Goal: Information Seeking & Learning: Learn about a topic

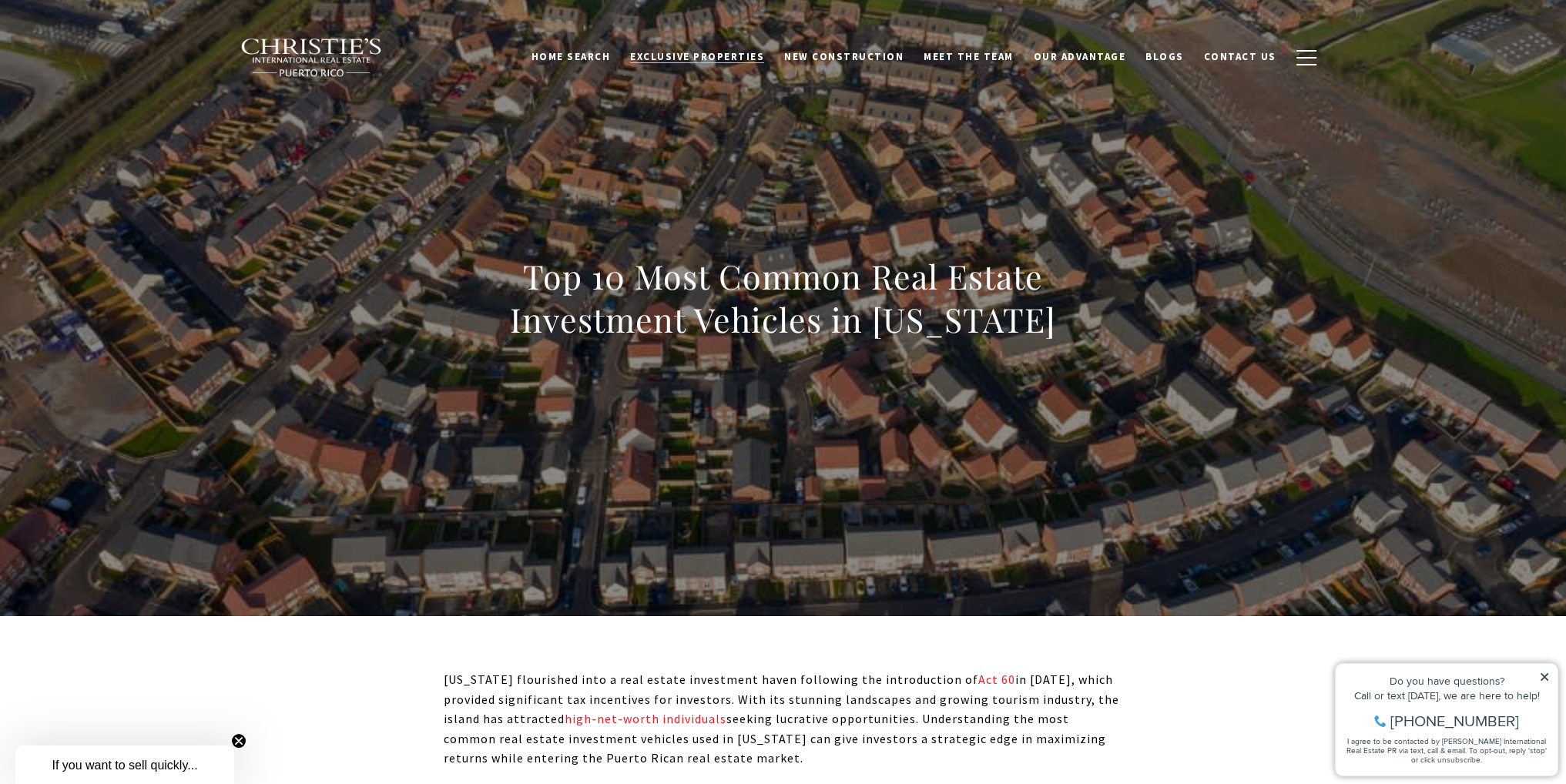
click at [749, 55] on span "Exclusive Properties" at bounding box center [697, 56] width 134 height 13
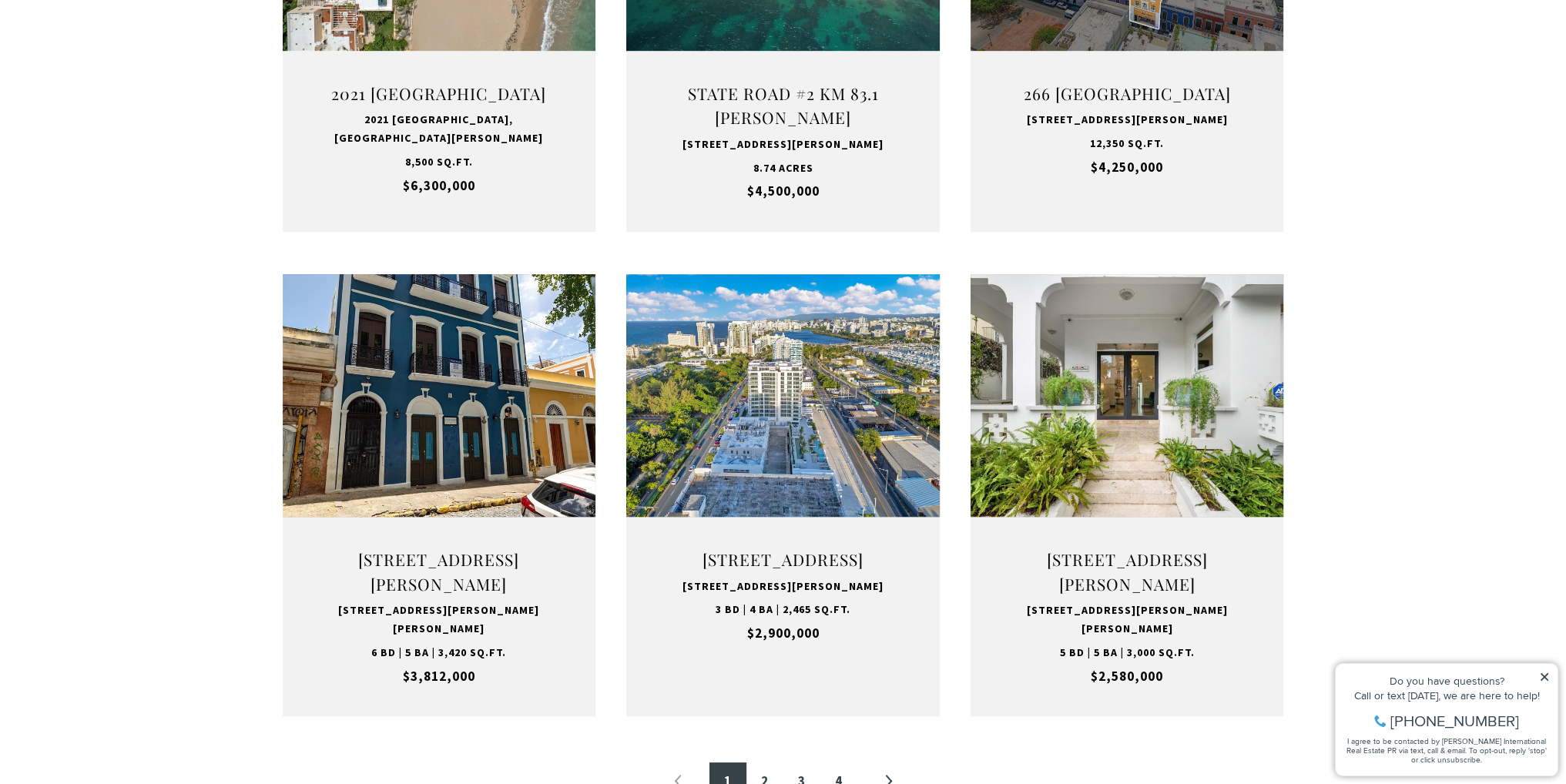
scroll to position [1308, 0]
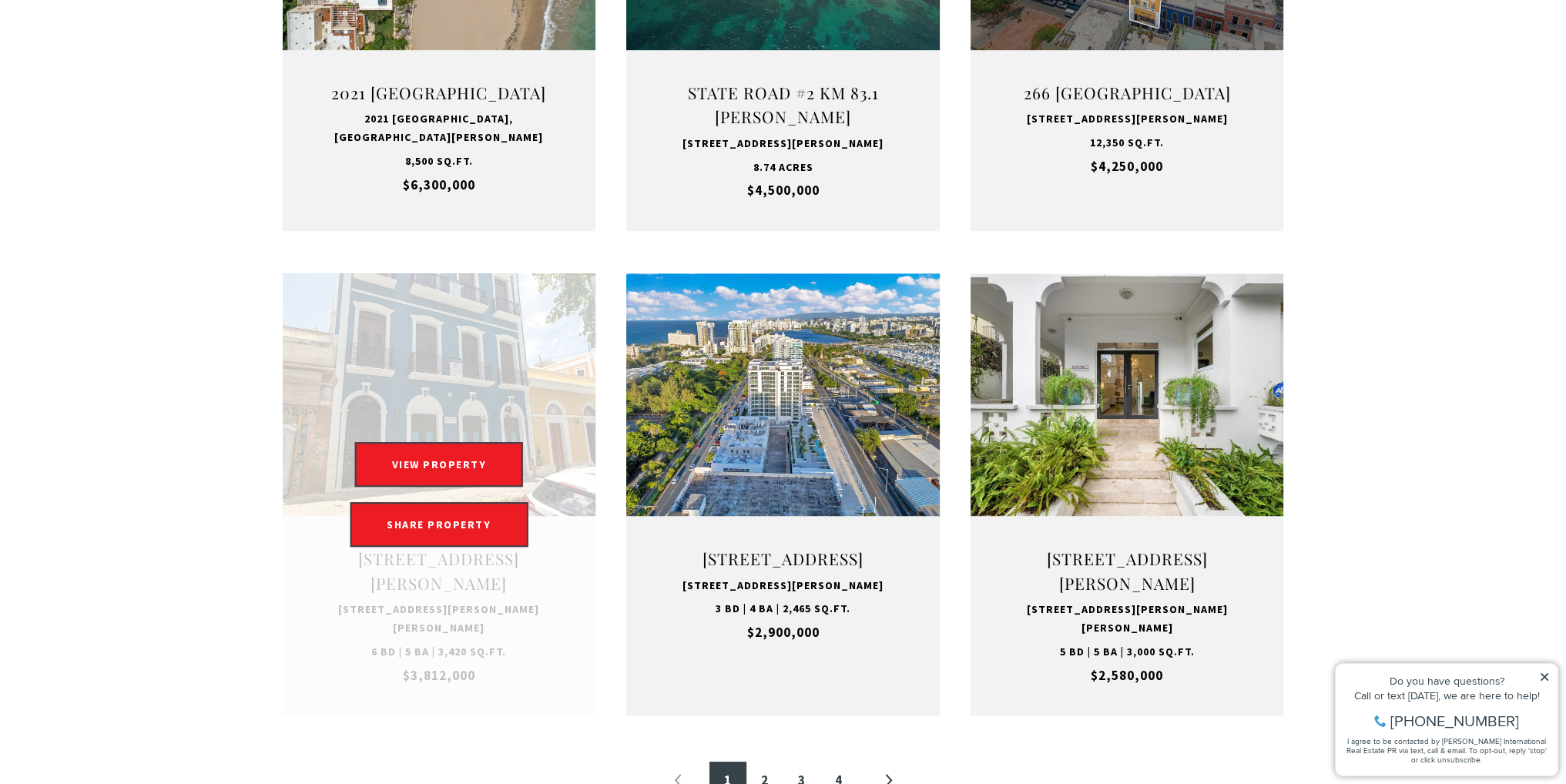
click at [391, 382] on link "Open this option" at bounding box center [439, 494] width 314 height 442
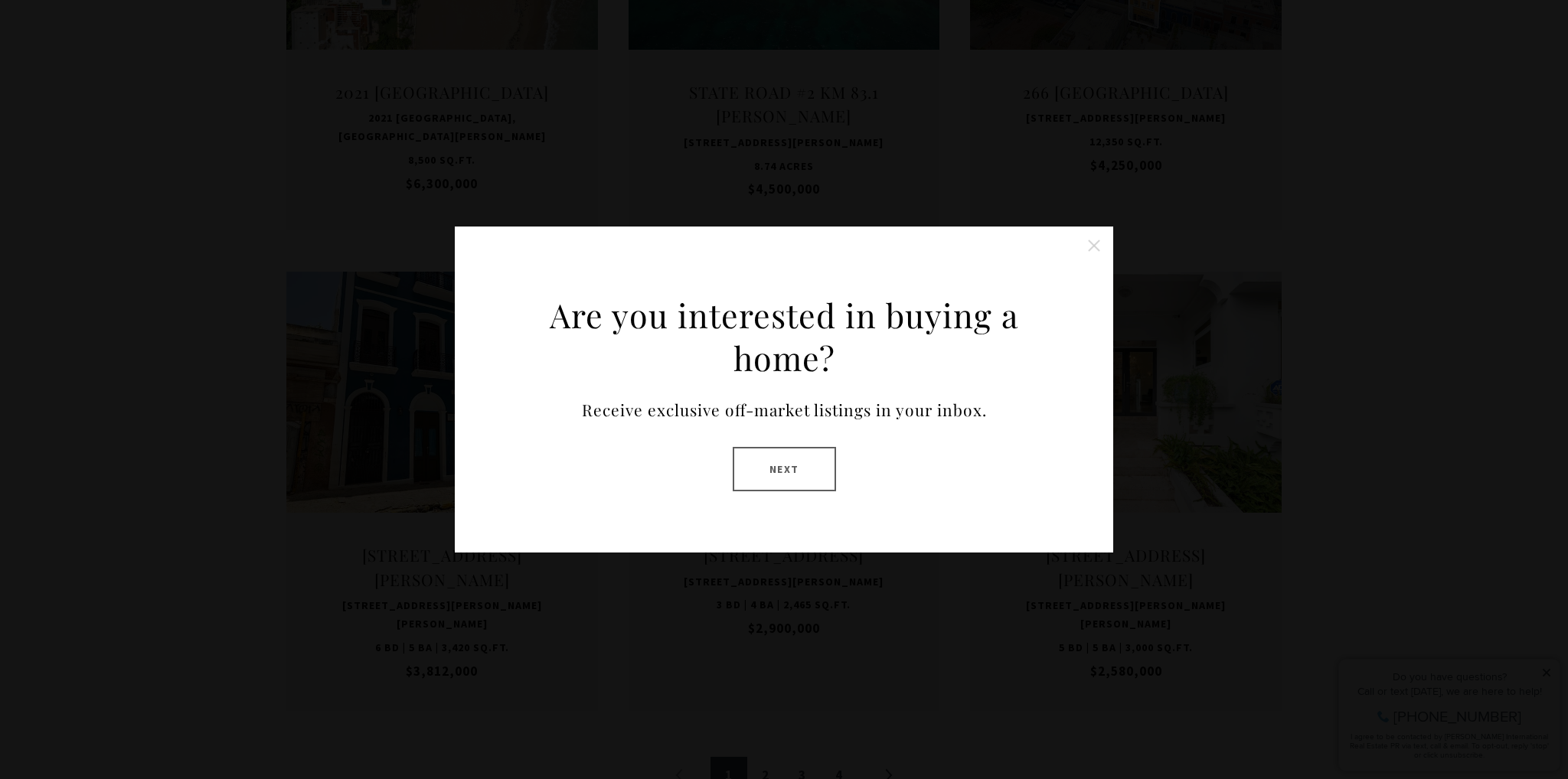
click at [1099, 243] on button "Close this option" at bounding box center [1094, 245] width 30 height 30
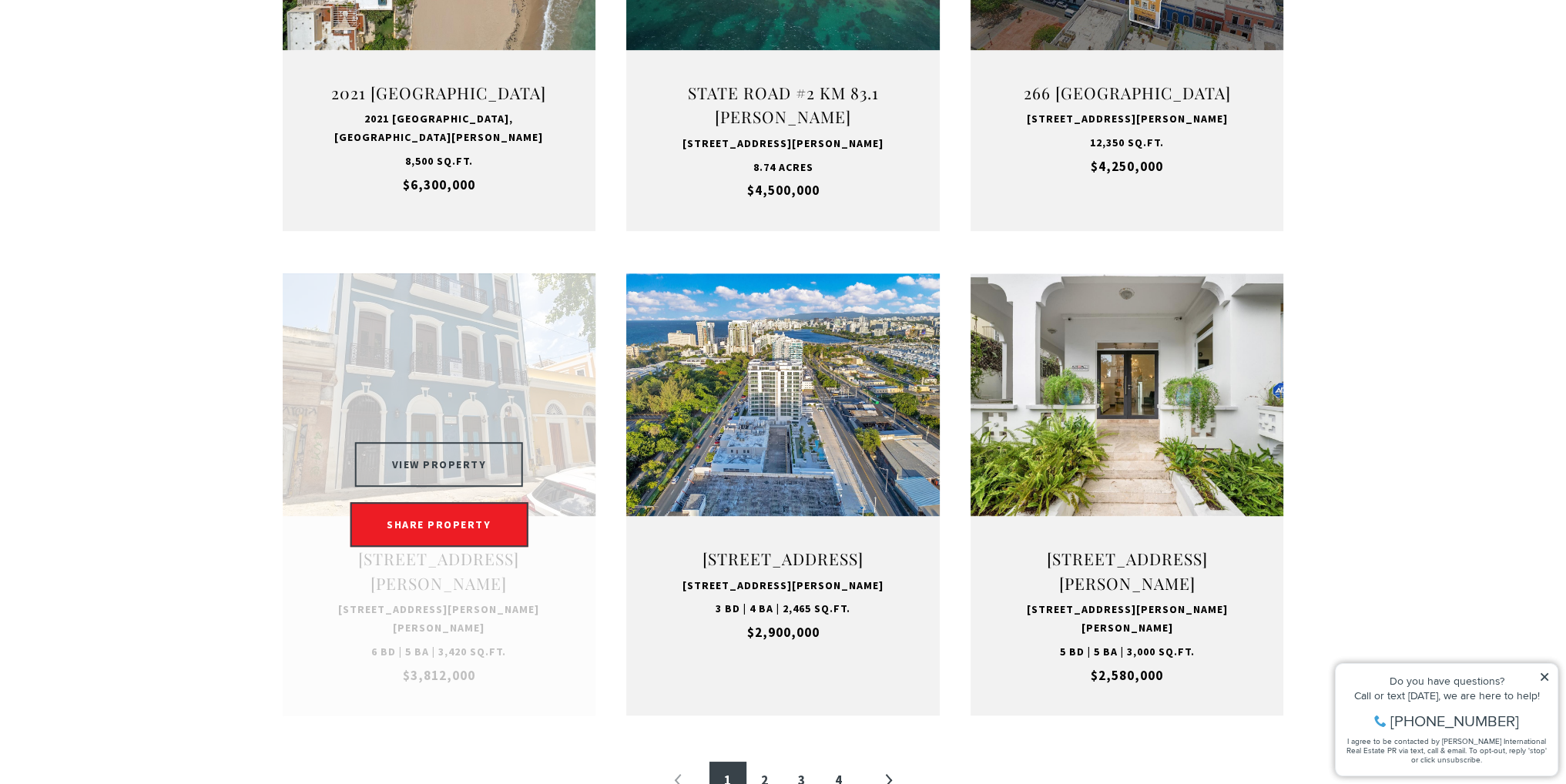
click at [471, 478] on button "VIEW PROPERTY" at bounding box center [440, 464] width 169 height 45
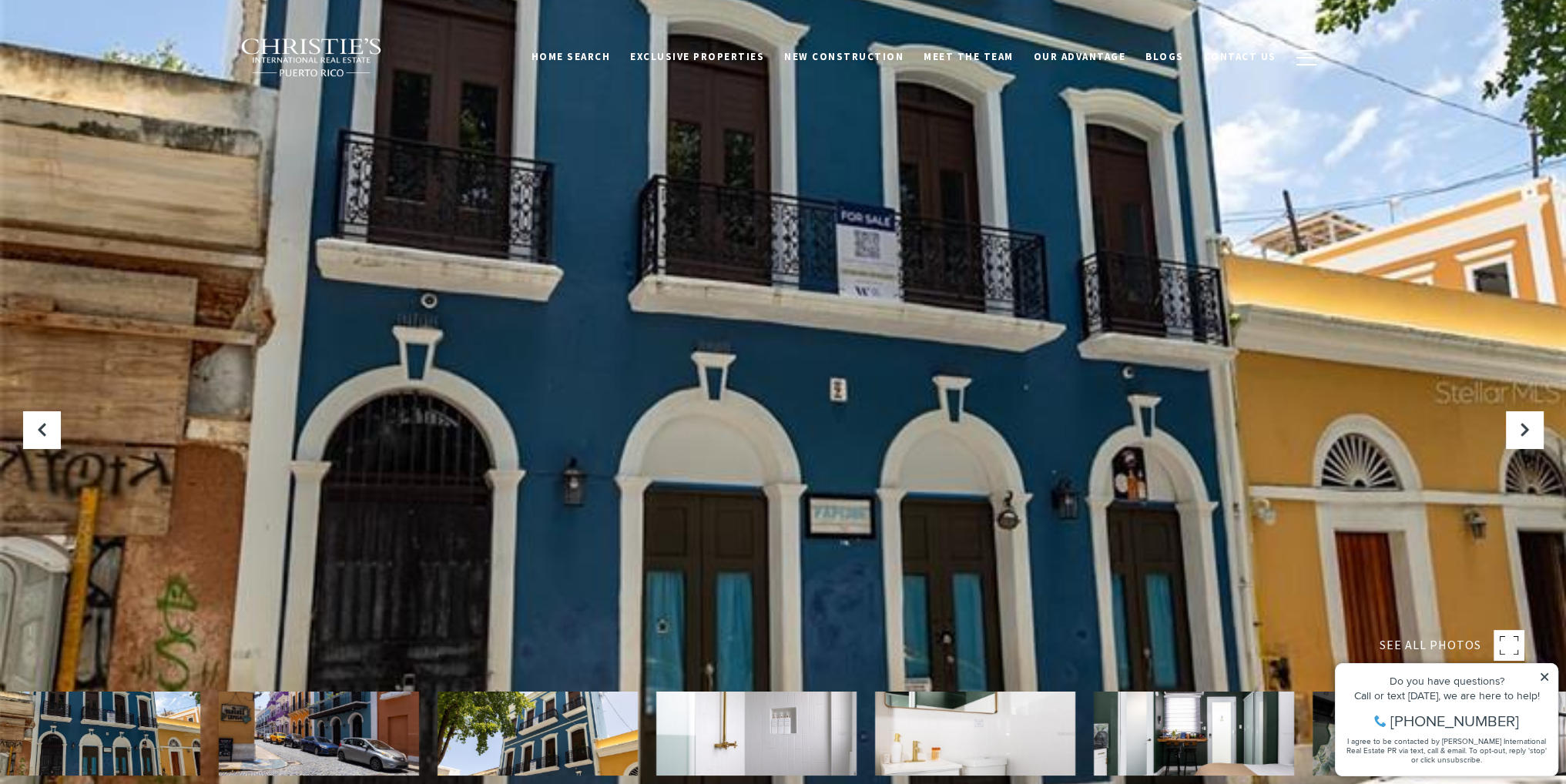
click at [342, 736] on img at bounding box center [319, 733] width 200 height 84
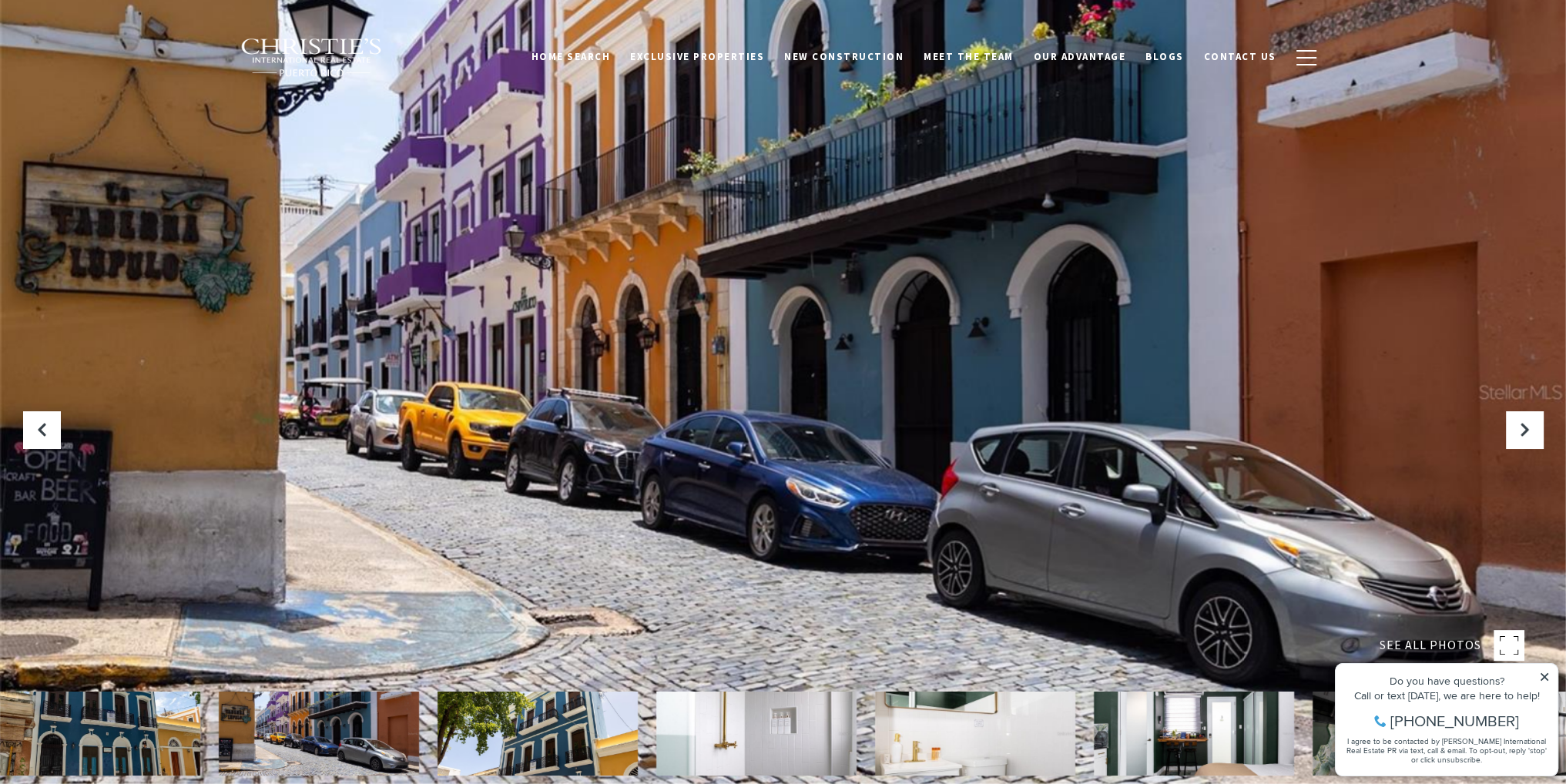
click at [484, 739] on img at bounding box center [538, 733] width 200 height 84
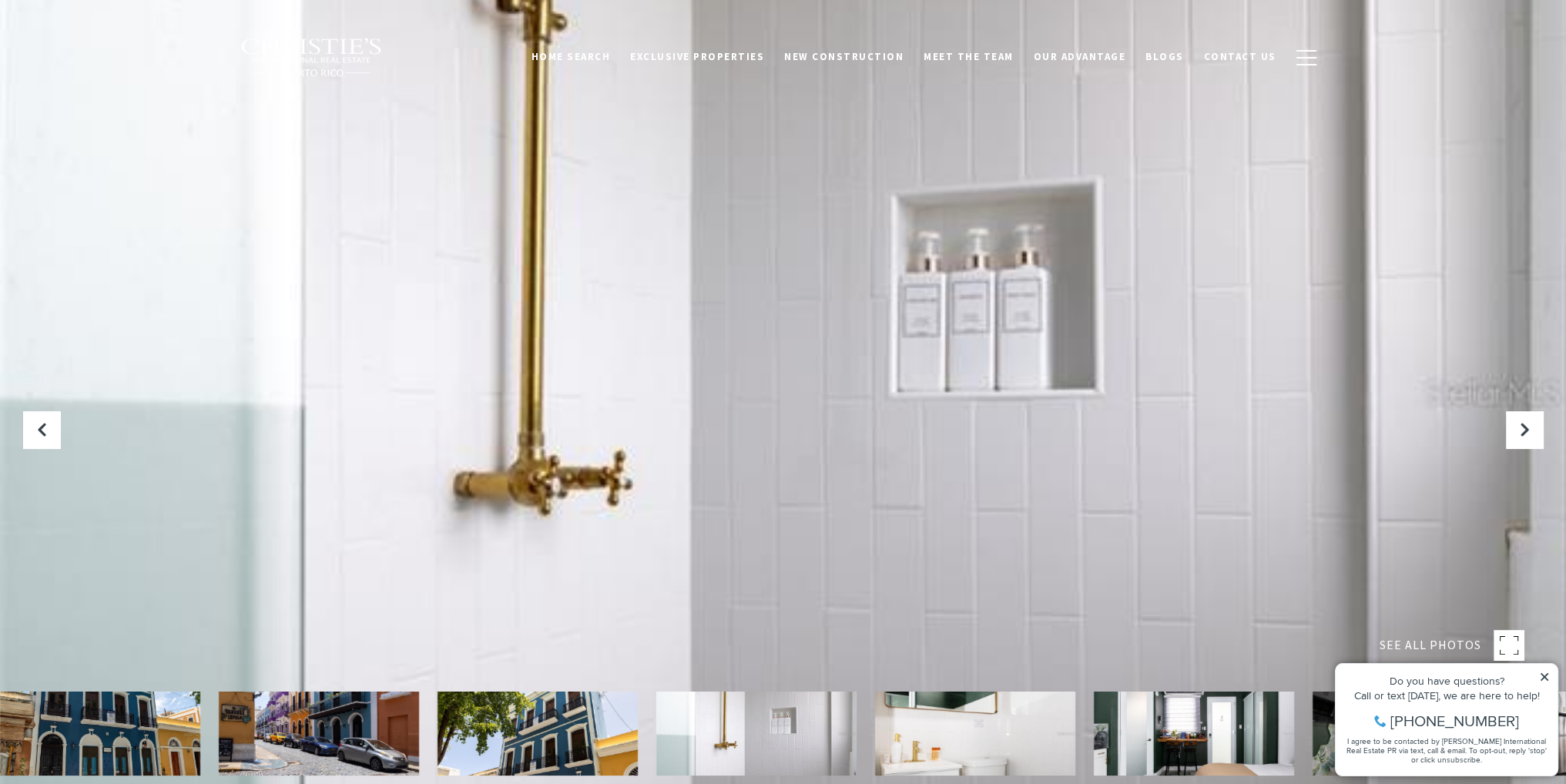
click at [531, 721] on img at bounding box center [538, 733] width 200 height 84
click at [112, 737] on img at bounding box center [101, 733] width 200 height 84
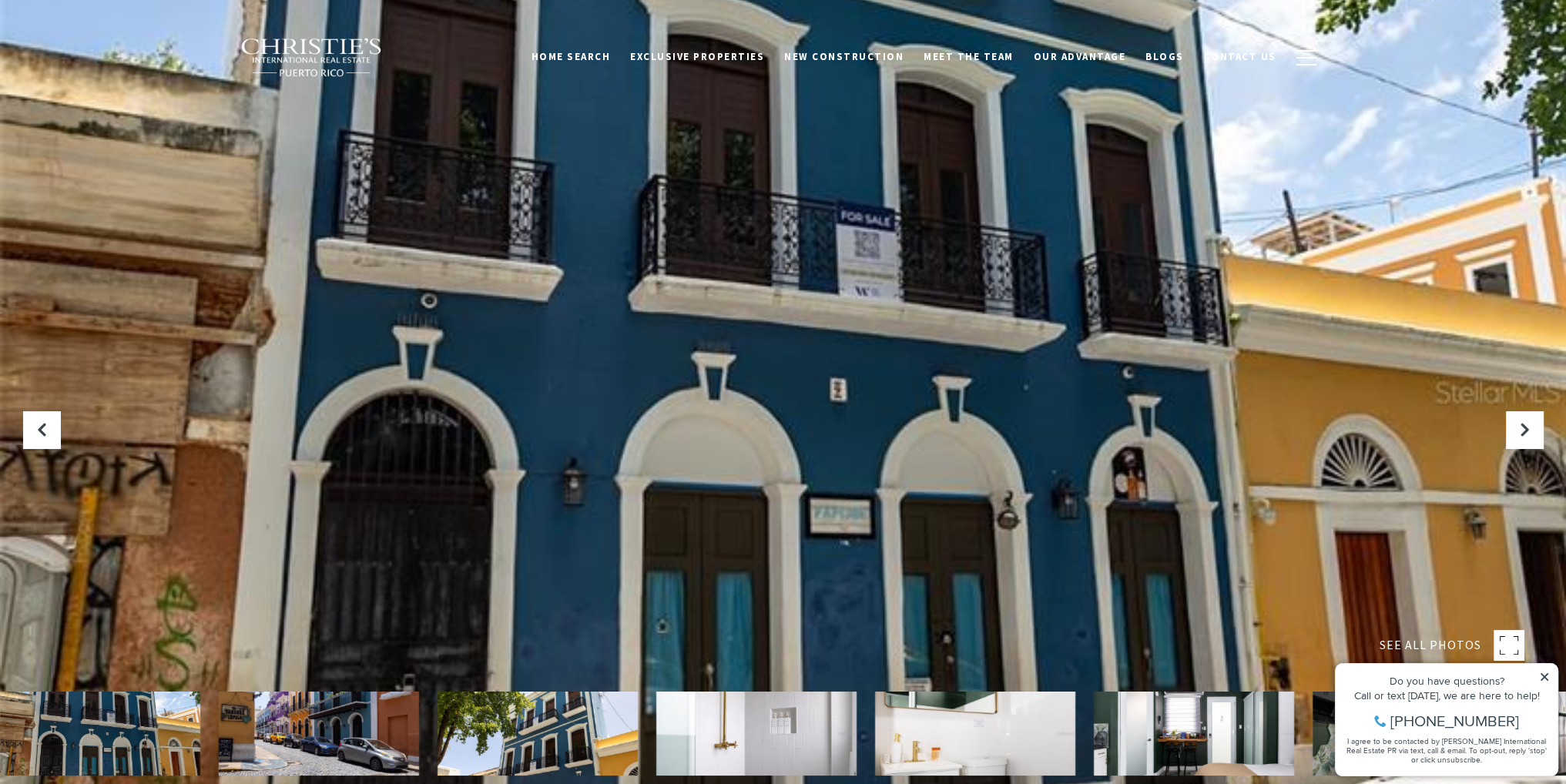
click at [689, 725] on img at bounding box center [757, 733] width 200 height 84
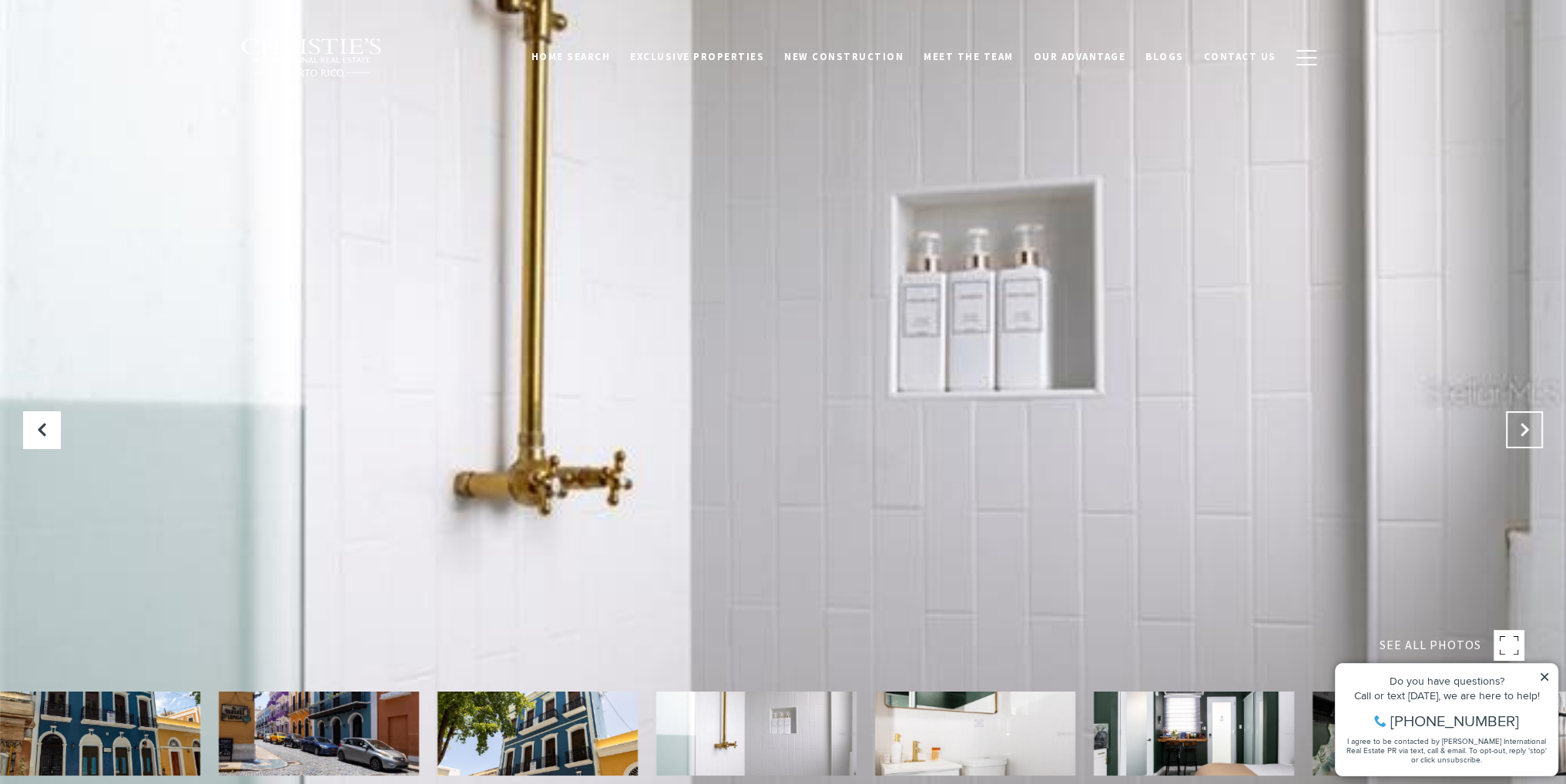
click at [1517, 430] on icon "Next Slide" at bounding box center [1525, 430] width 16 height 16
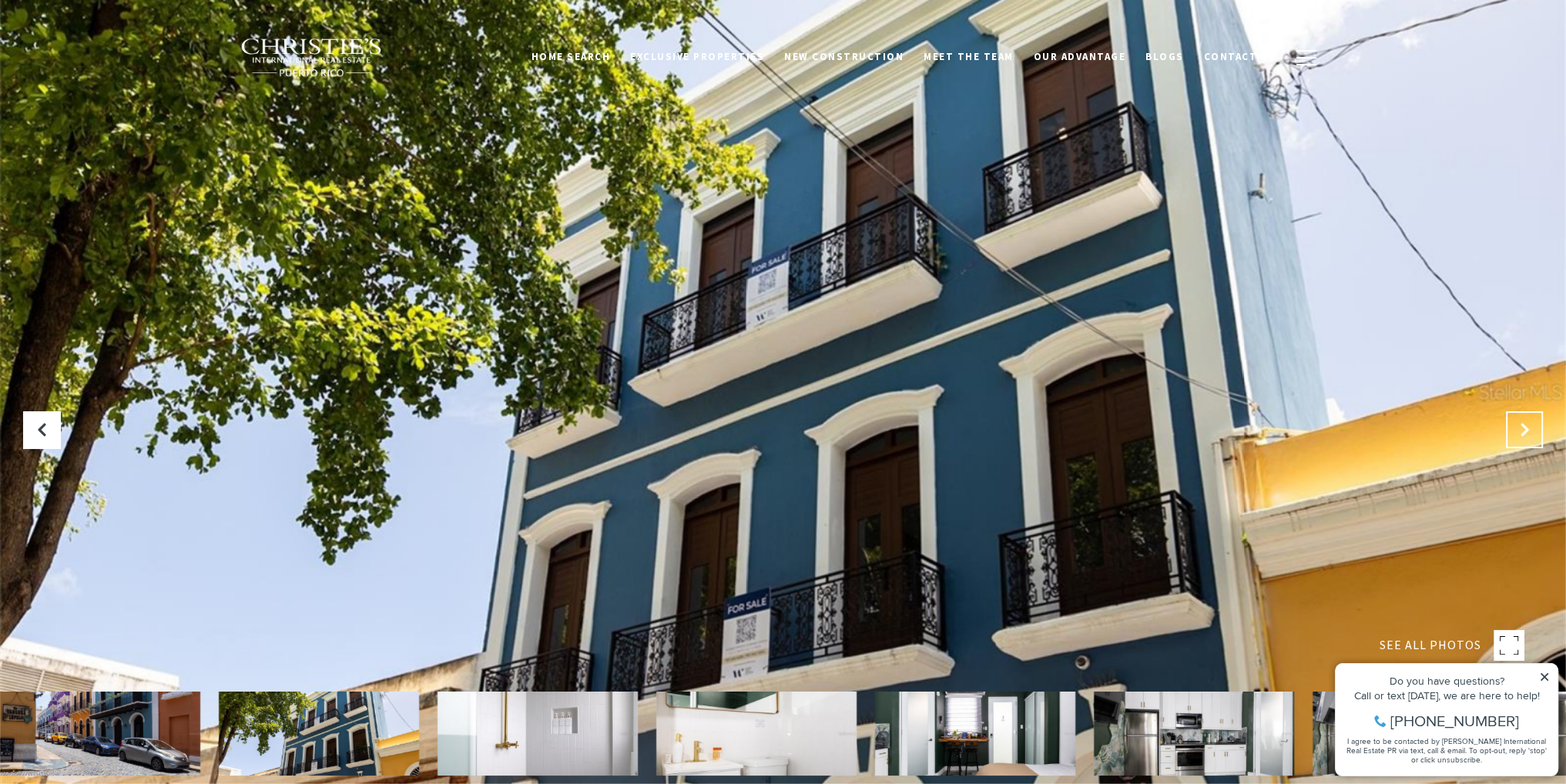
click at [1517, 430] on icon "Next Slide" at bounding box center [1525, 430] width 16 height 16
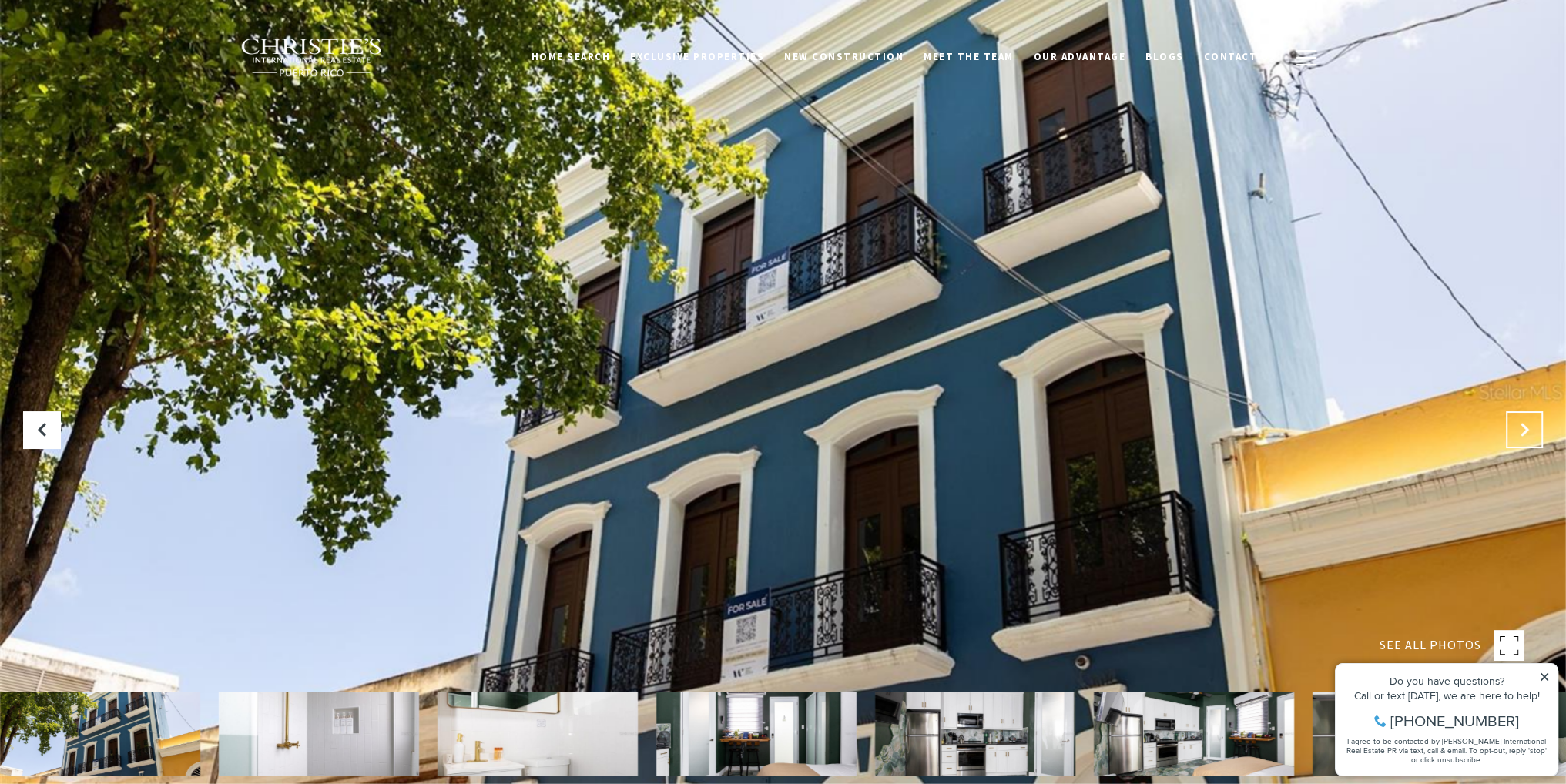
click at [1517, 430] on icon "Next Slide" at bounding box center [1525, 430] width 16 height 16
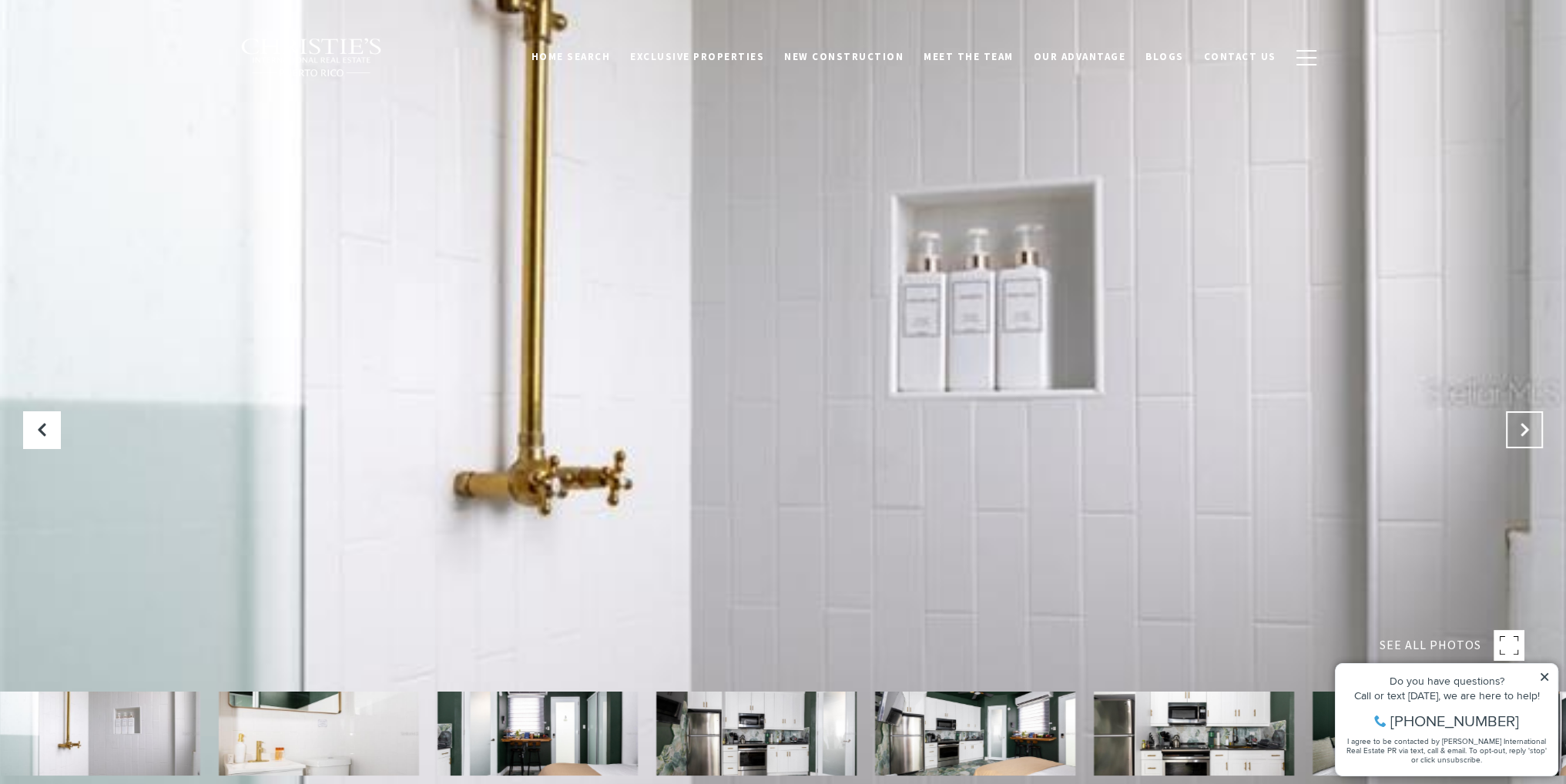
click at [1517, 430] on icon "Next Slide" at bounding box center [1525, 430] width 16 height 16
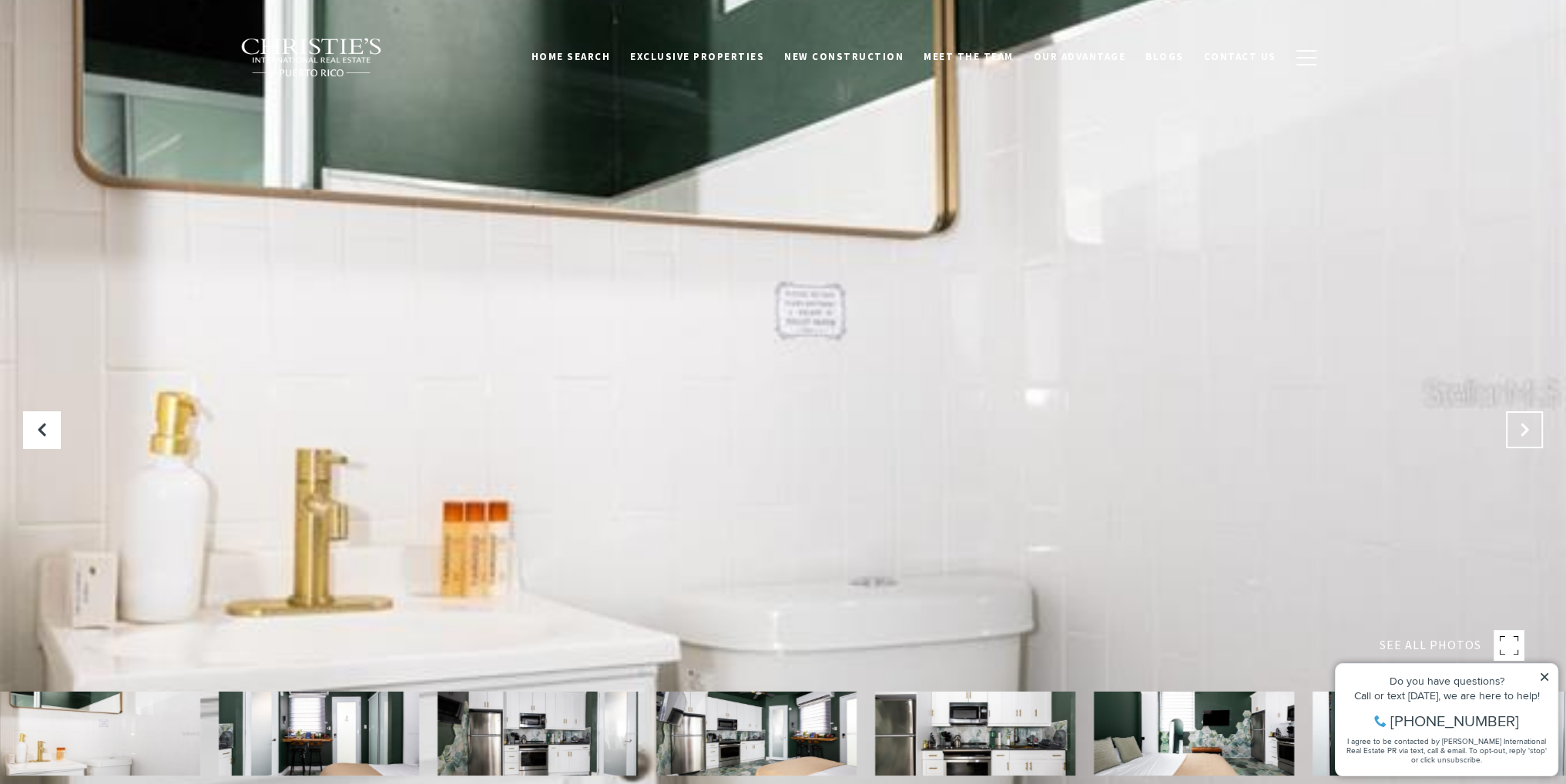
click at [1517, 430] on icon "Next Slide" at bounding box center [1525, 430] width 16 height 16
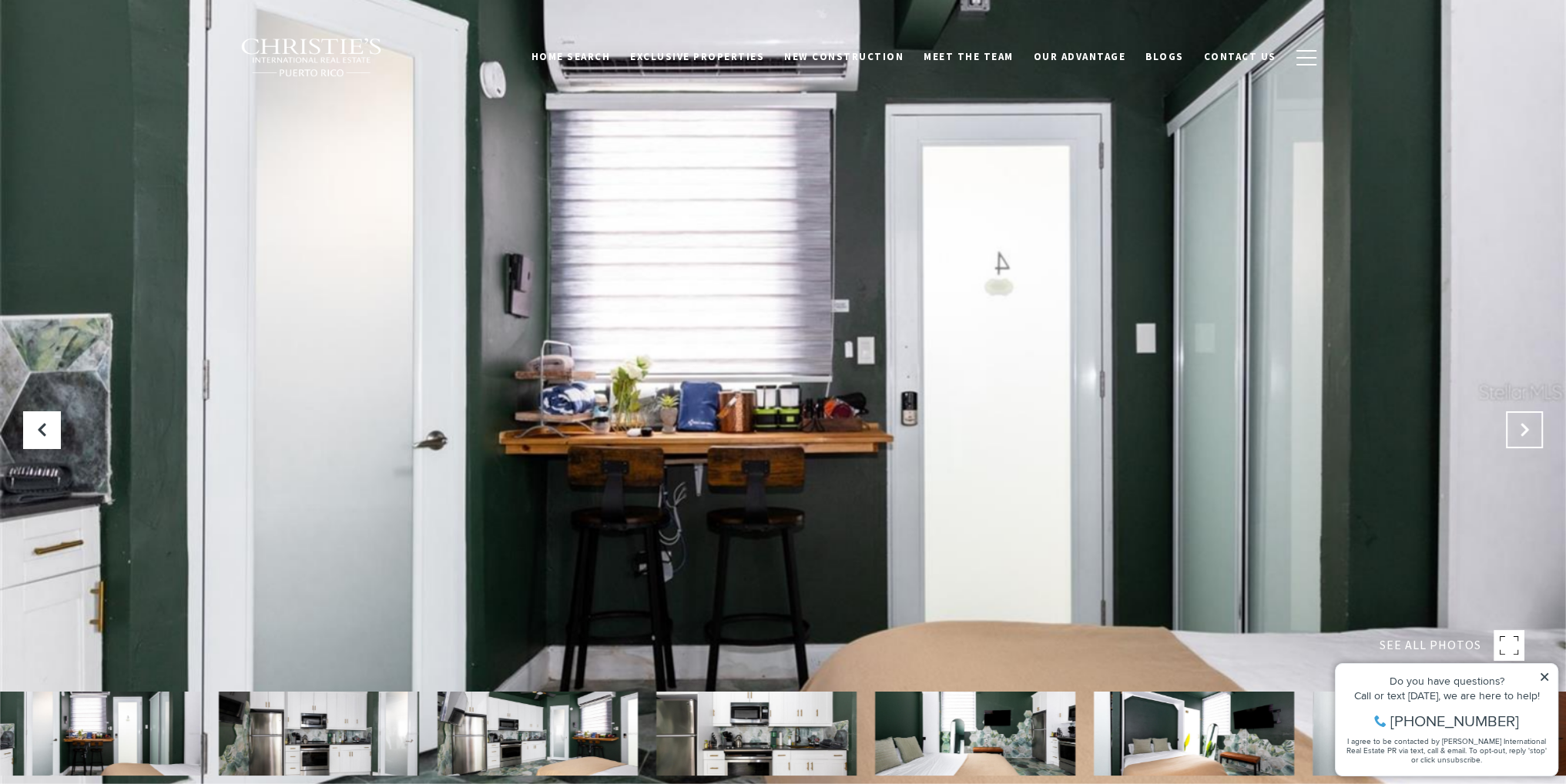
click at [1517, 430] on icon "Next Slide" at bounding box center [1525, 430] width 16 height 16
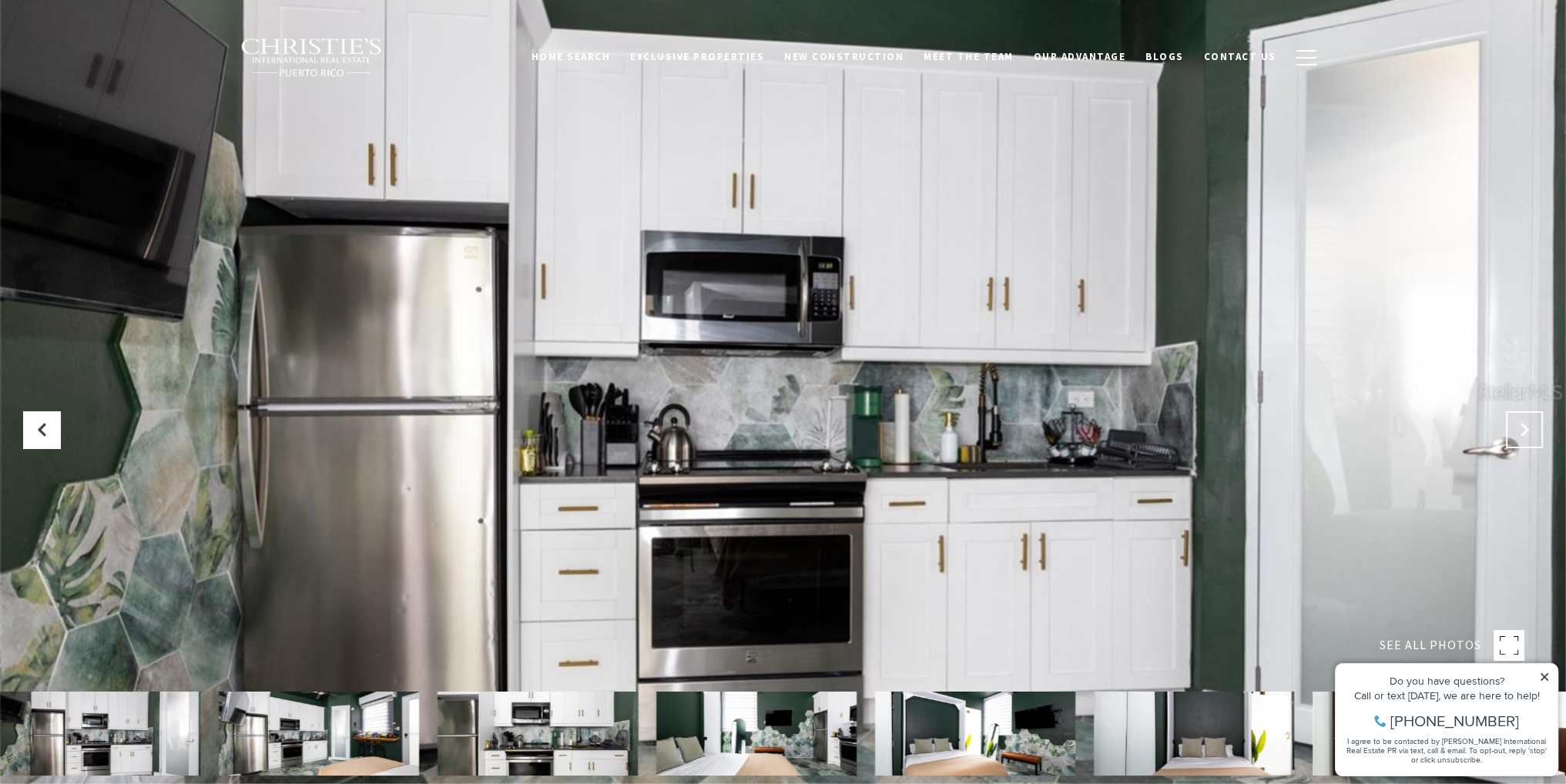
click at [1517, 430] on icon "Next Slide" at bounding box center [1525, 430] width 16 height 16
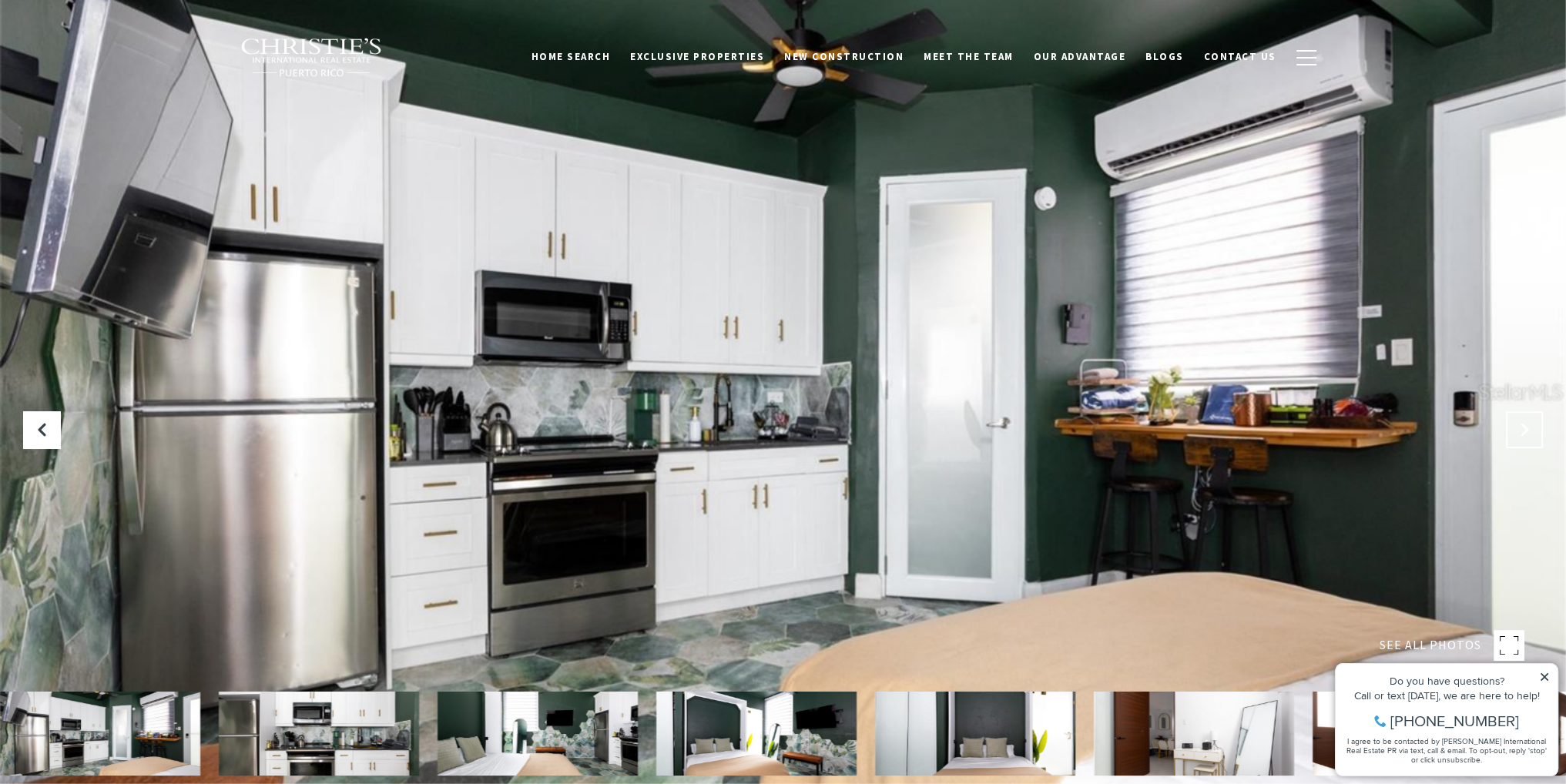
click at [1517, 430] on icon "Next Slide" at bounding box center [1525, 430] width 16 height 16
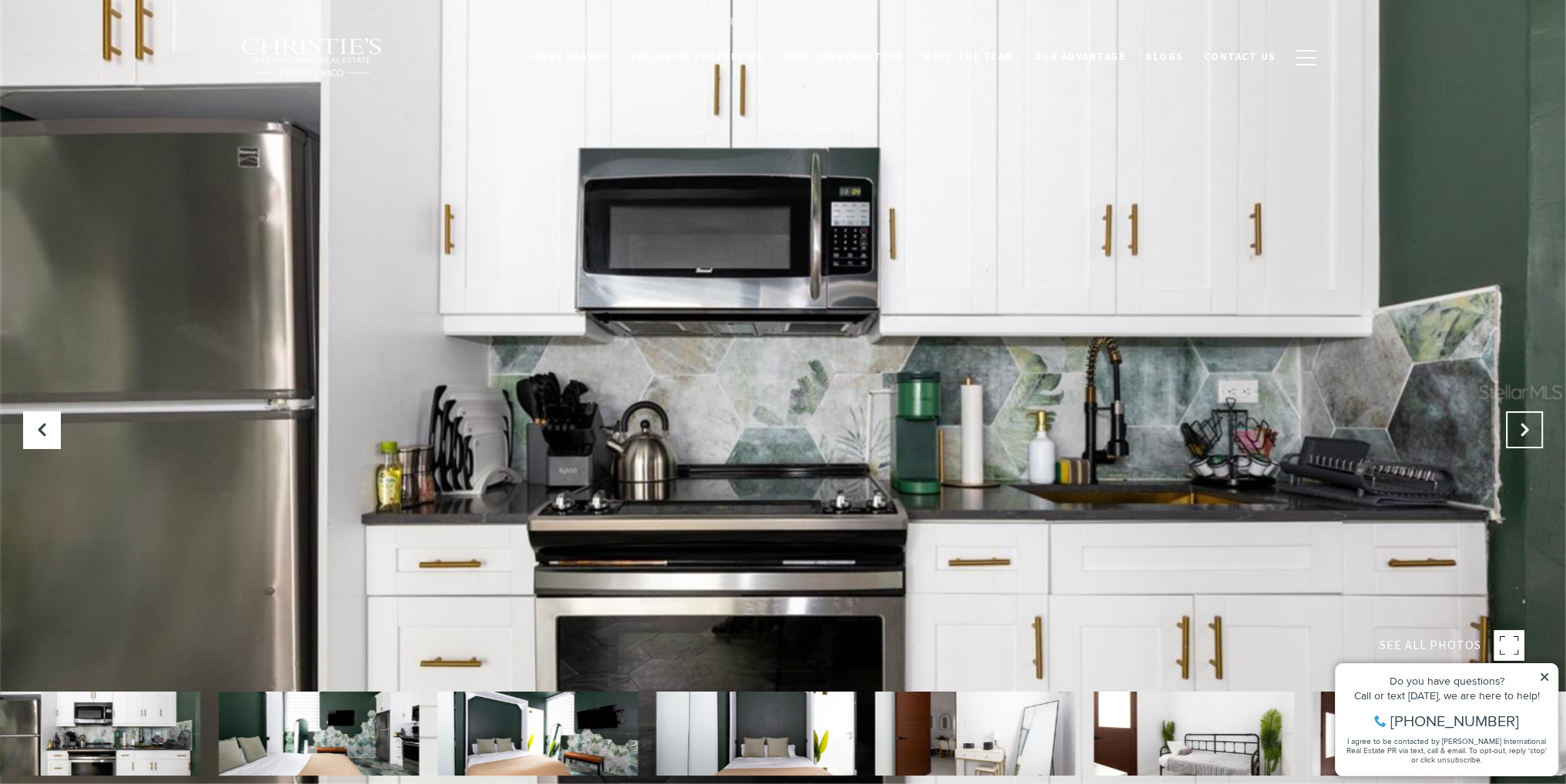
click at [1517, 430] on icon "Next Slide" at bounding box center [1525, 430] width 16 height 16
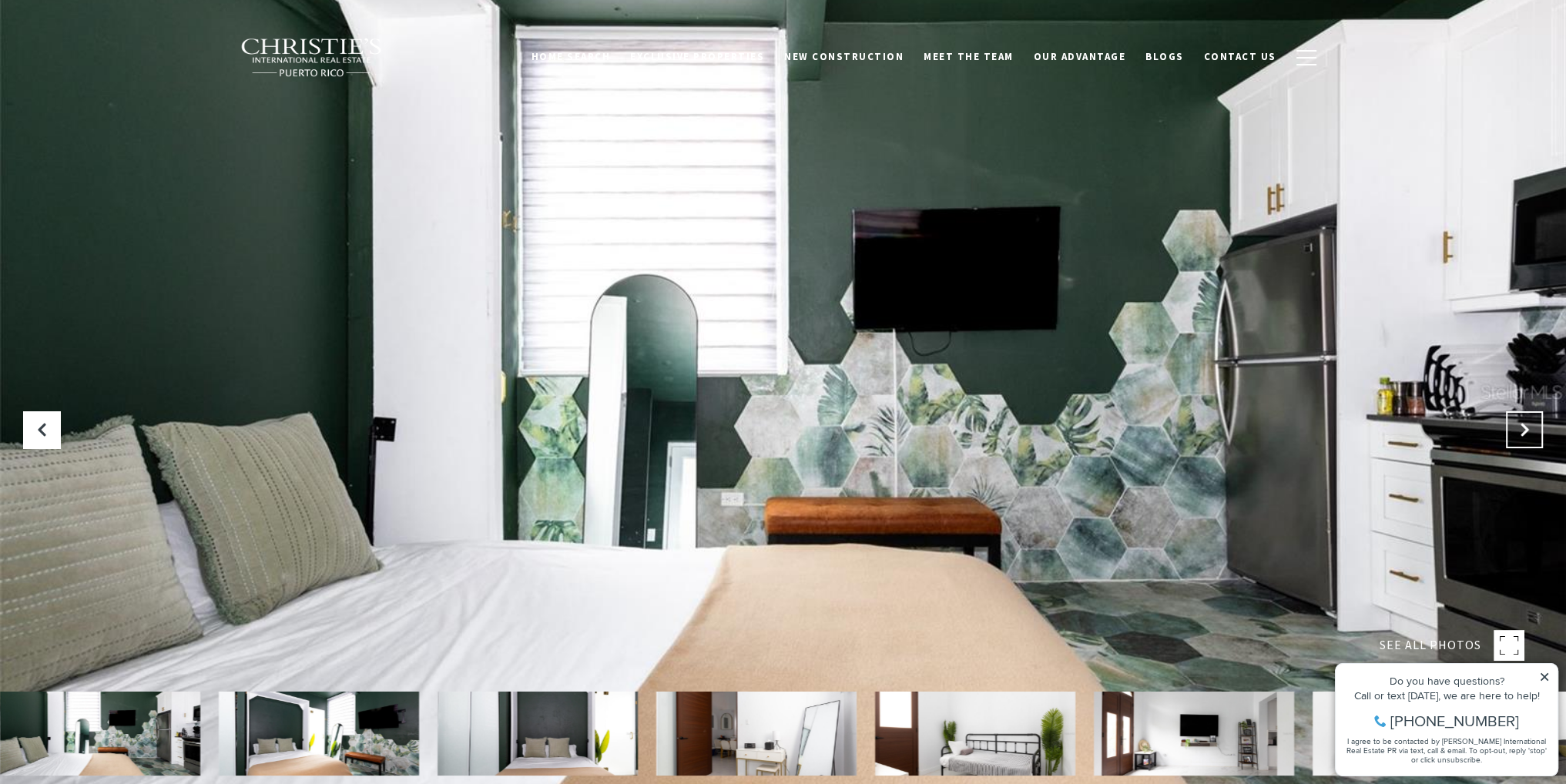
click at [1517, 430] on icon "Next Slide" at bounding box center [1525, 430] width 16 height 16
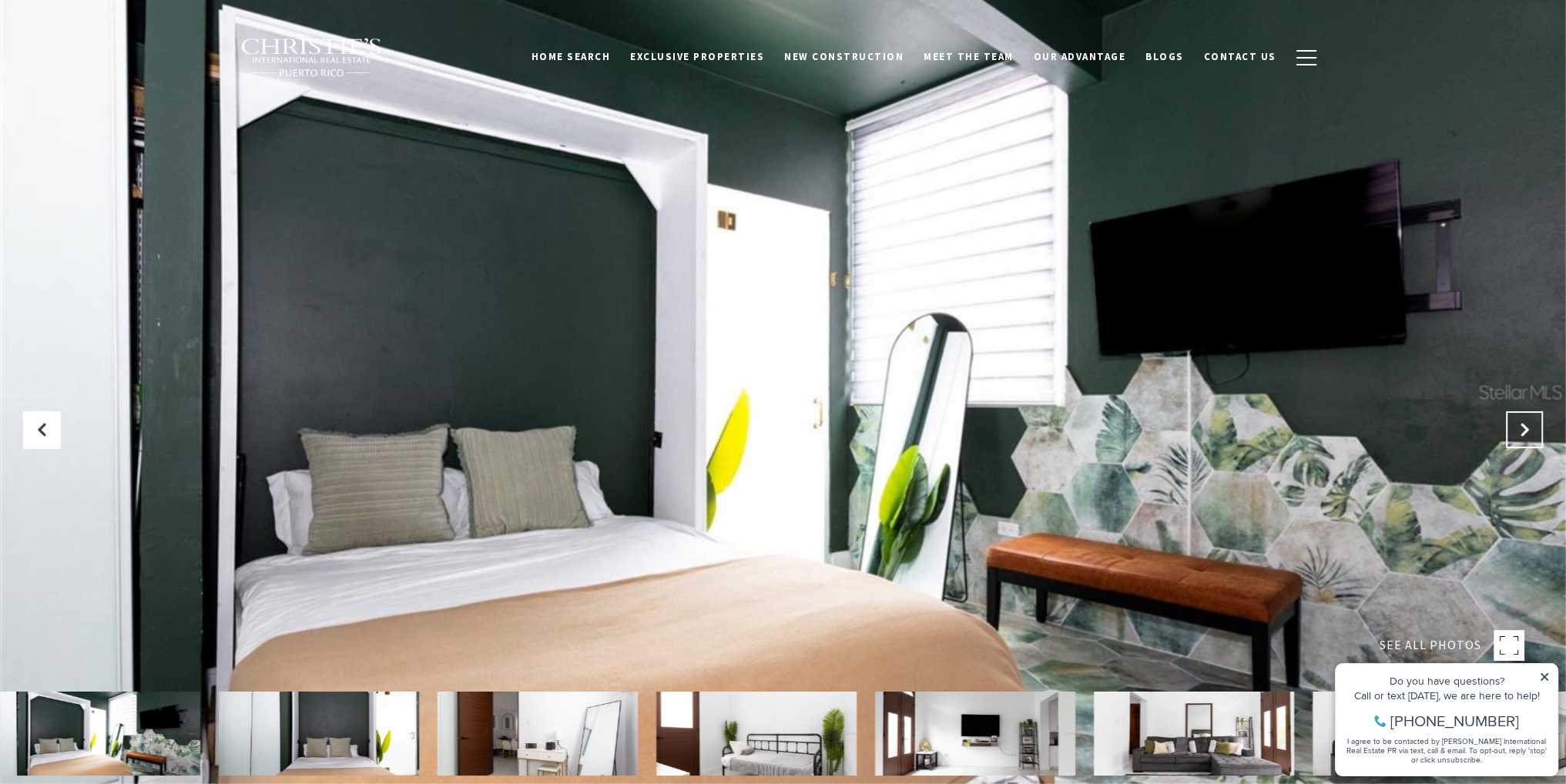
click at [1518, 430] on icon "Next Slide" at bounding box center [1525, 430] width 16 height 16
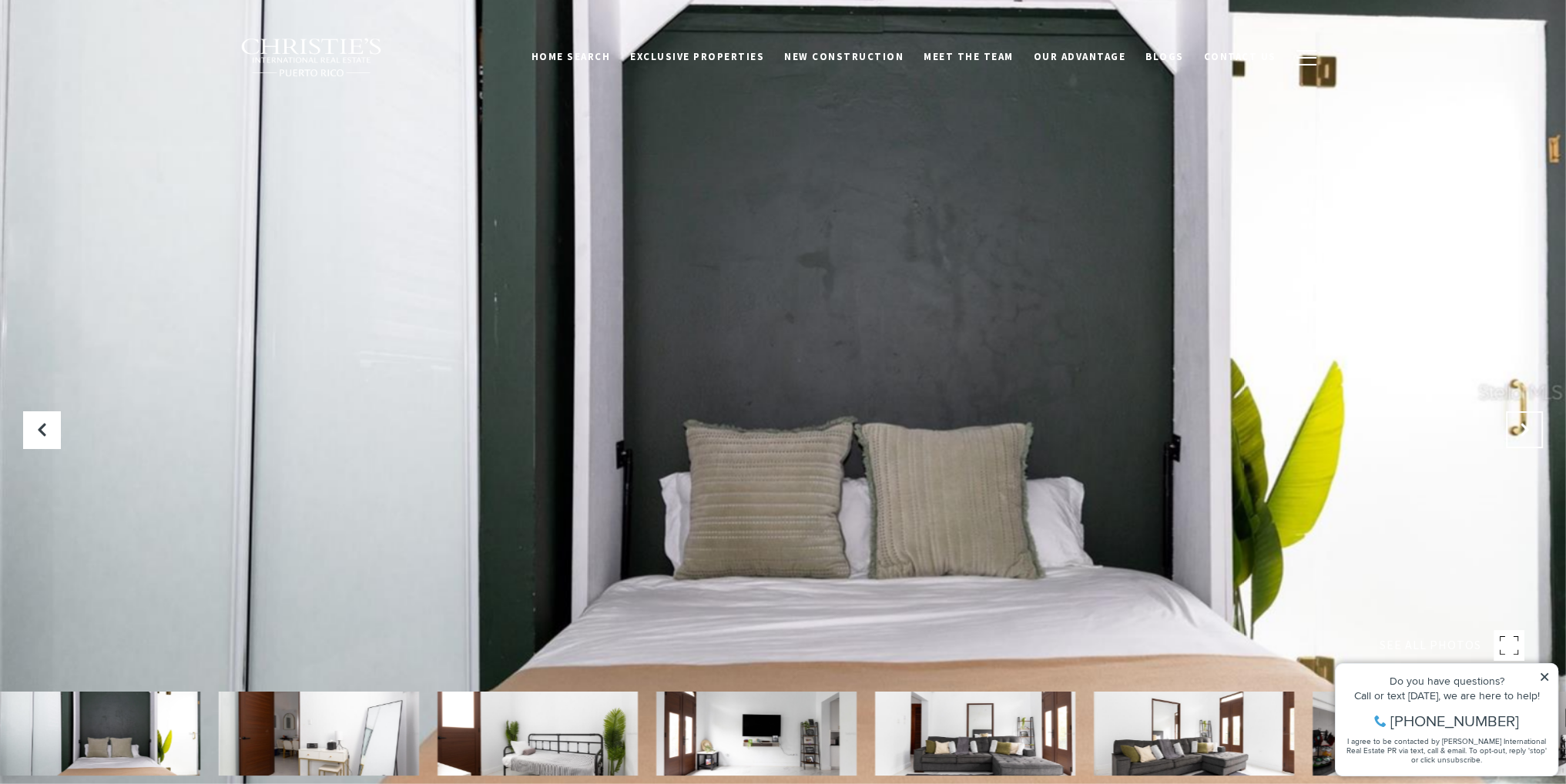
click at [1518, 429] on icon "Next Slide" at bounding box center [1525, 430] width 16 height 16
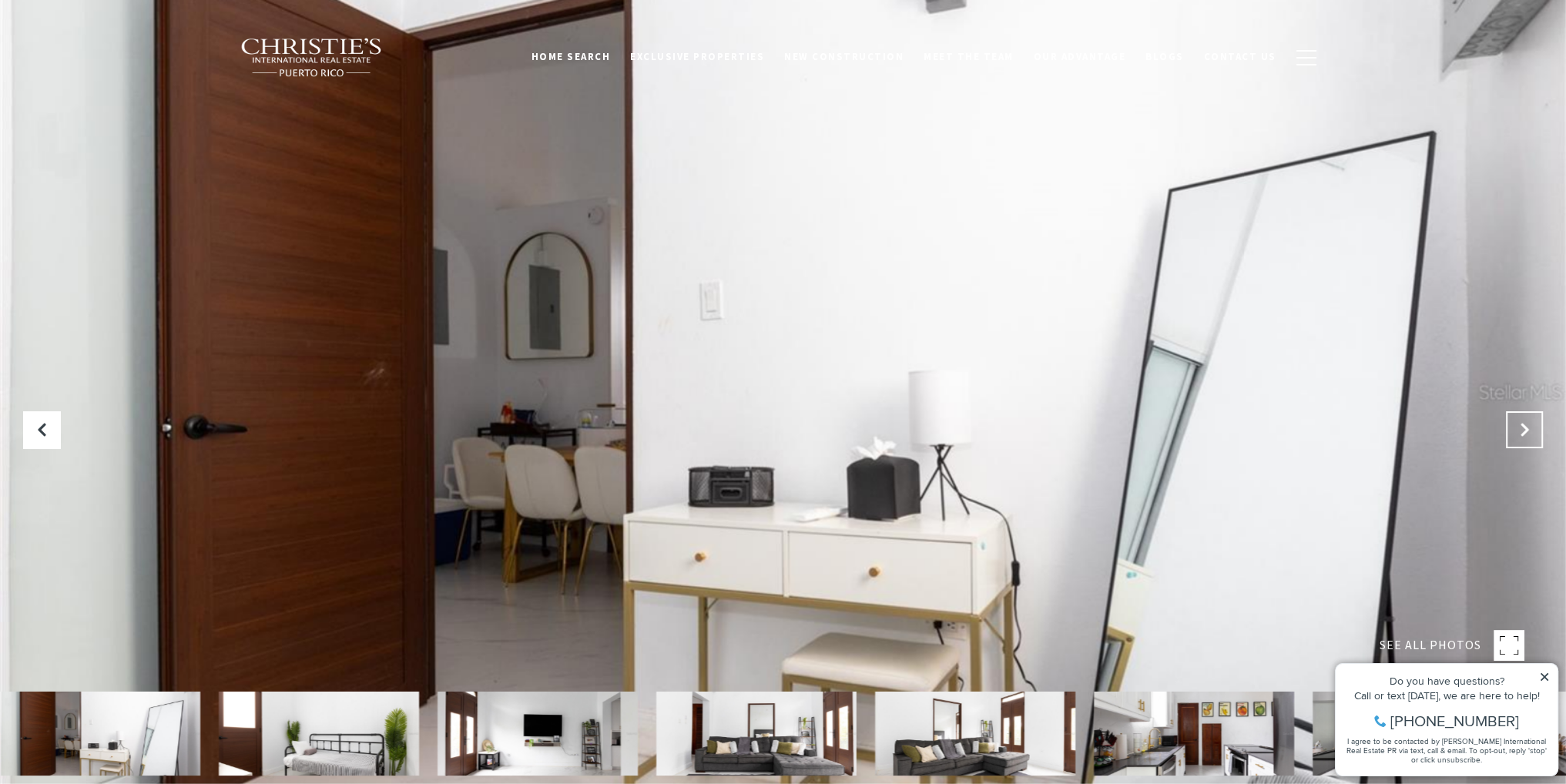
click at [1518, 429] on icon "Next Slide" at bounding box center [1525, 430] width 16 height 16
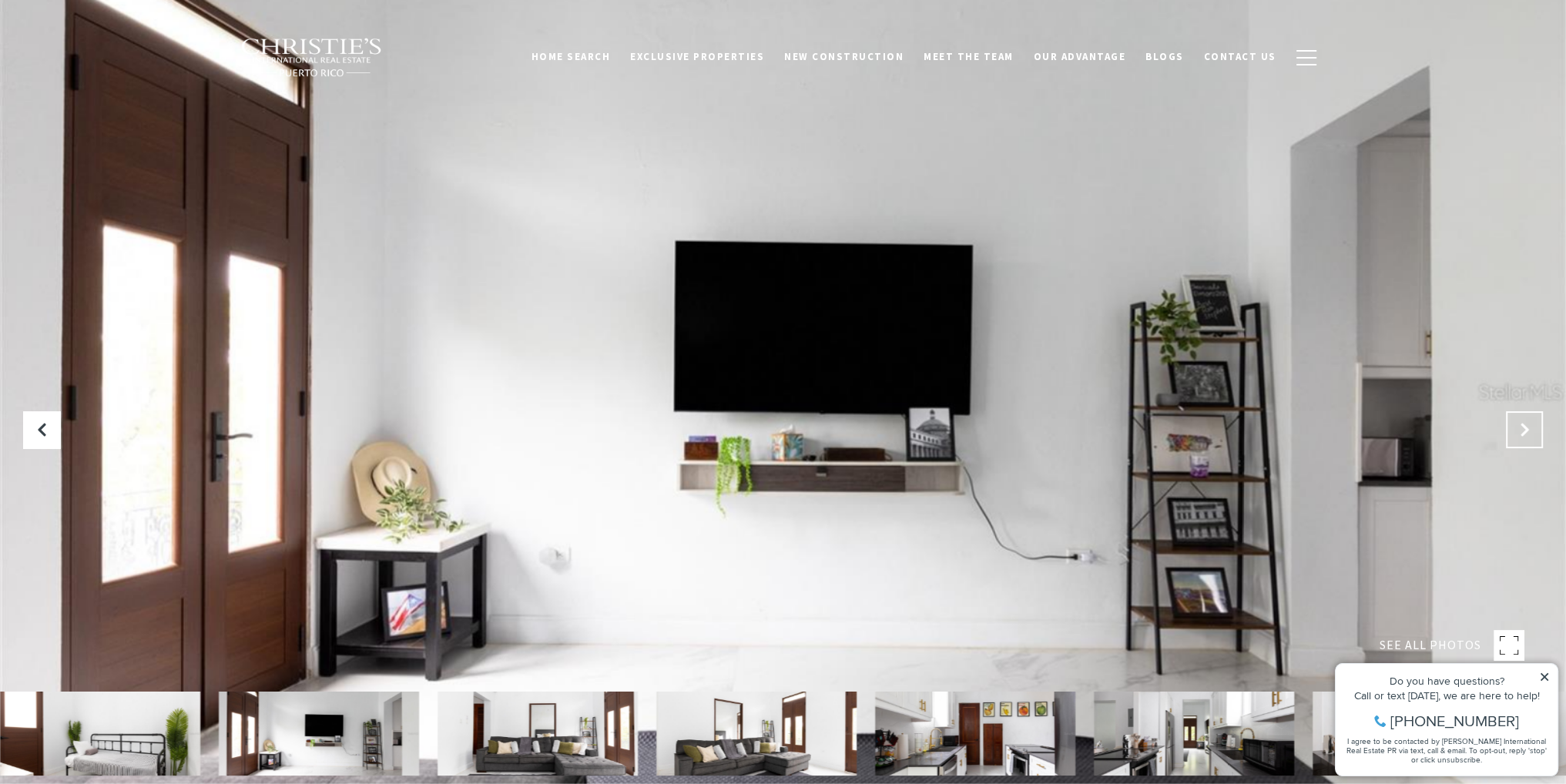
click at [1526, 419] on button "Next Slide" at bounding box center [1524, 430] width 37 height 37
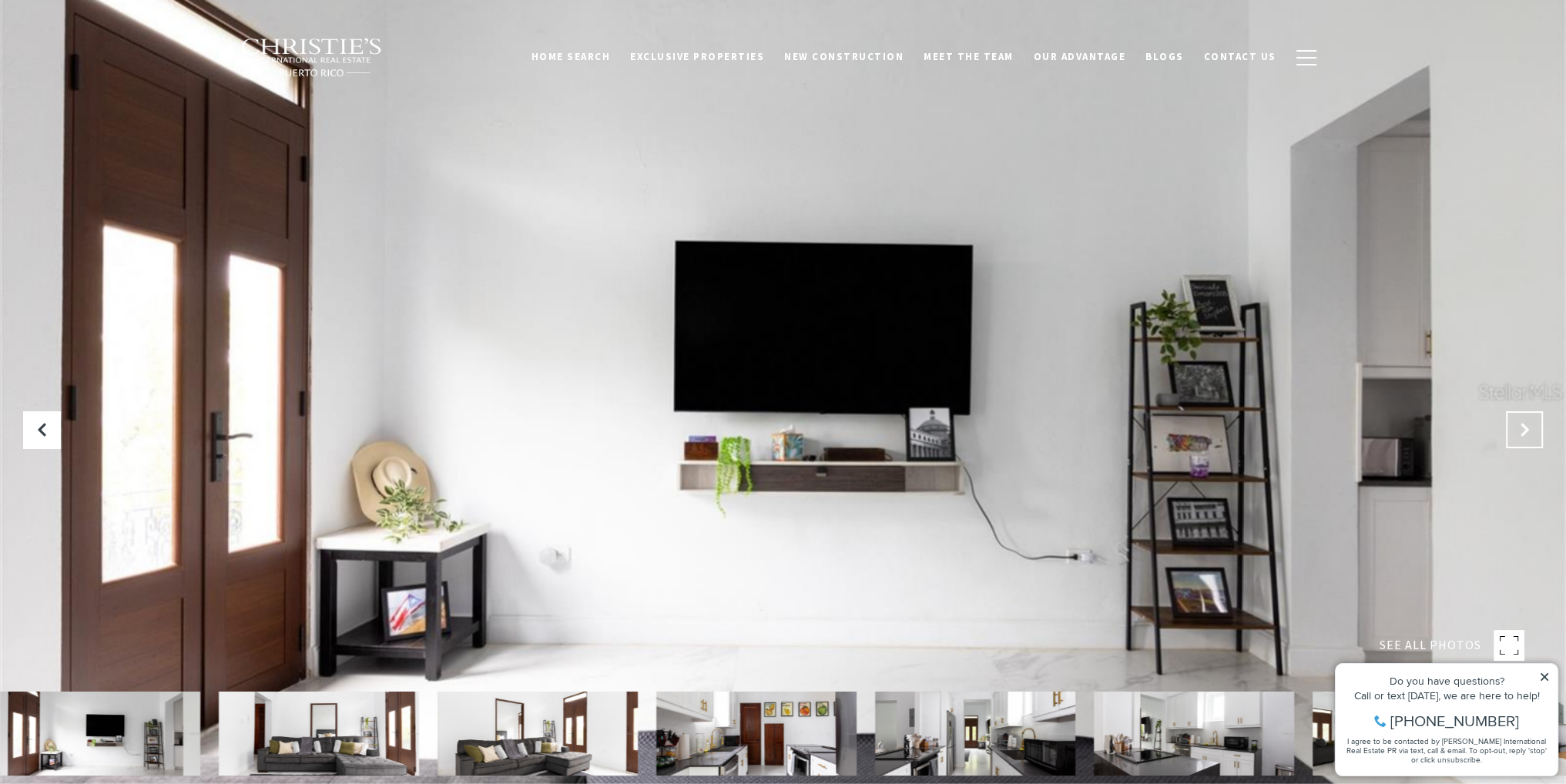
click at [1526, 419] on button "Next Slide" at bounding box center [1524, 430] width 37 height 37
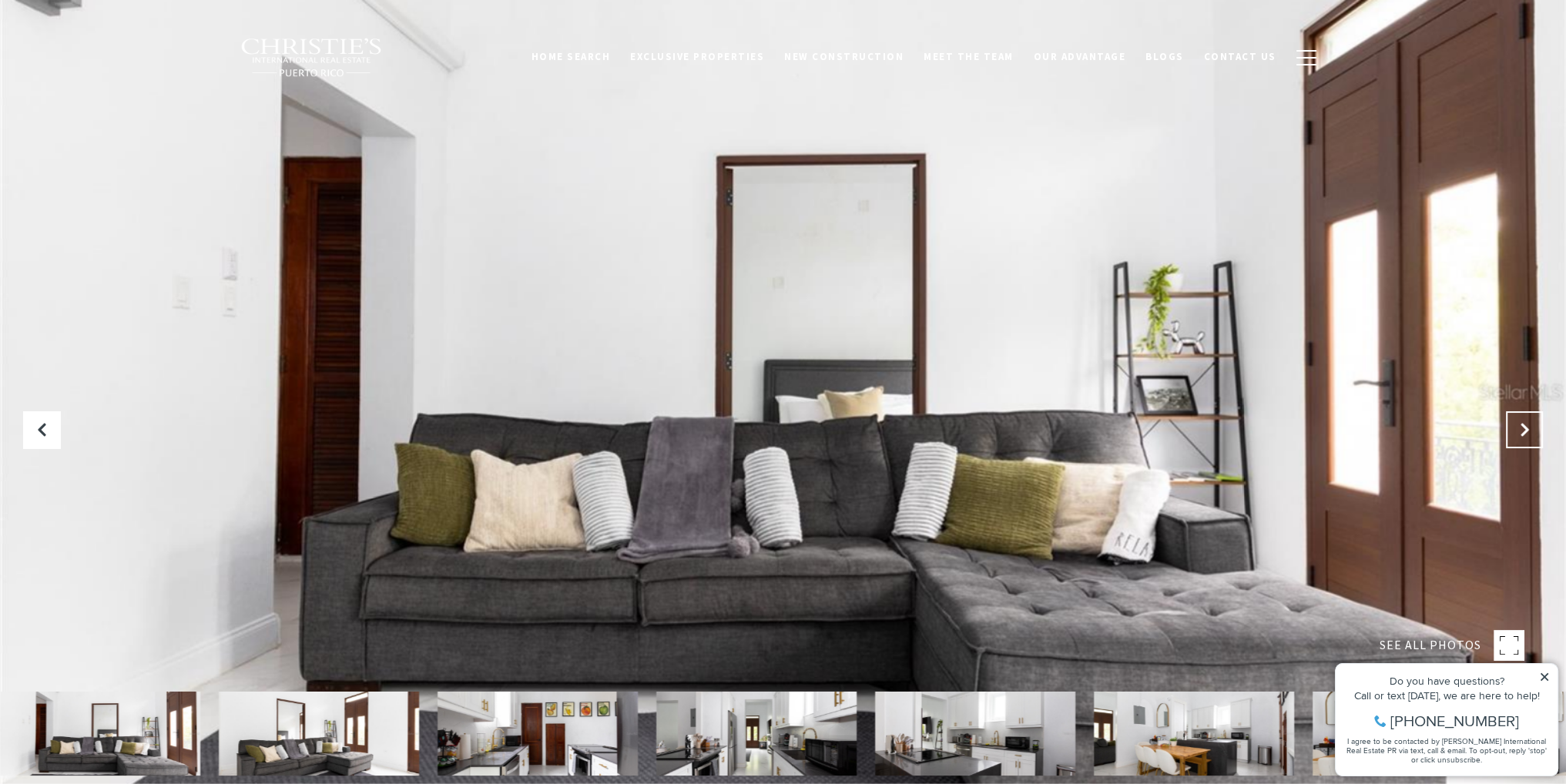
click at [1526, 419] on button "Next Slide" at bounding box center [1524, 430] width 37 height 37
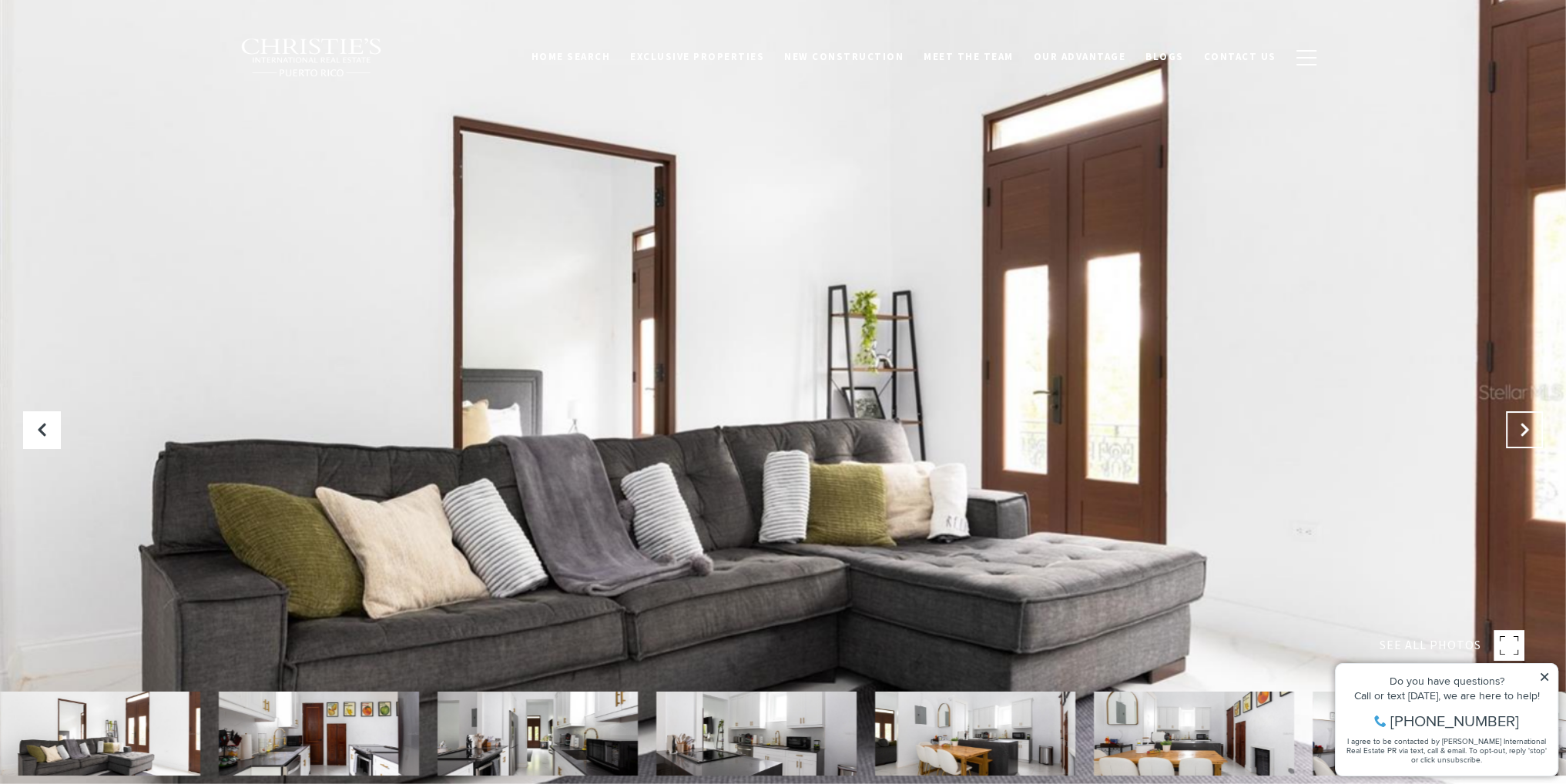
click at [1526, 419] on button "Next Slide" at bounding box center [1524, 430] width 37 height 37
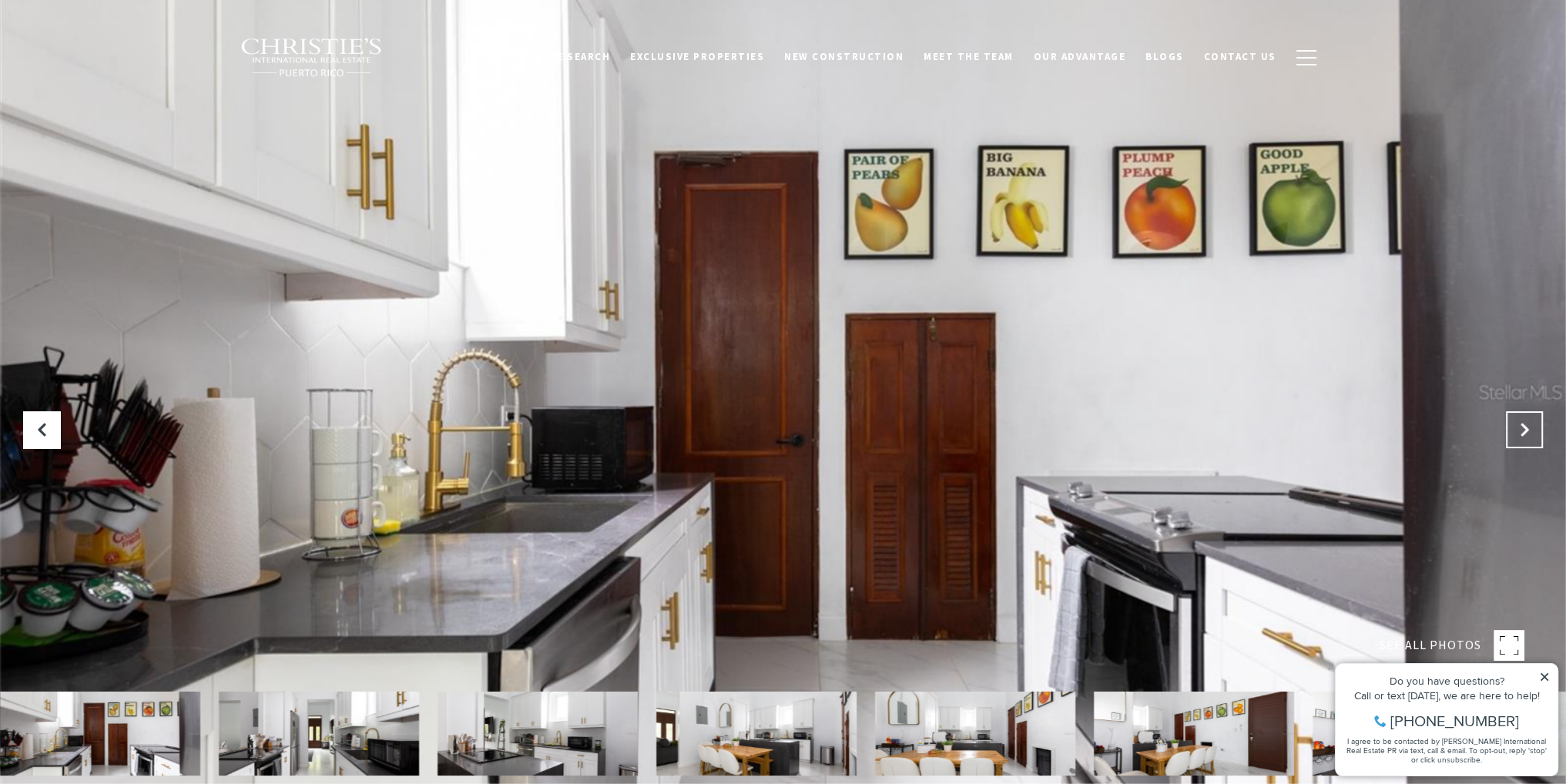
click at [1526, 419] on button "Next Slide" at bounding box center [1524, 430] width 37 height 37
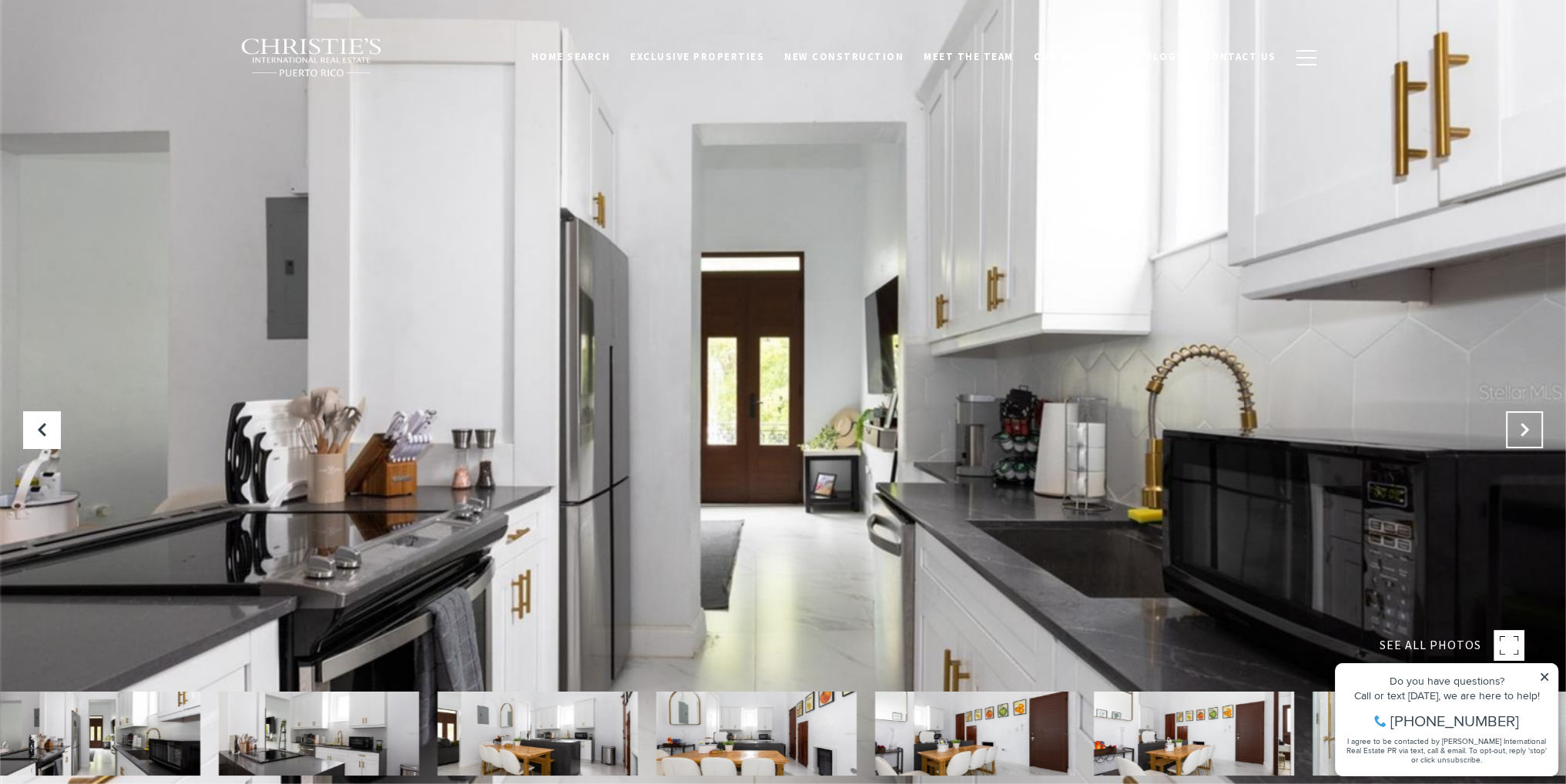
click at [1526, 419] on button "Next Slide" at bounding box center [1524, 430] width 37 height 37
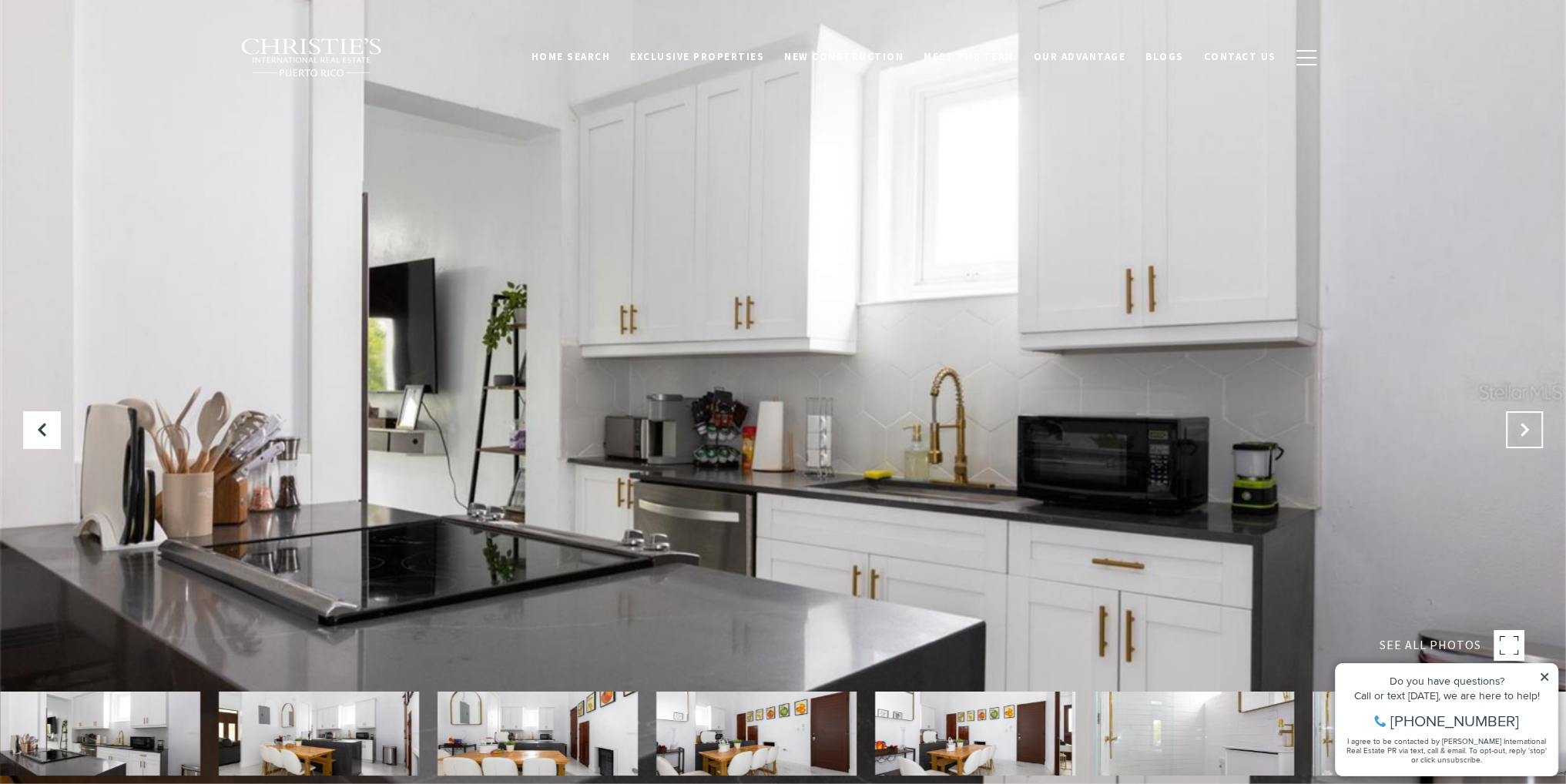
click at [1526, 419] on button "Next Slide" at bounding box center [1524, 430] width 37 height 37
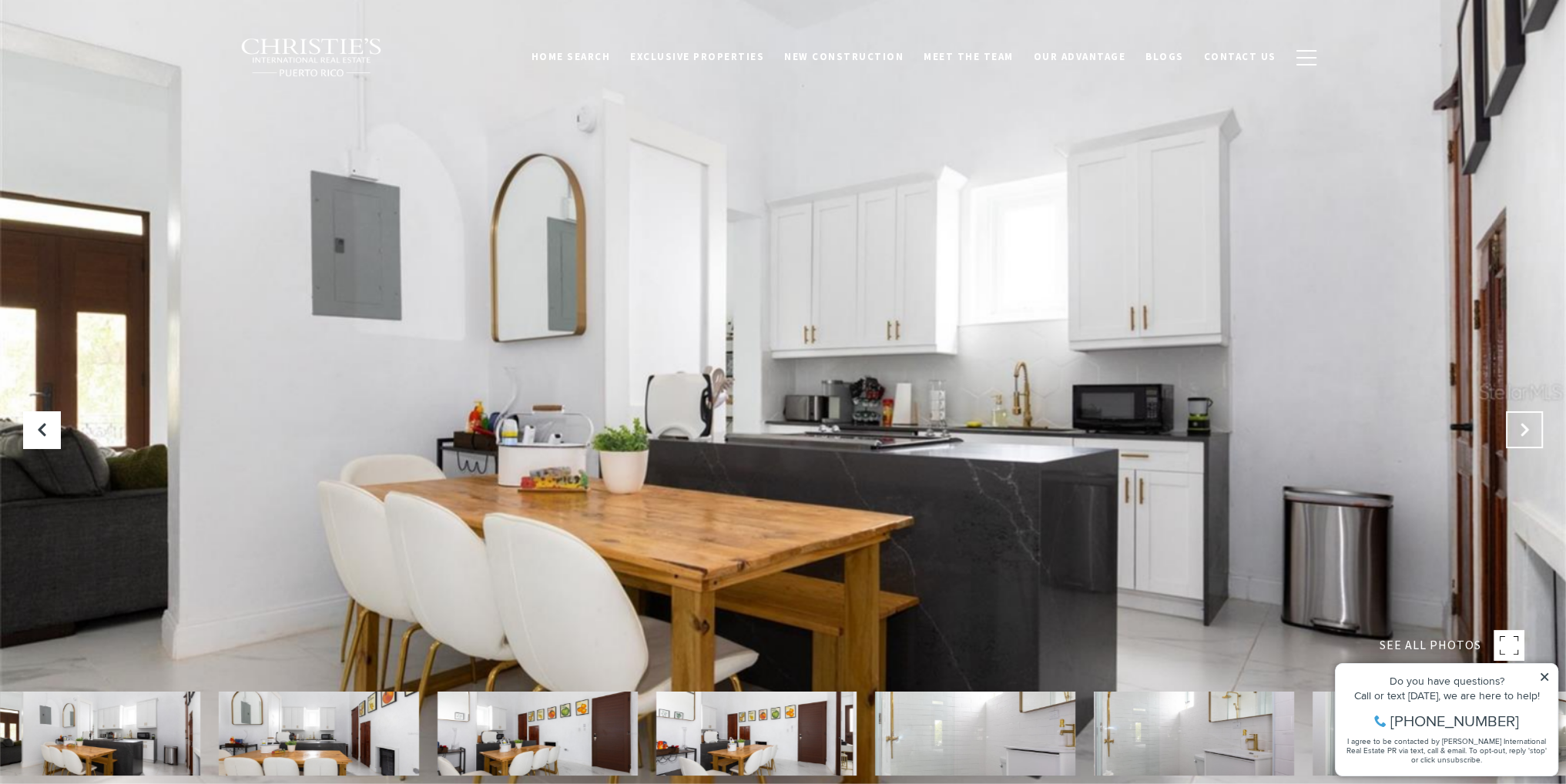
click at [1526, 419] on button "Next Slide" at bounding box center [1524, 430] width 37 height 37
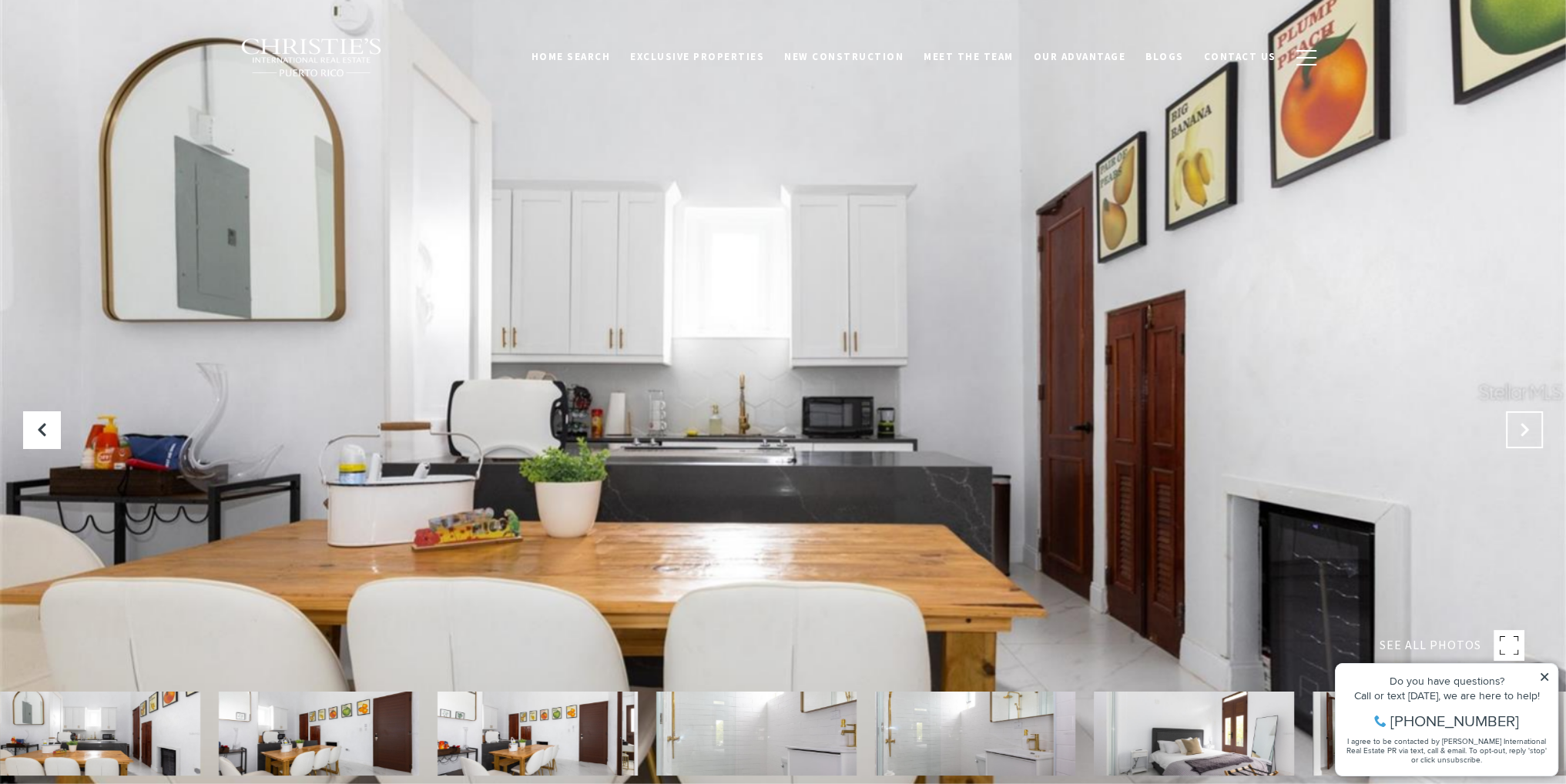
click at [1526, 419] on button "Next Slide" at bounding box center [1524, 430] width 37 height 37
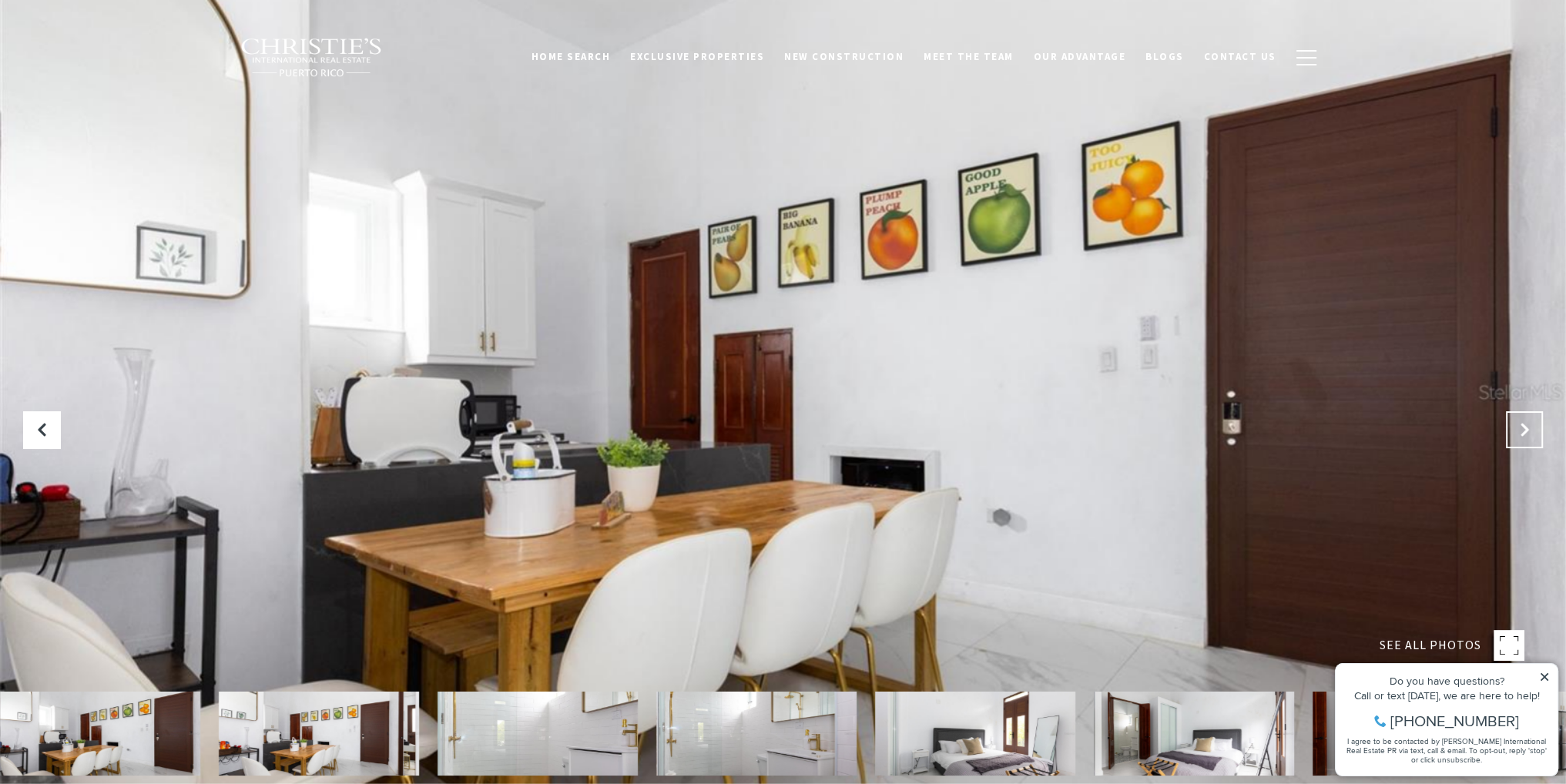
click at [1526, 419] on button "Next Slide" at bounding box center [1524, 430] width 37 height 37
click at [1527, 419] on button "Next Slide" at bounding box center [1524, 430] width 37 height 37
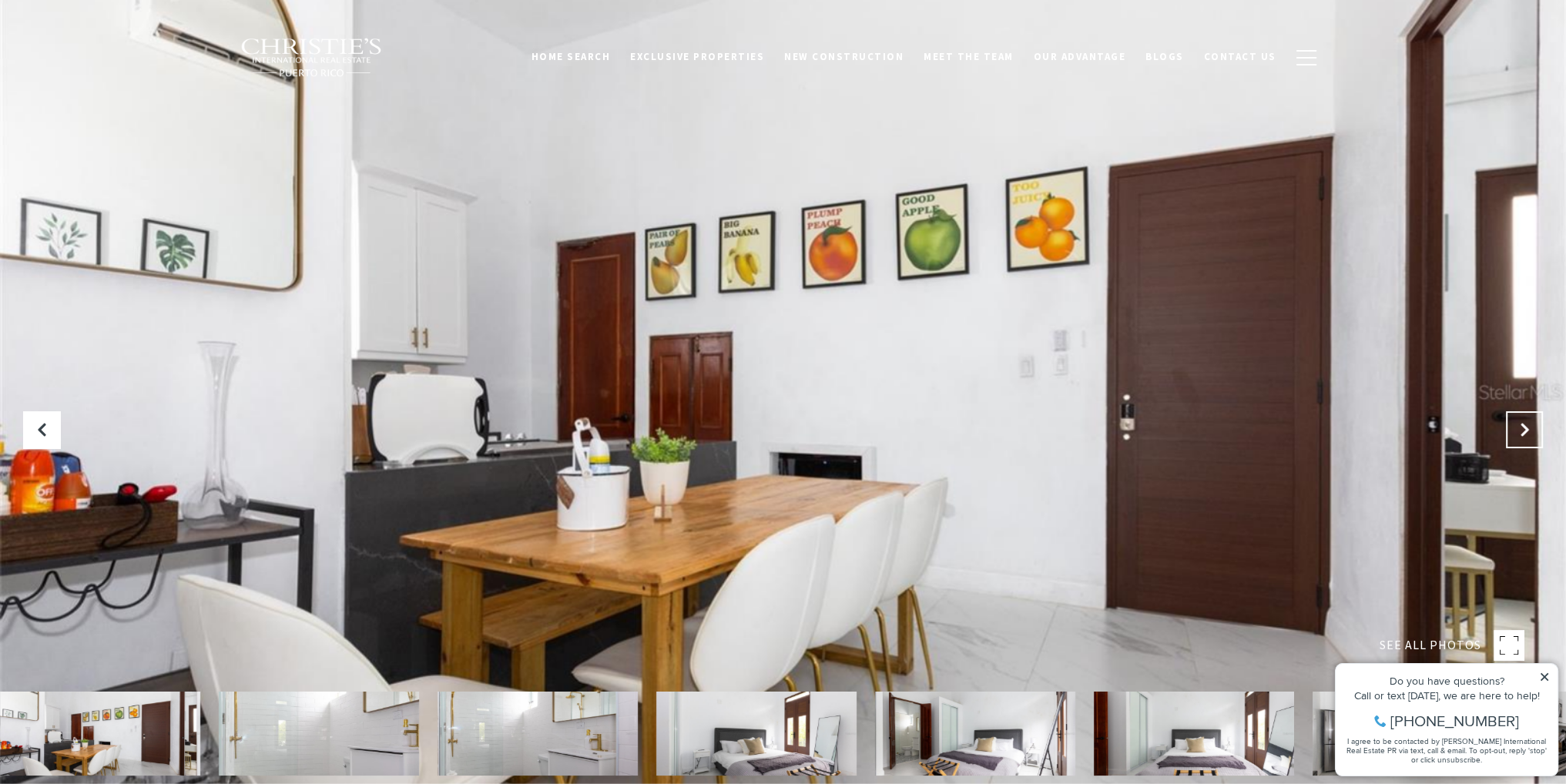
click at [1528, 419] on button "Next Slide" at bounding box center [1524, 430] width 37 height 37
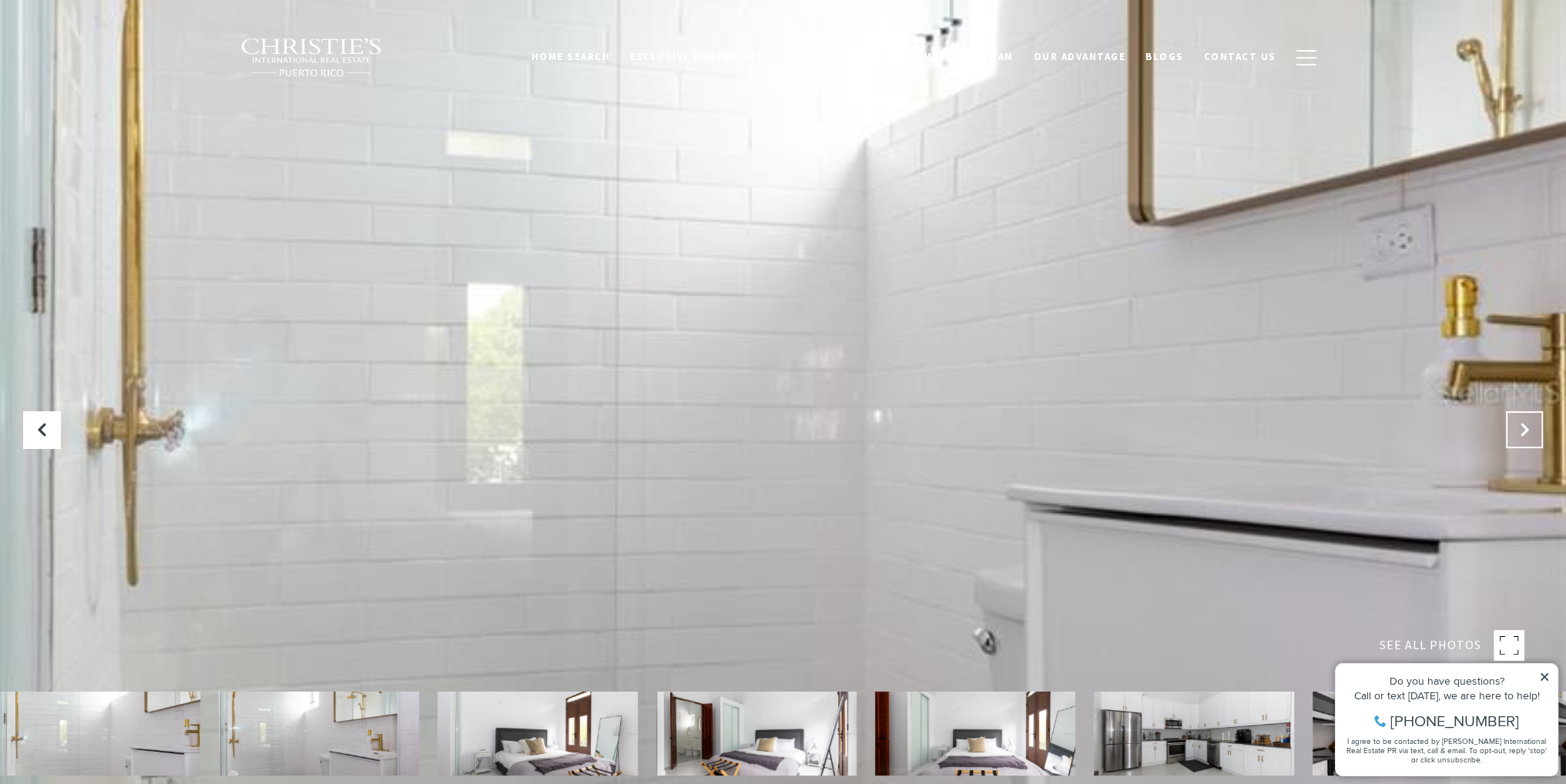
click at [1528, 419] on button "Next Slide" at bounding box center [1524, 430] width 37 height 37
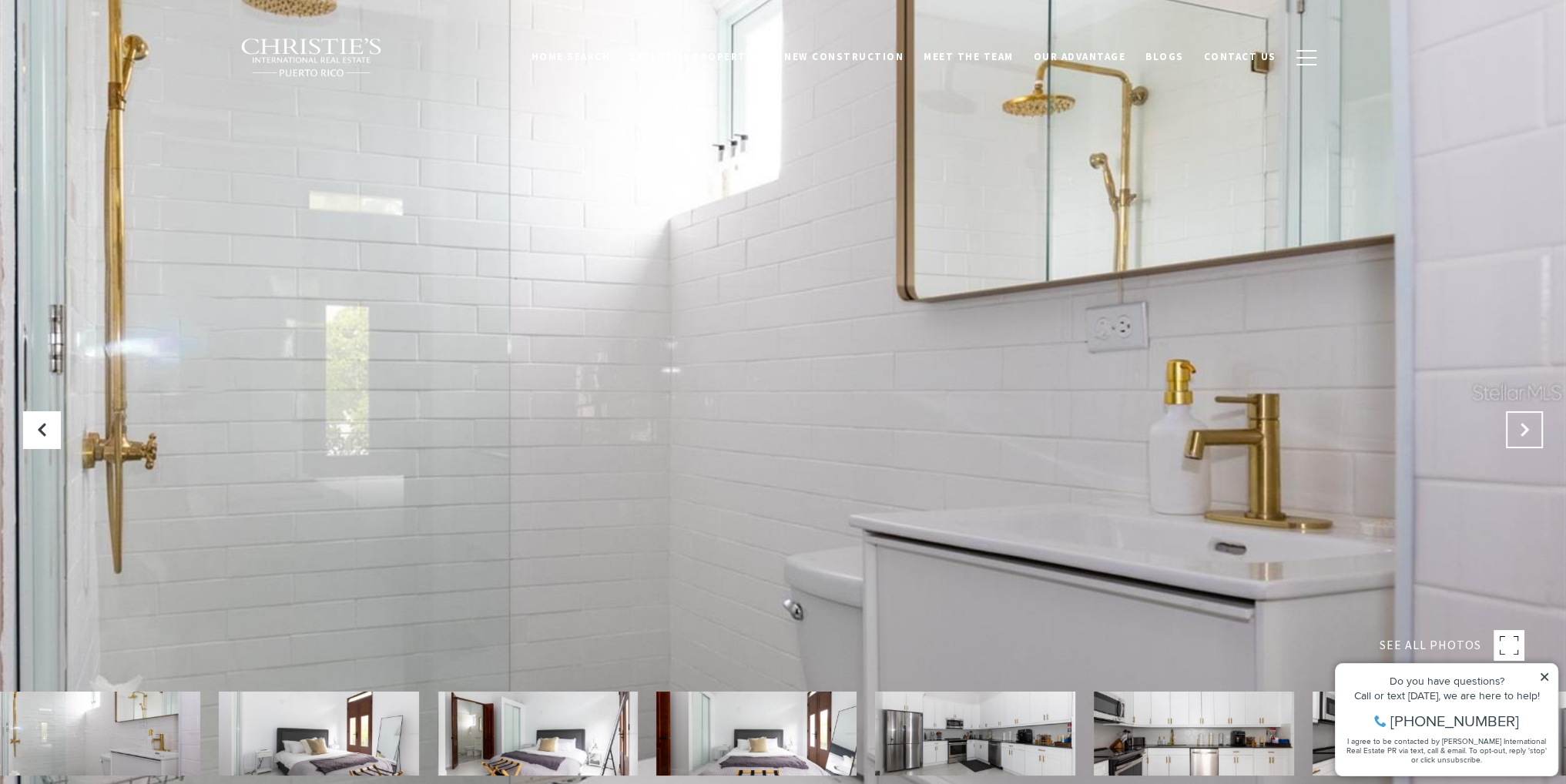
click at [1528, 419] on button "Next Slide" at bounding box center [1524, 430] width 37 height 37
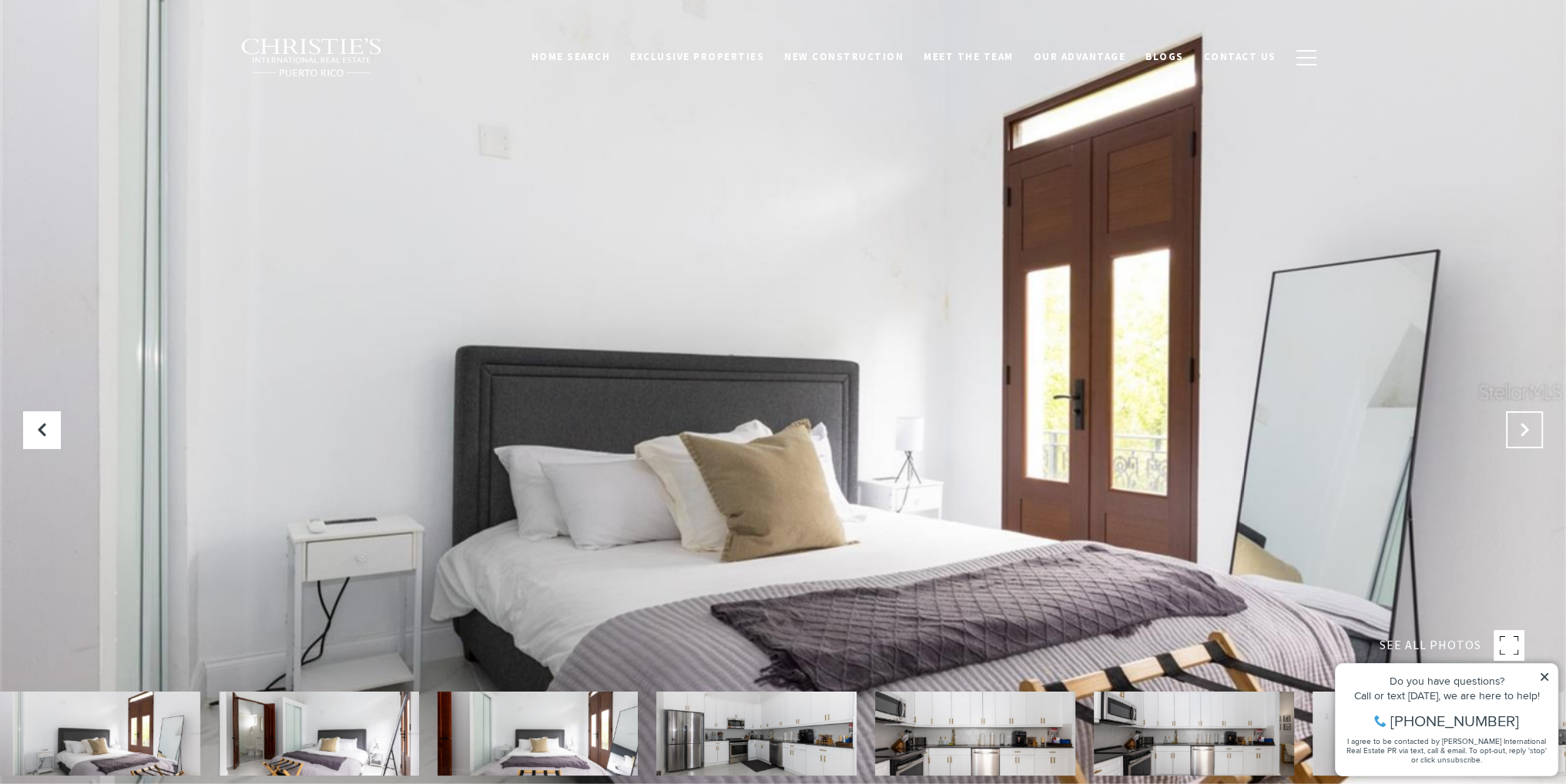
click at [1528, 419] on button "Next Slide" at bounding box center [1524, 430] width 37 height 37
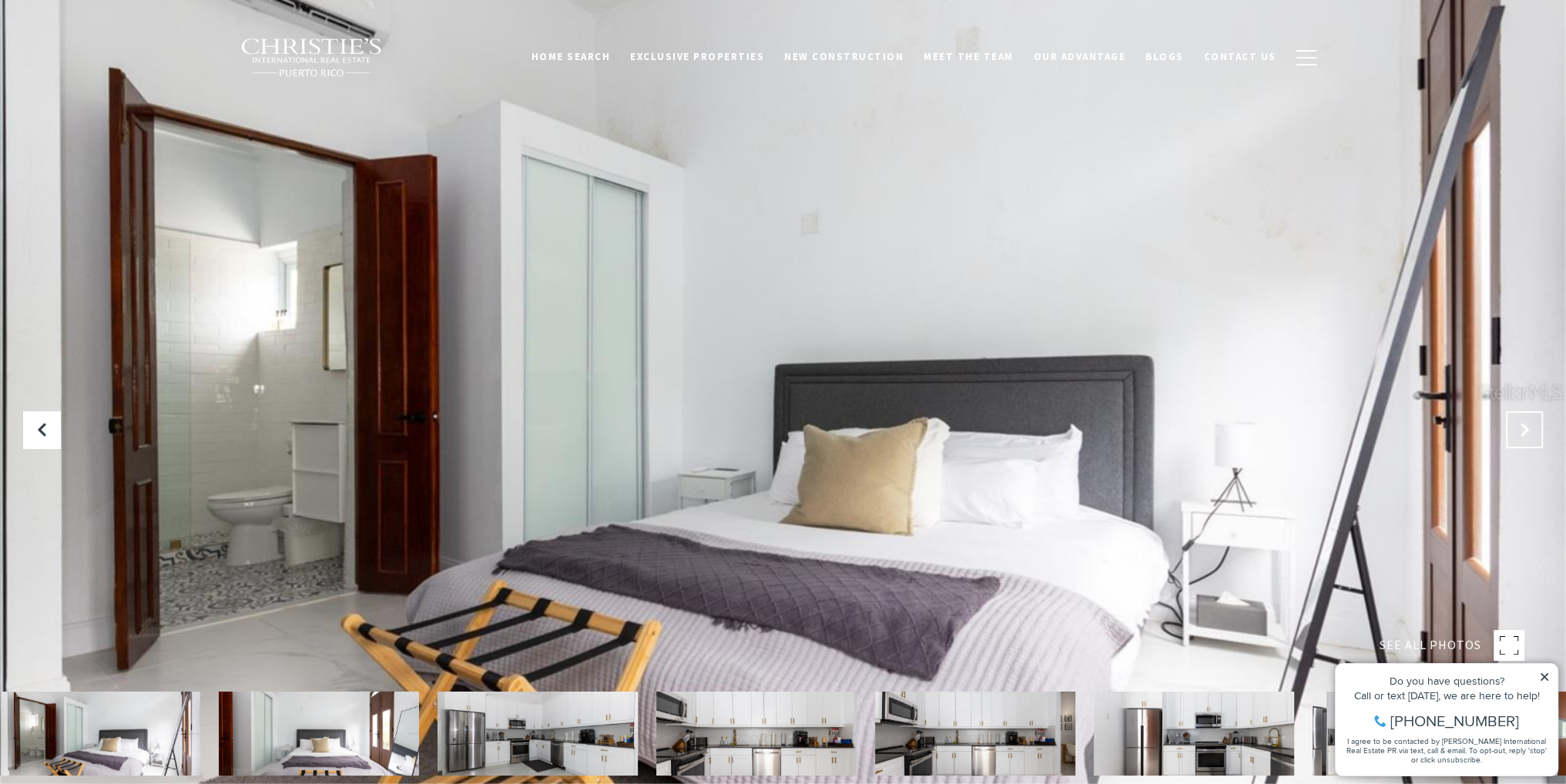
click at [1528, 419] on button "Next Slide" at bounding box center [1524, 430] width 37 height 37
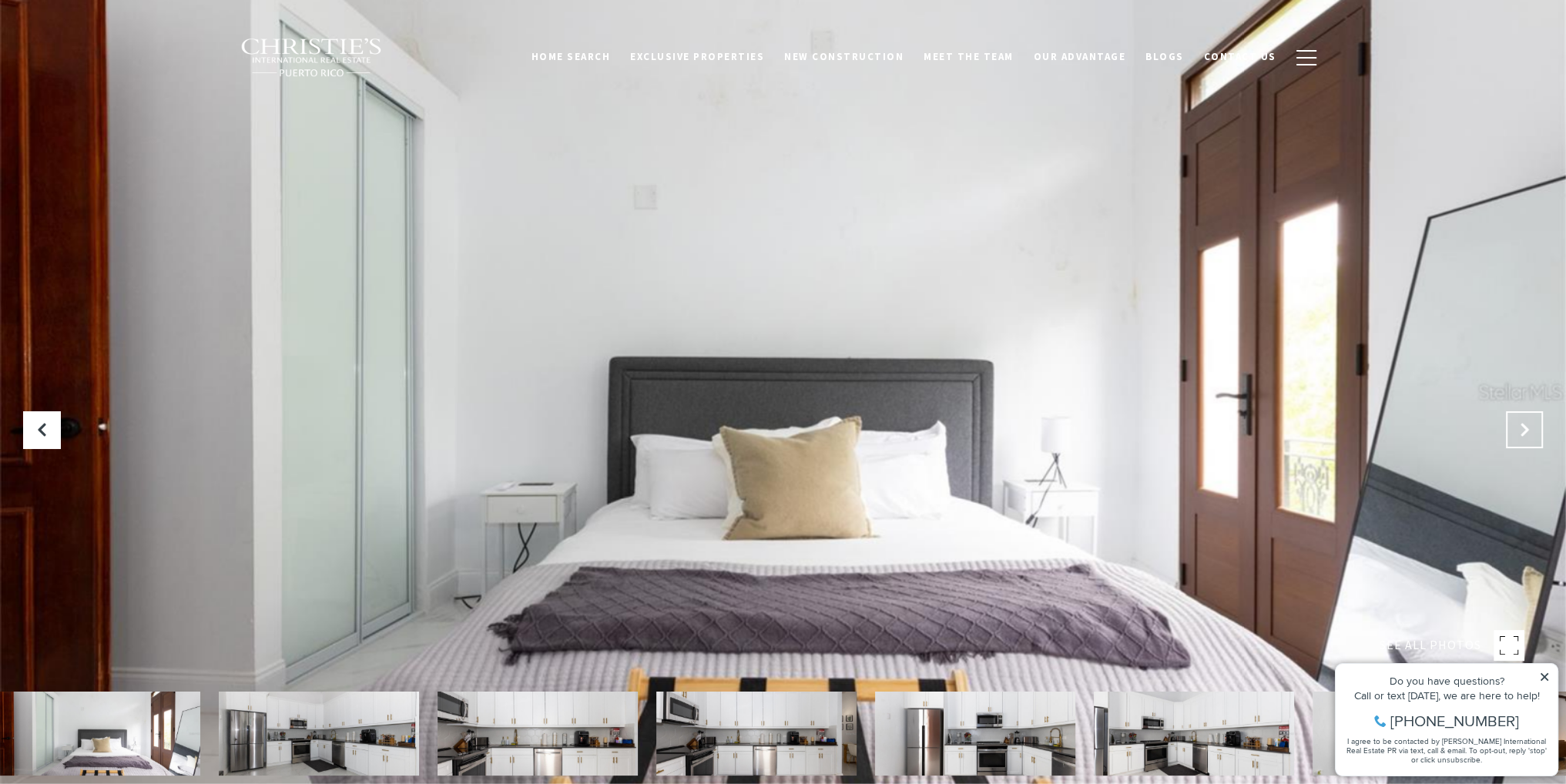
click at [1528, 419] on button "Next Slide" at bounding box center [1524, 430] width 37 height 37
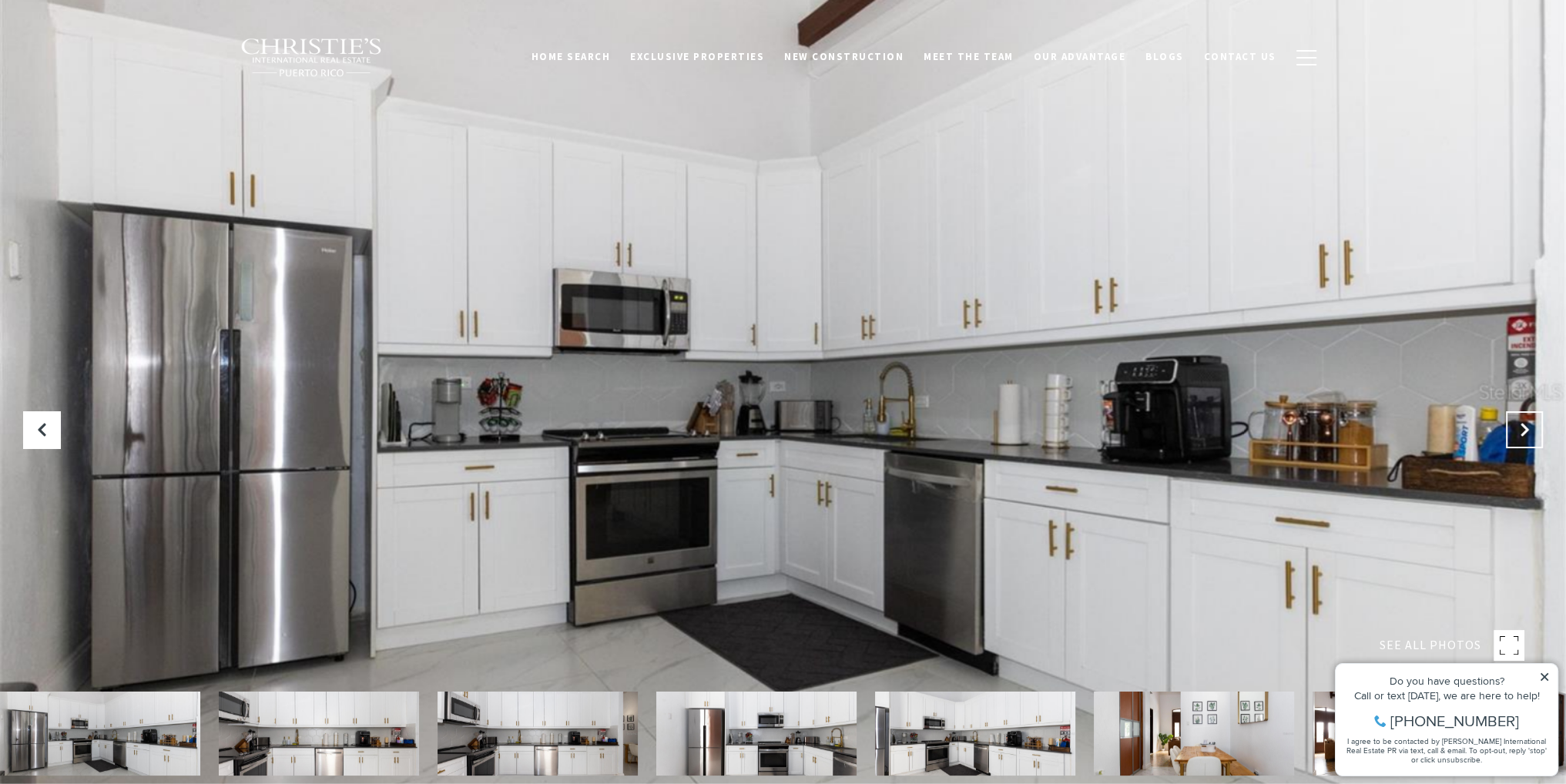
click at [1528, 419] on button "Next Slide" at bounding box center [1524, 430] width 37 height 37
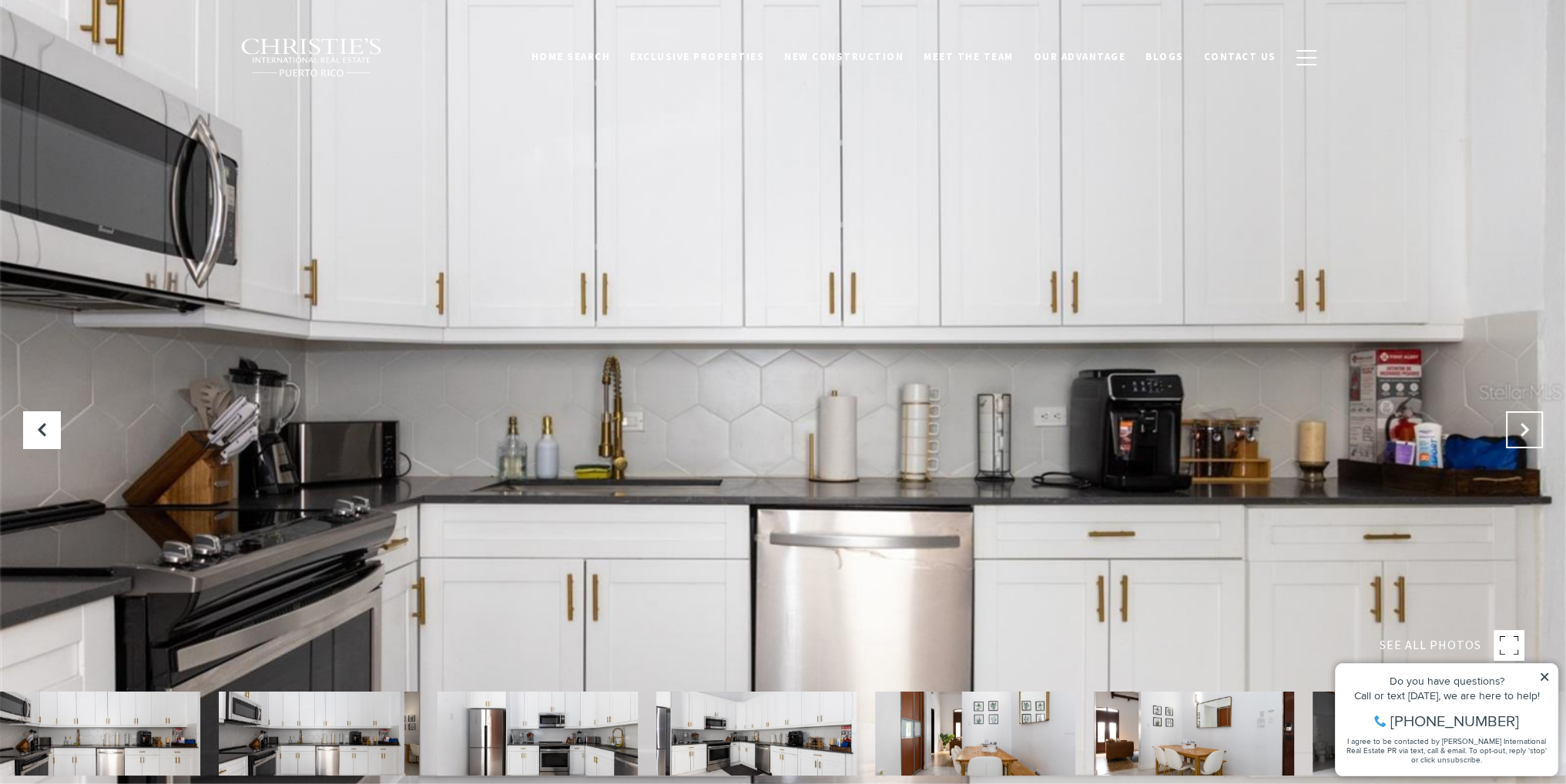
click at [1528, 419] on button "Next Slide" at bounding box center [1524, 430] width 37 height 37
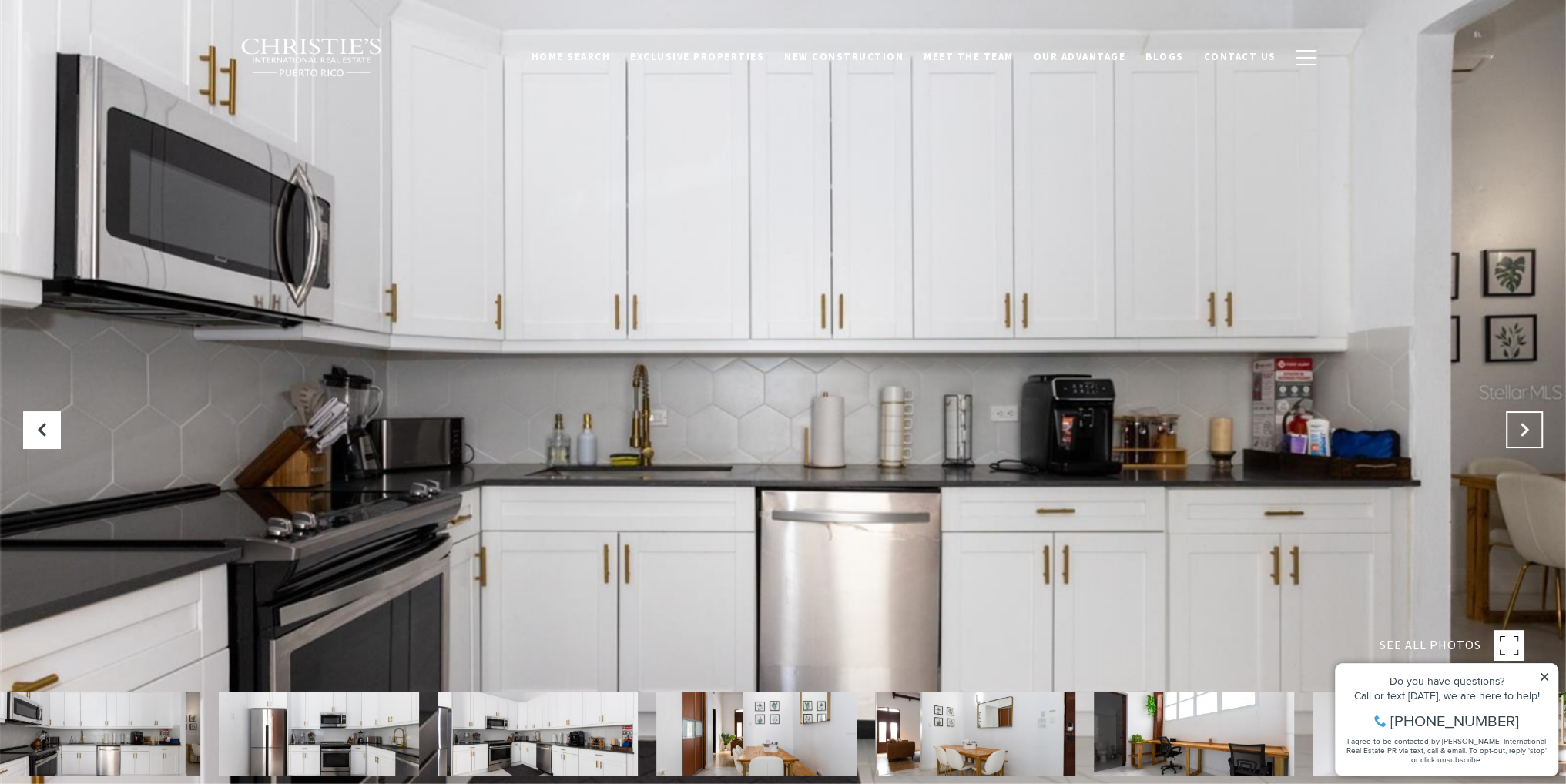
click at [1528, 419] on button "Next Slide" at bounding box center [1524, 430] width 37 height 37
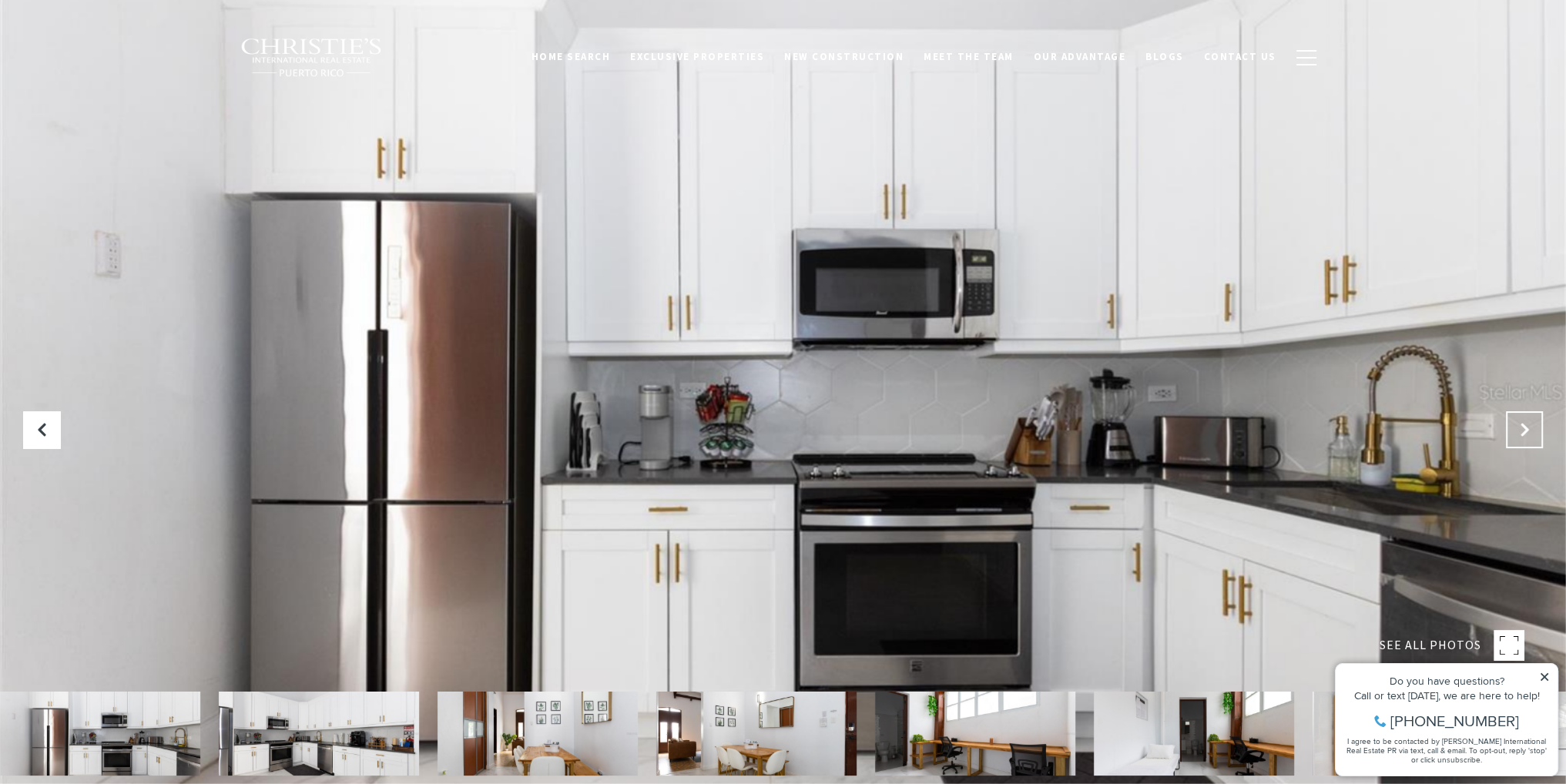
click at [1528, 419] on button "Next Slide" at bounding box center [1524, 430] width 37 height 37
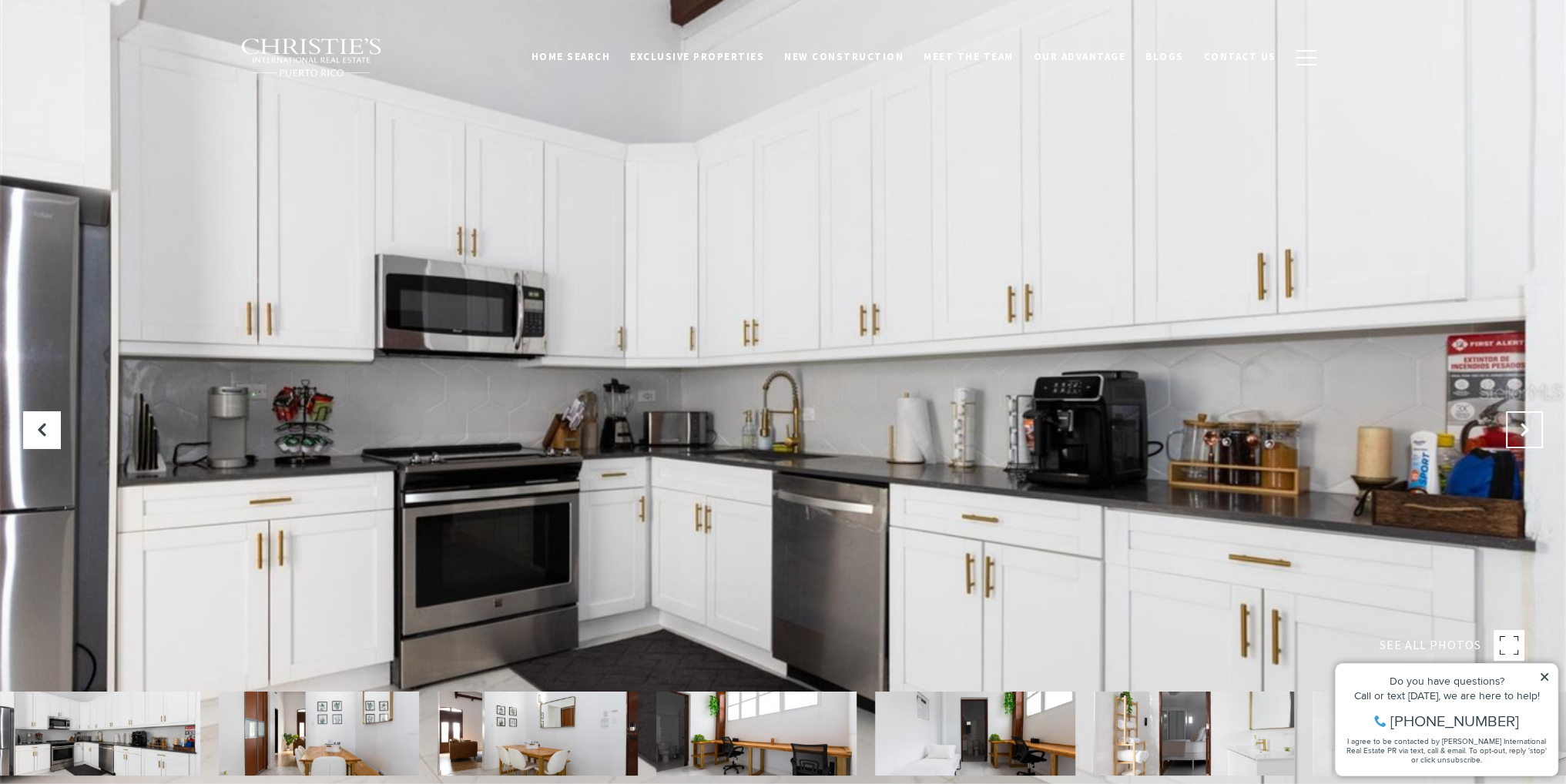
click at [1528, 419] on button "Next Slide" at bounding box center [1524, 430] width 37 height 37
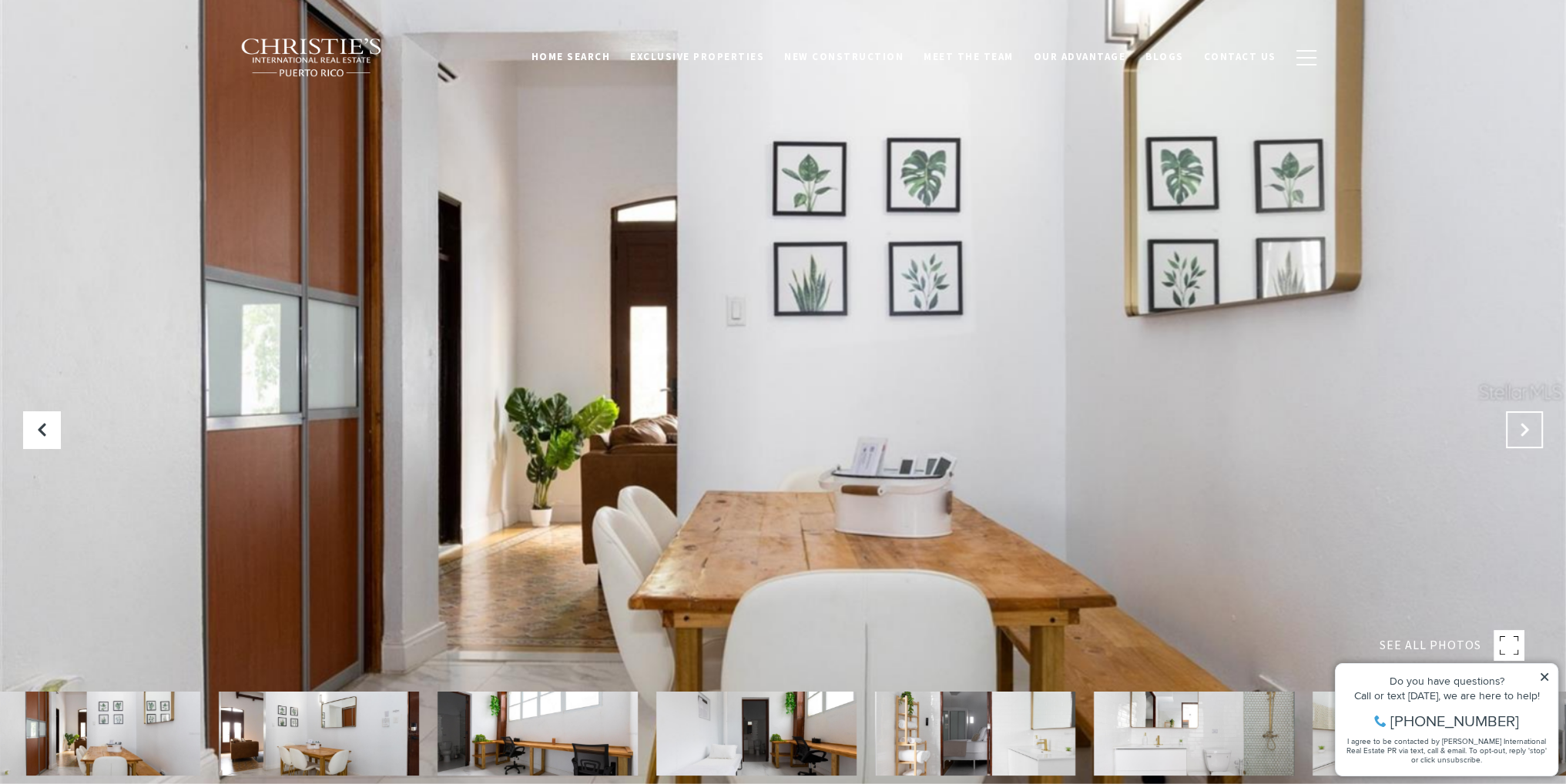
click at [1528, 419] on button "Next Slide" at bounding box center [1524, 430] width 37 height 37
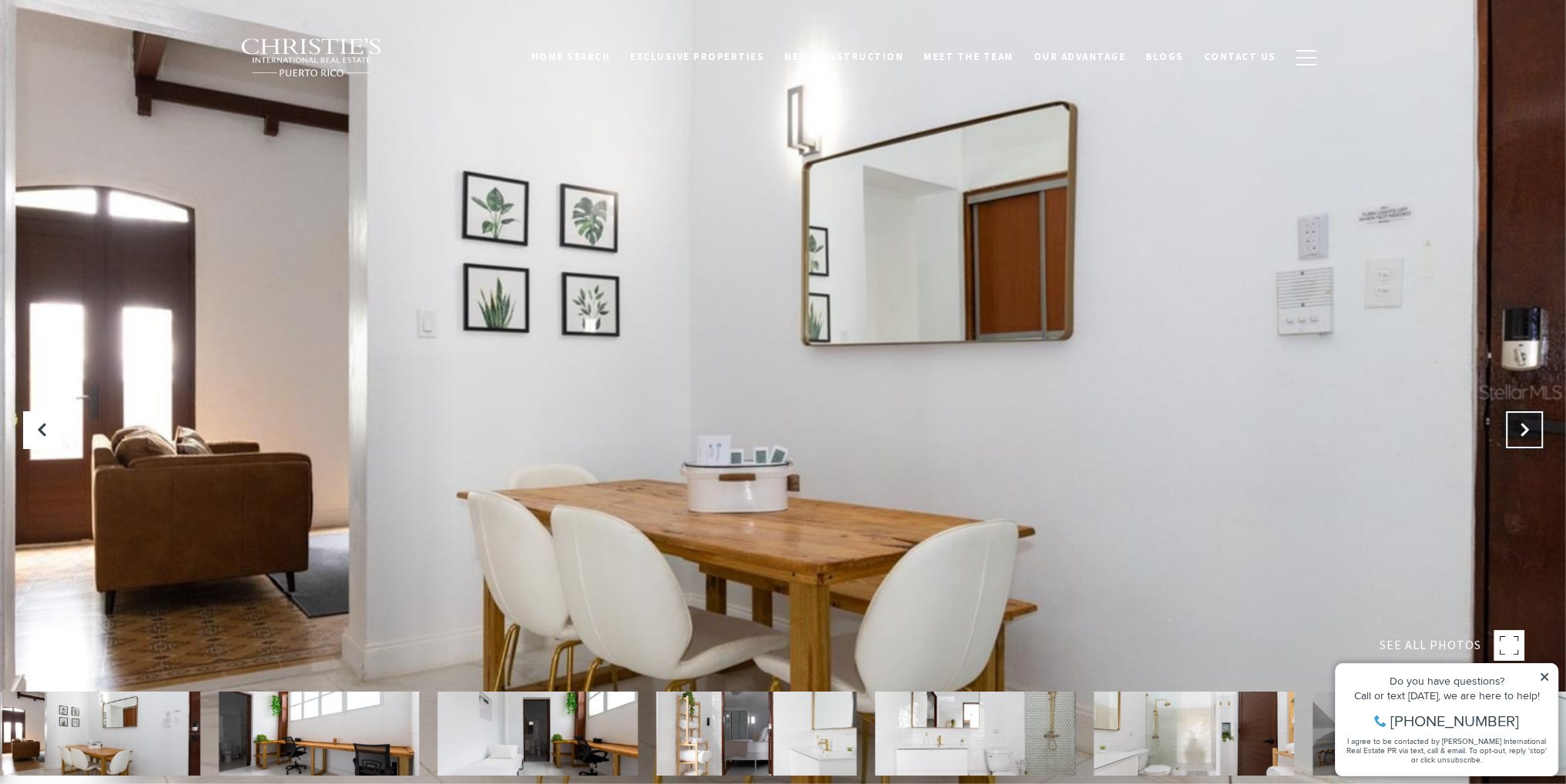
click at [1528, 419] on button "Next Slide" at bounding box center [1524, 430] width 37 height 37
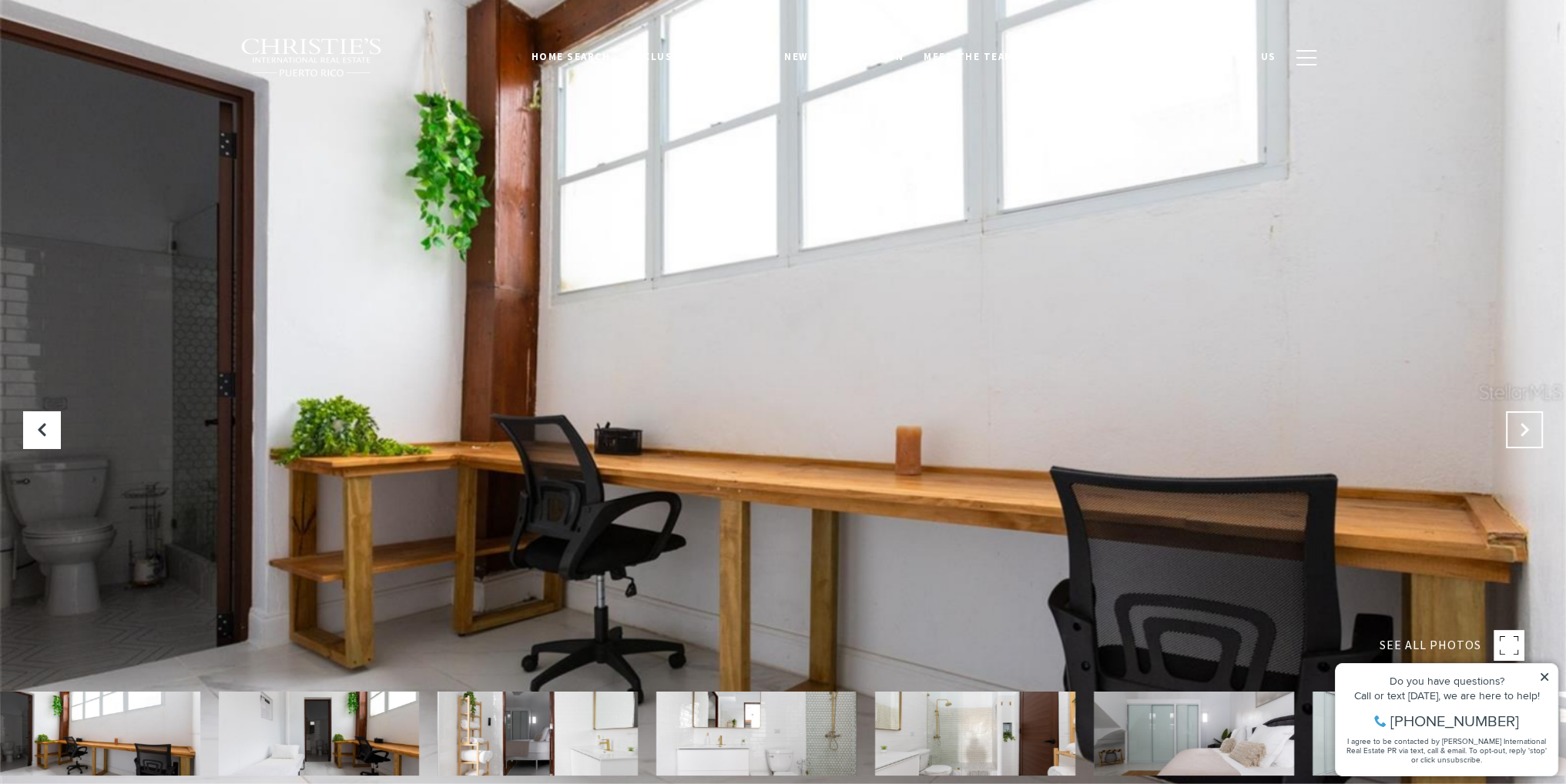
click at [1528, 419] on button "Next Slide" at bounding box center [1524, 430] width 37 height 37
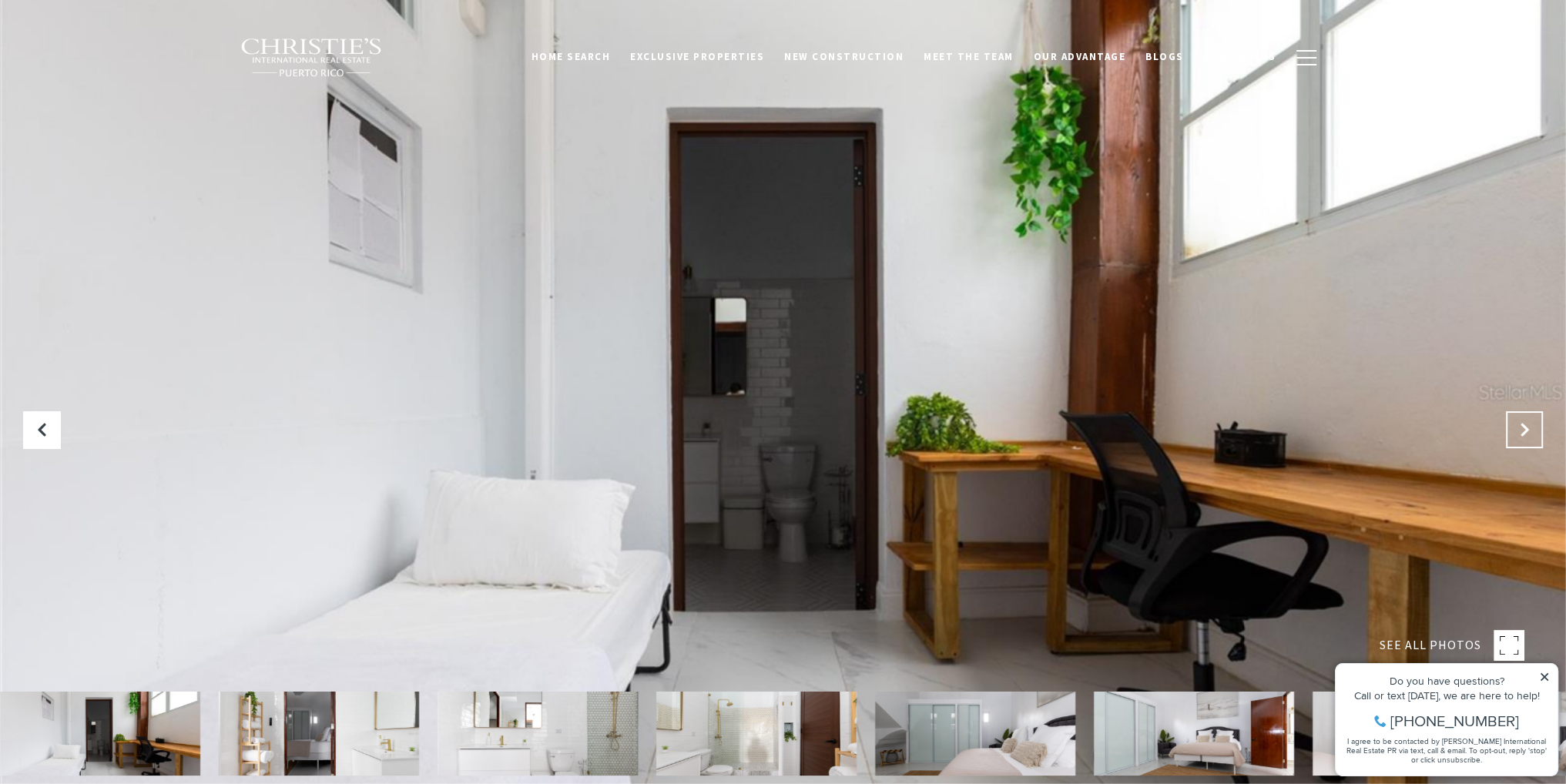
click at [1528, 419] on button "Next Slide" at bounding box center [1524, 430] width 37 height 37
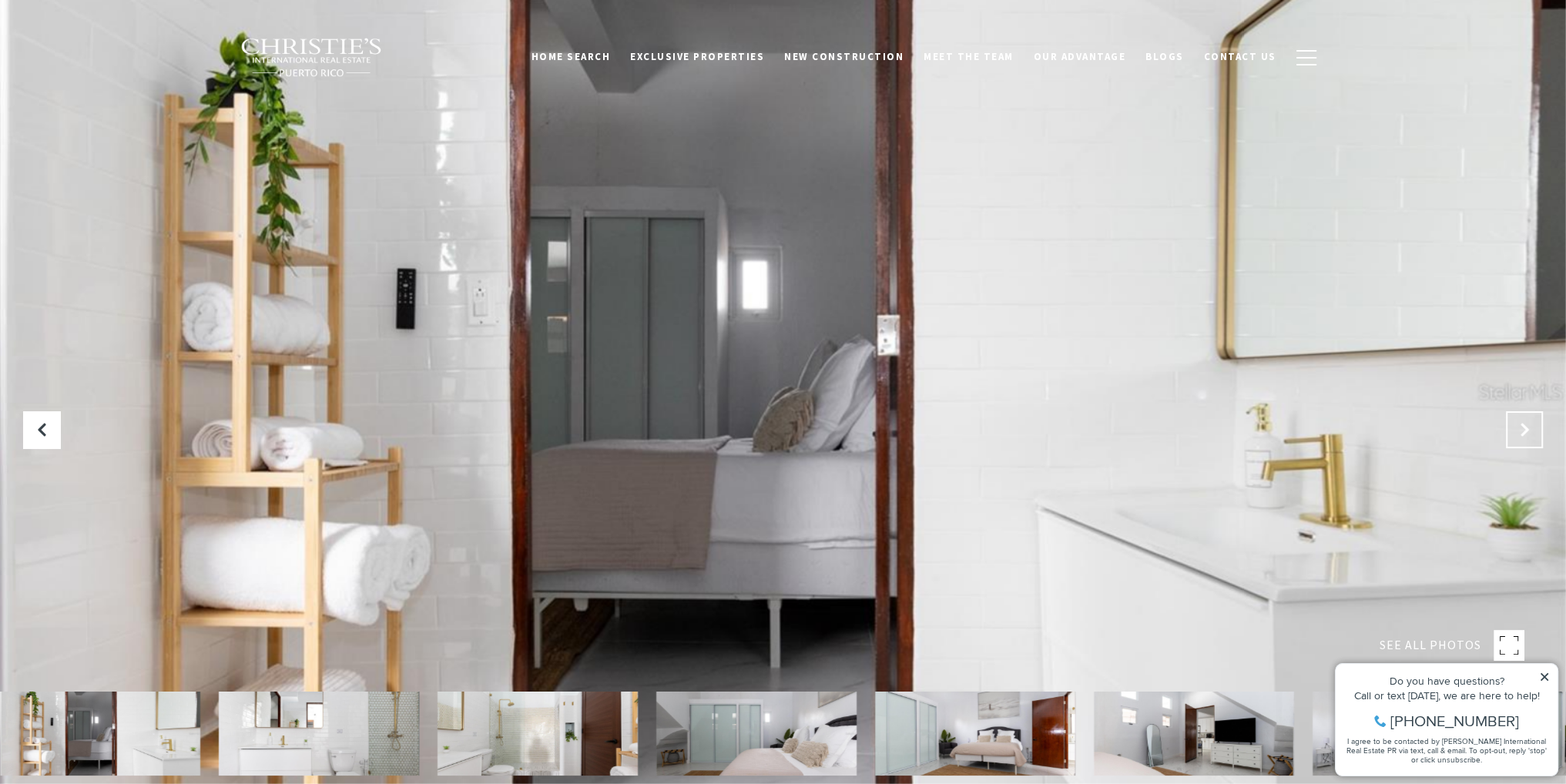
click at [1528, 419] on button "Next Slide" at bounding box center [1524, 430] width 37 height 37
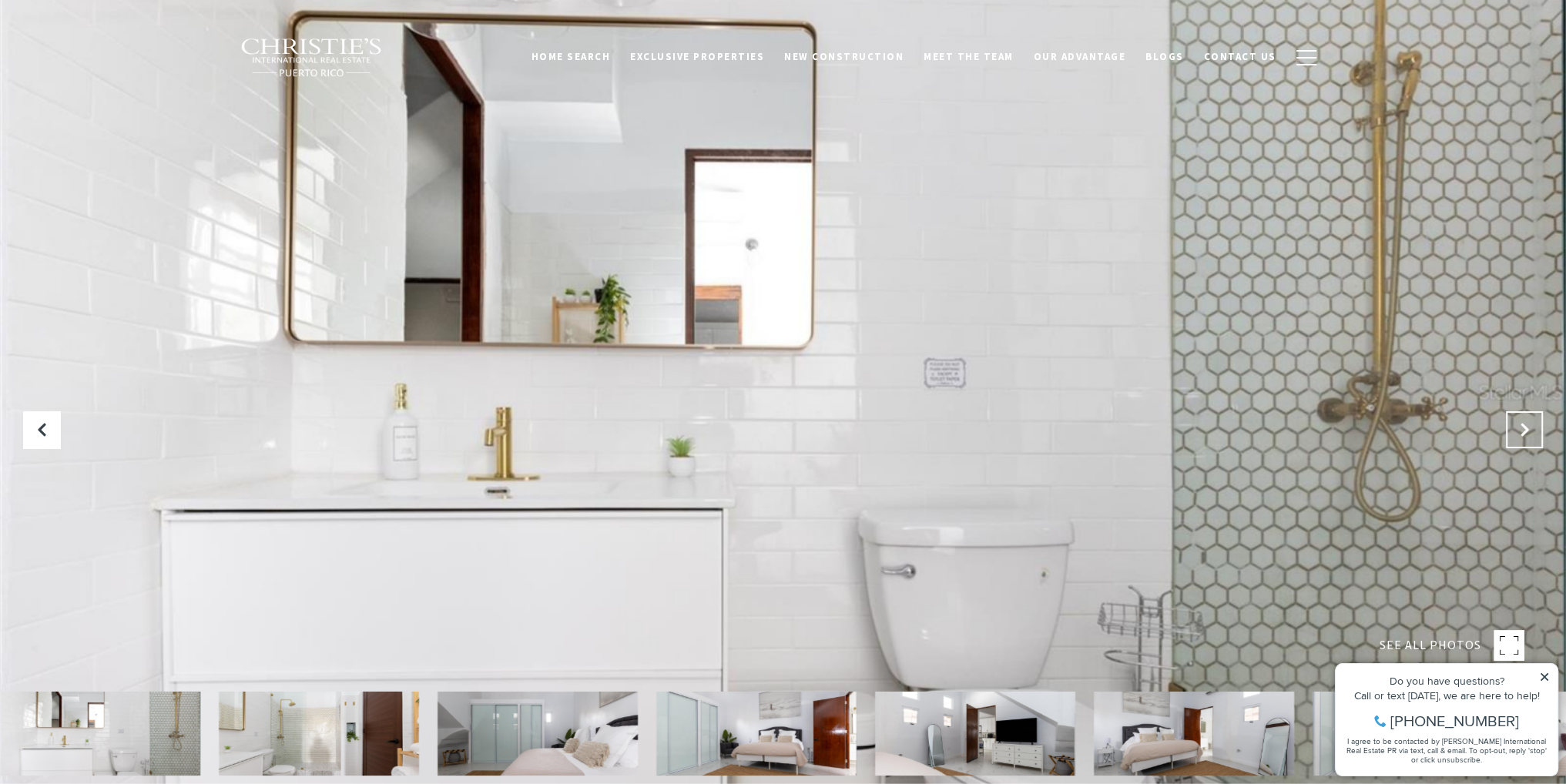
click at [1528, 419] on button "Next Slide" at bounding box center [1524, 430] width 37 height 37
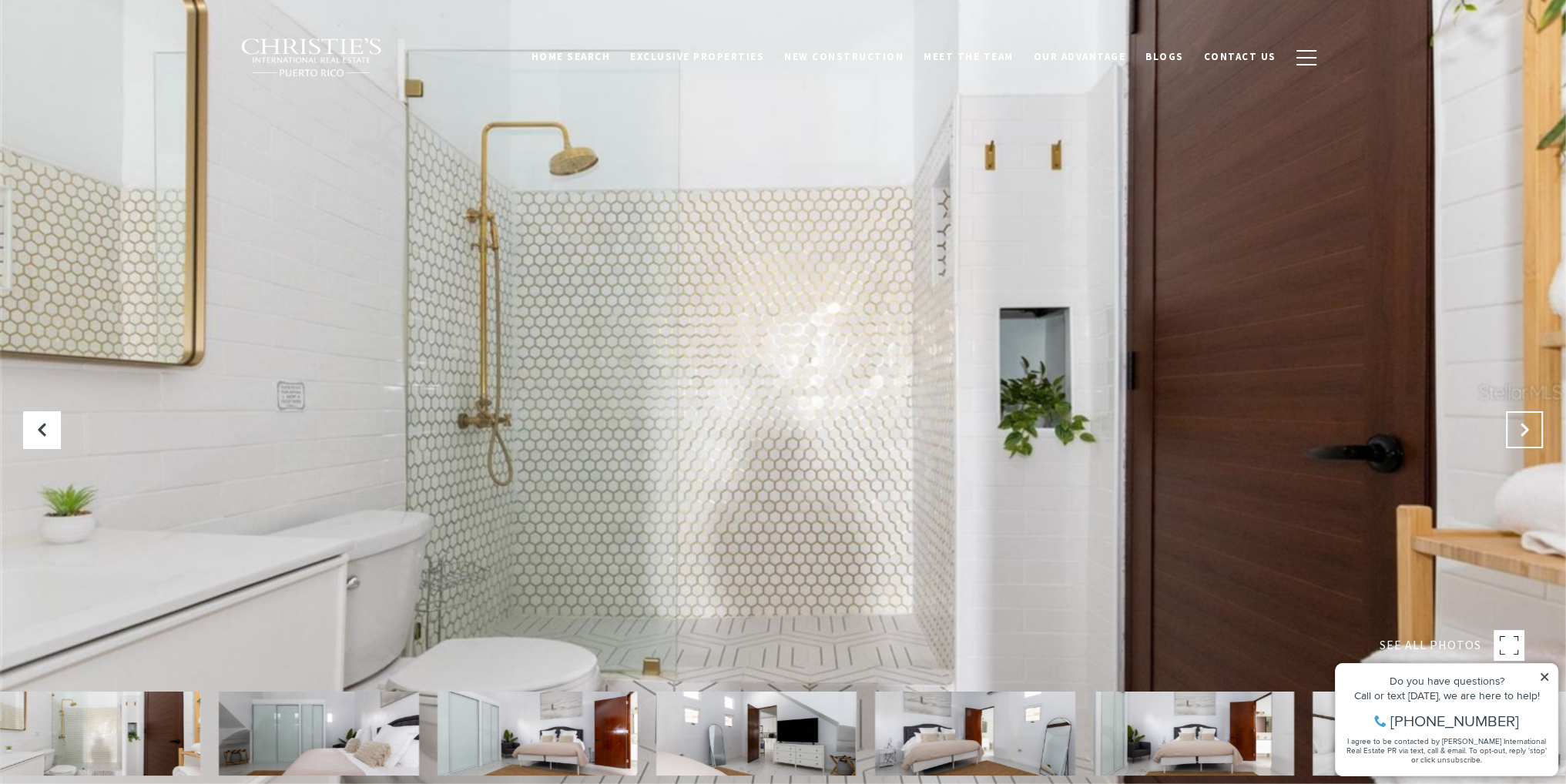
click at [1528, 419] on button "Next Slide" at bounding box center [1524, 430] width 37 height 37
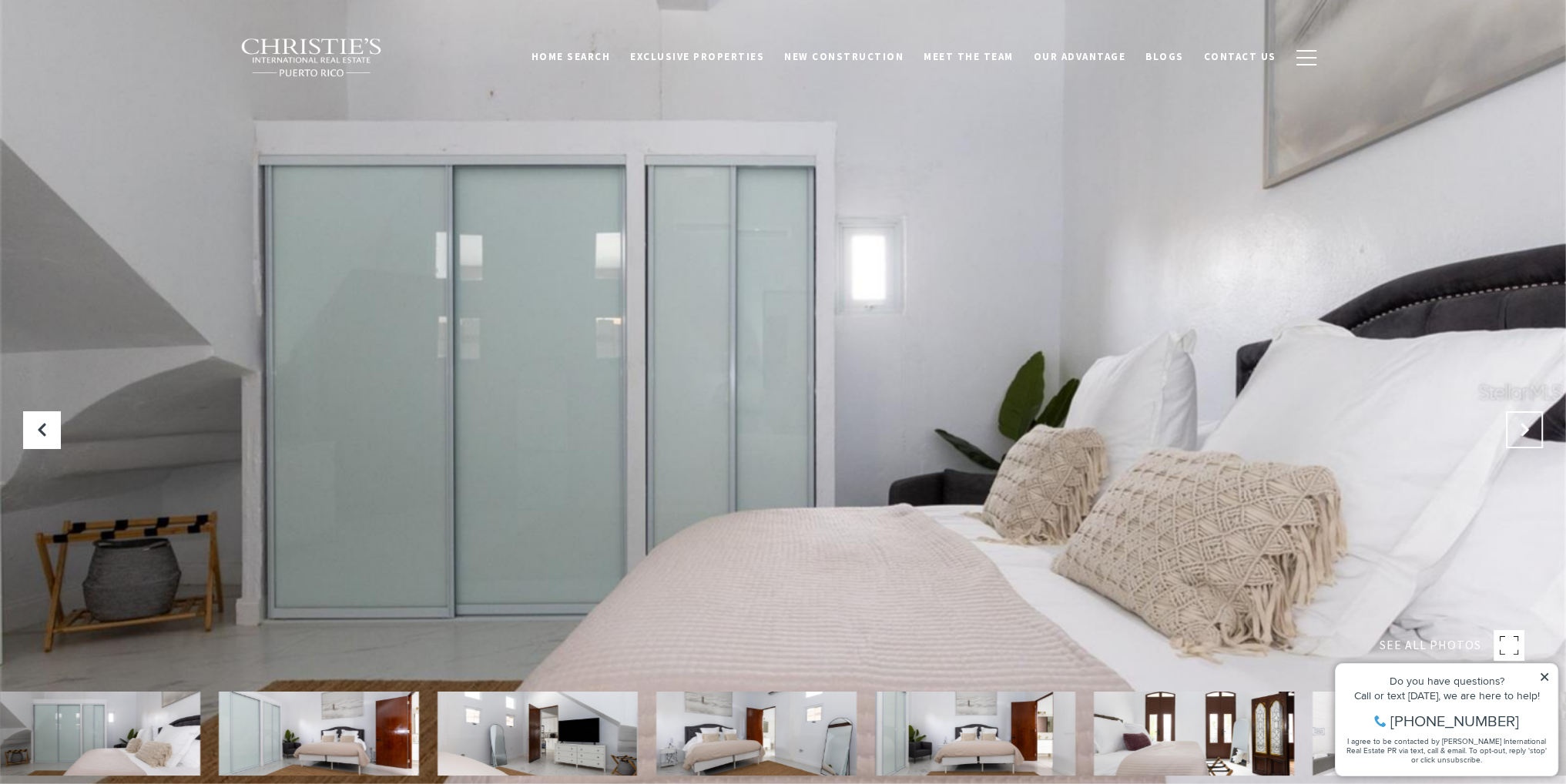
click at [1528, 419] on button "Next Slide" at bounding box center [1524, 430] width 37 height 37
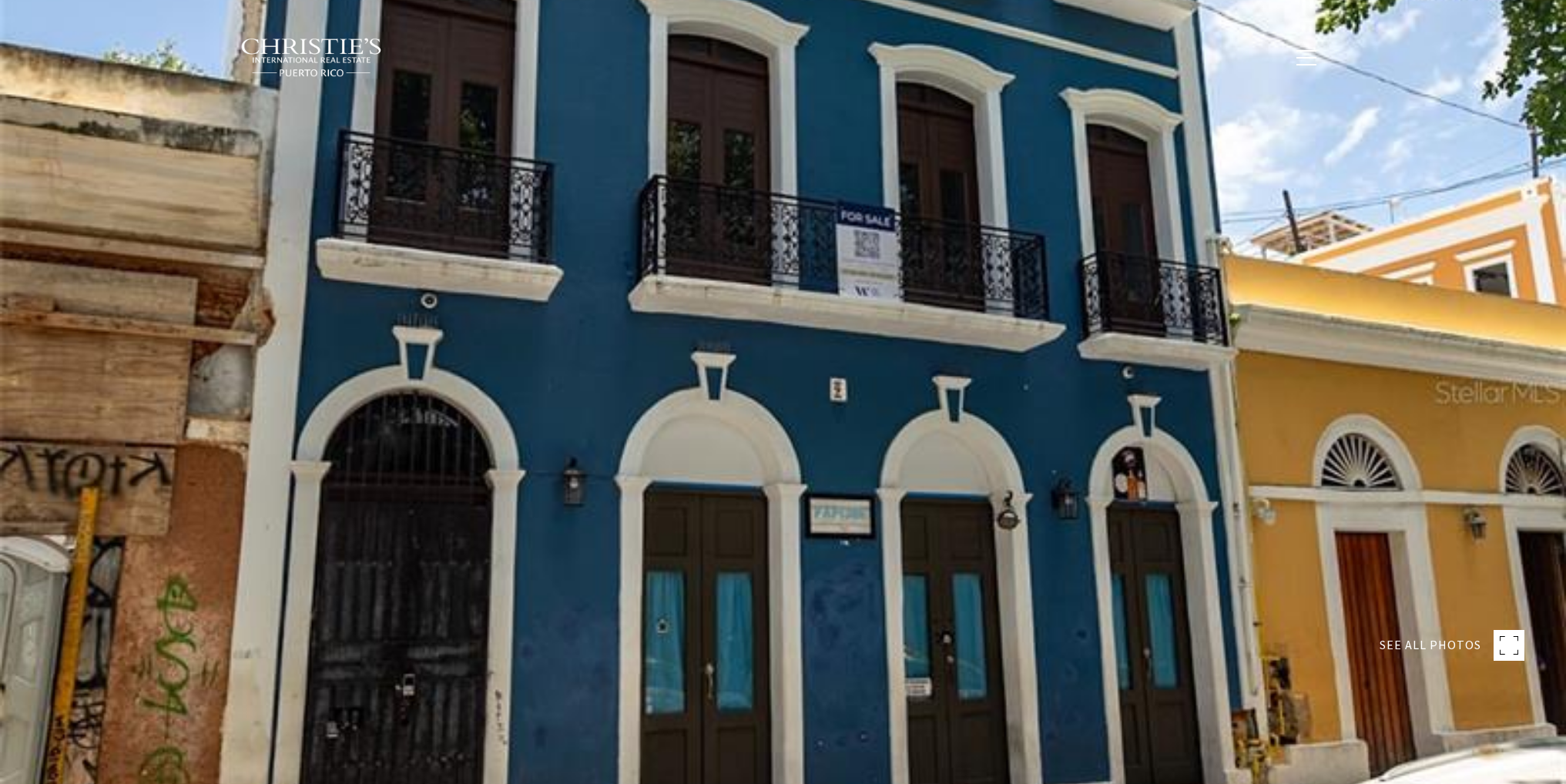
type input "**********"
type input "********"
type input "***"
type input "**********"
type input "**"
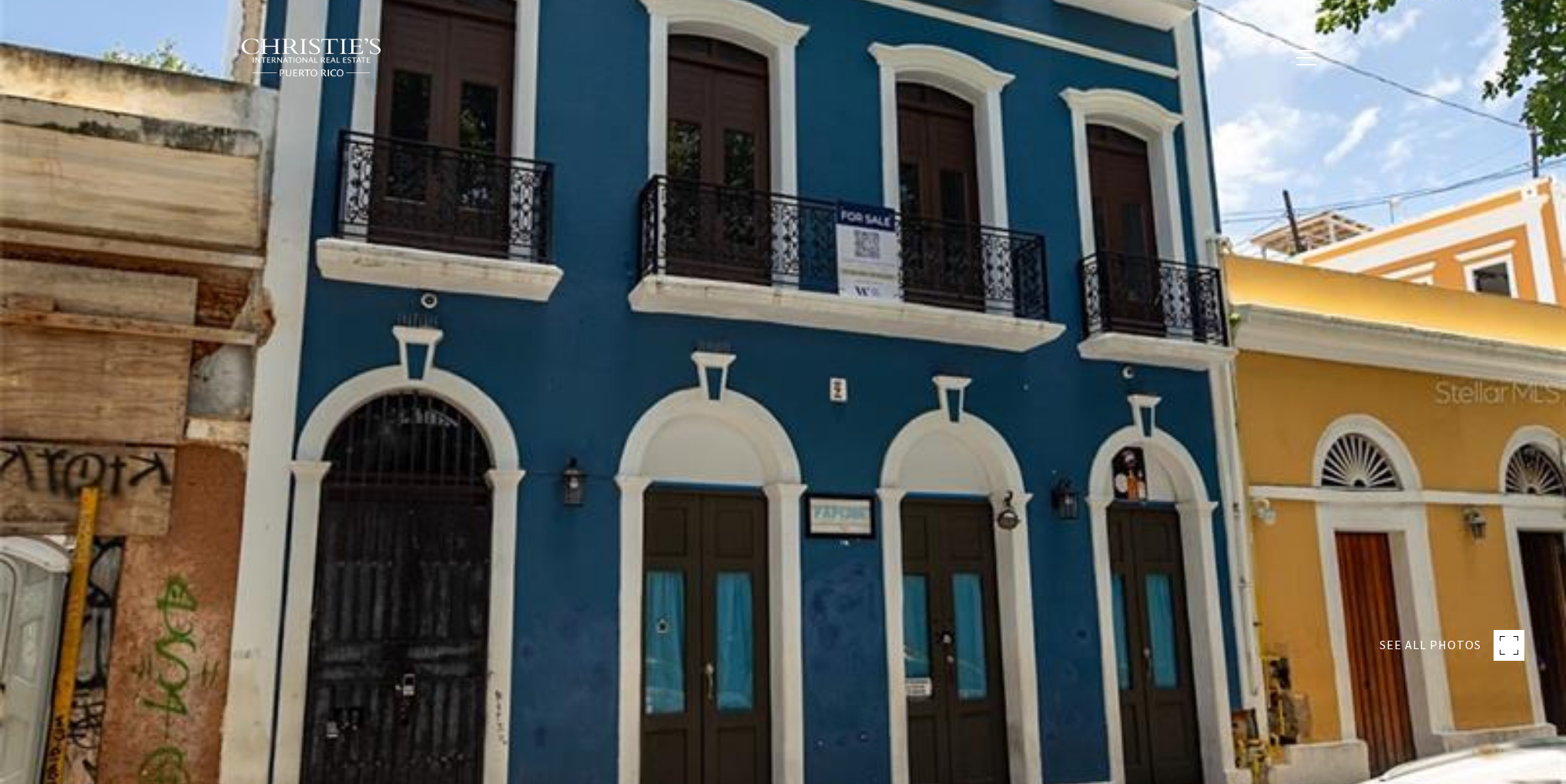
type input "********"
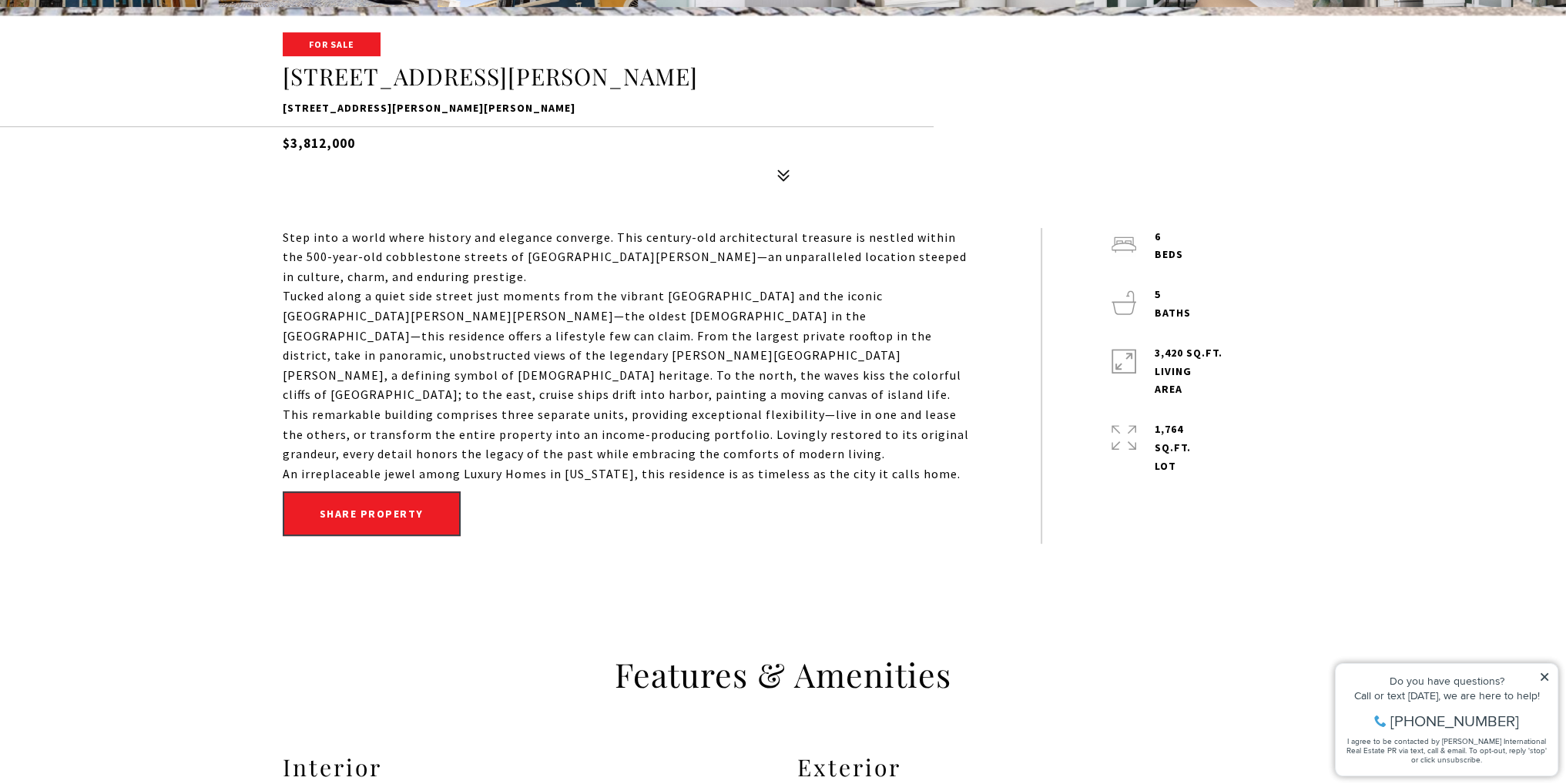
scroll to position [769, 0]
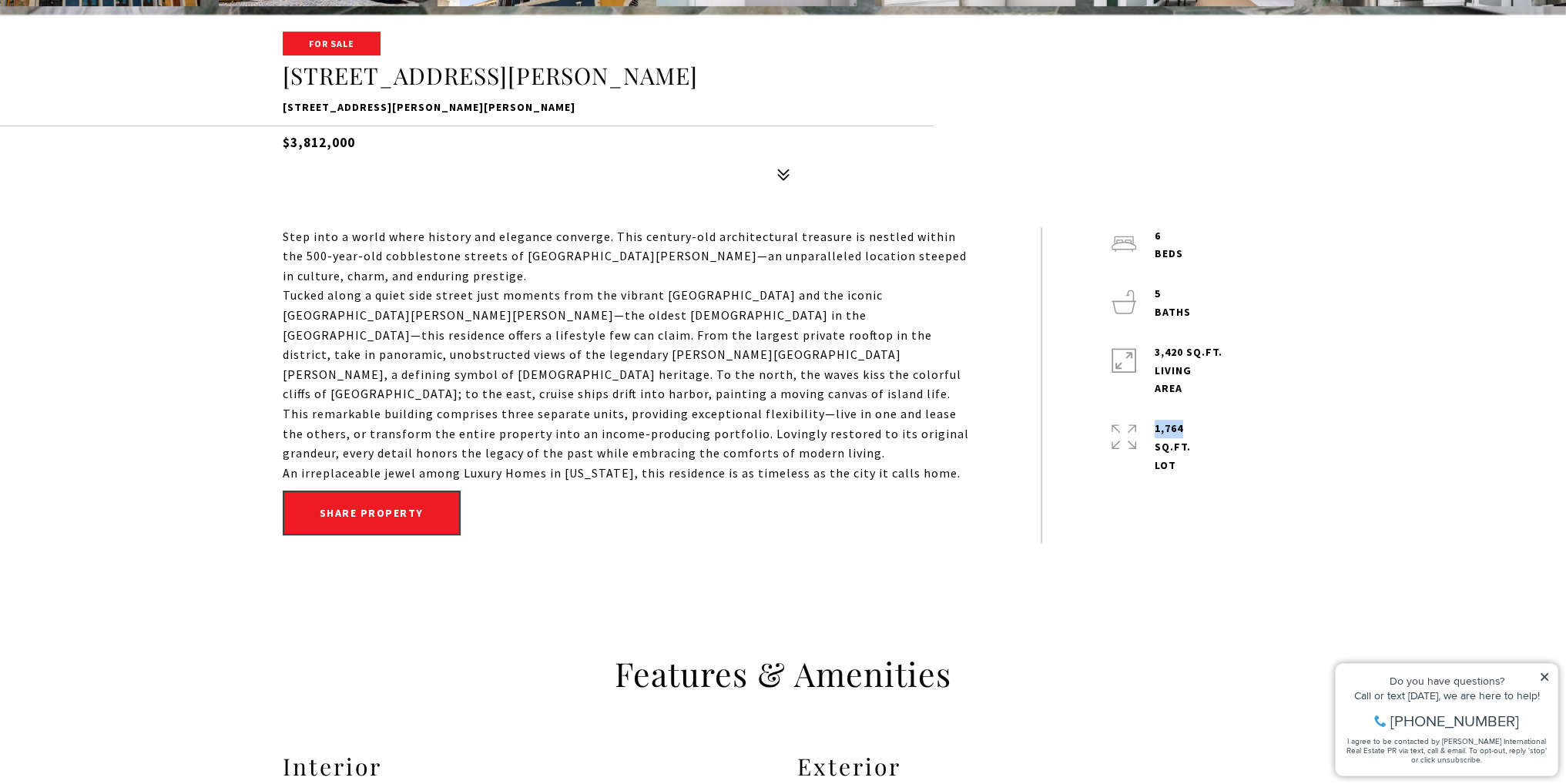
drag, startPoint x: 1154, startPoint y: 426, endPoint x: 1201, endPoint y: 426, distance: 47.0
click at [1201, 426] on div "1,764 Sq.Ft. lot" at bounding box center [1186, 447] width 151 height 55
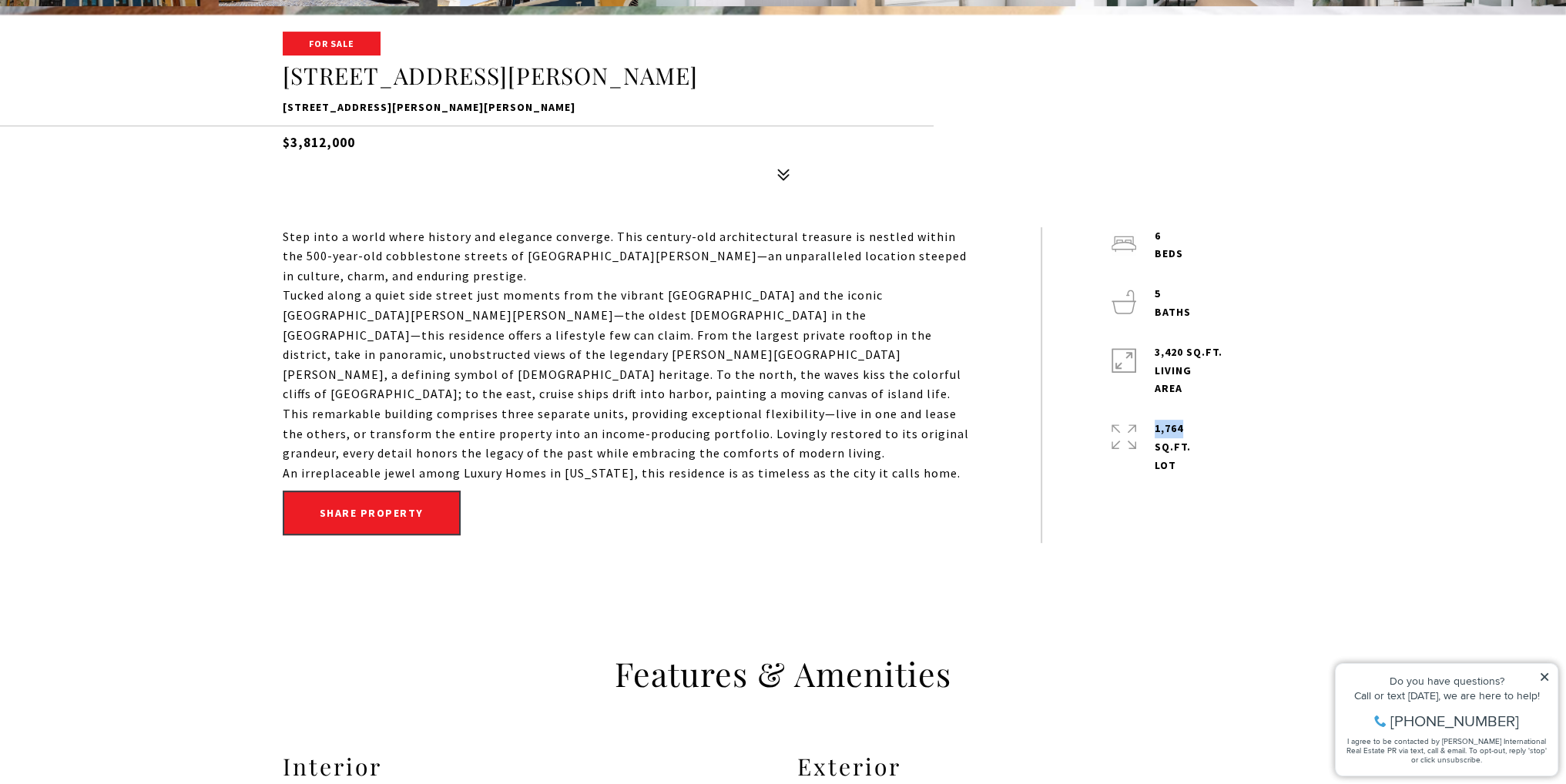
copy p "1,764"
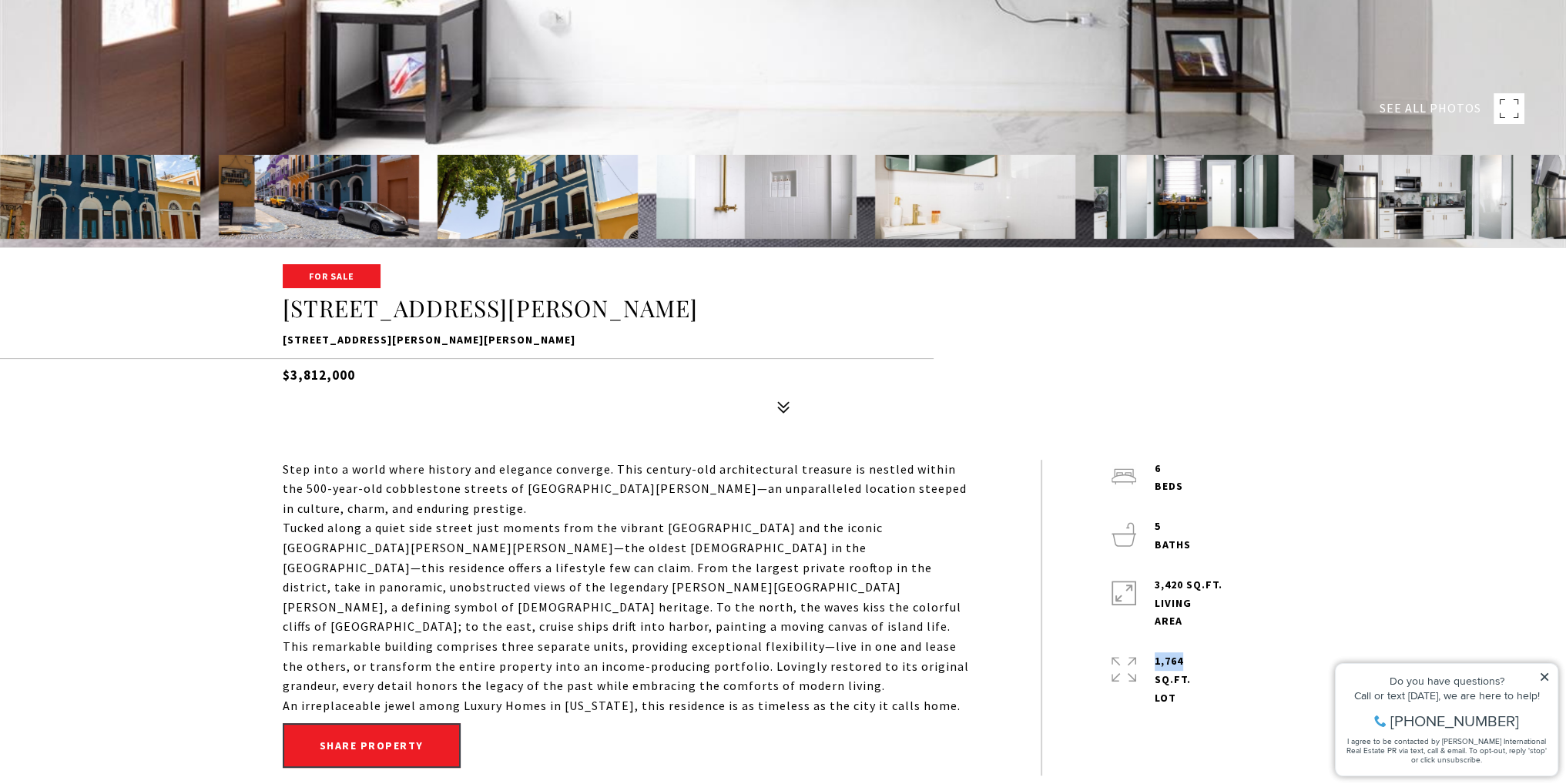
scroll to position [538, 0]
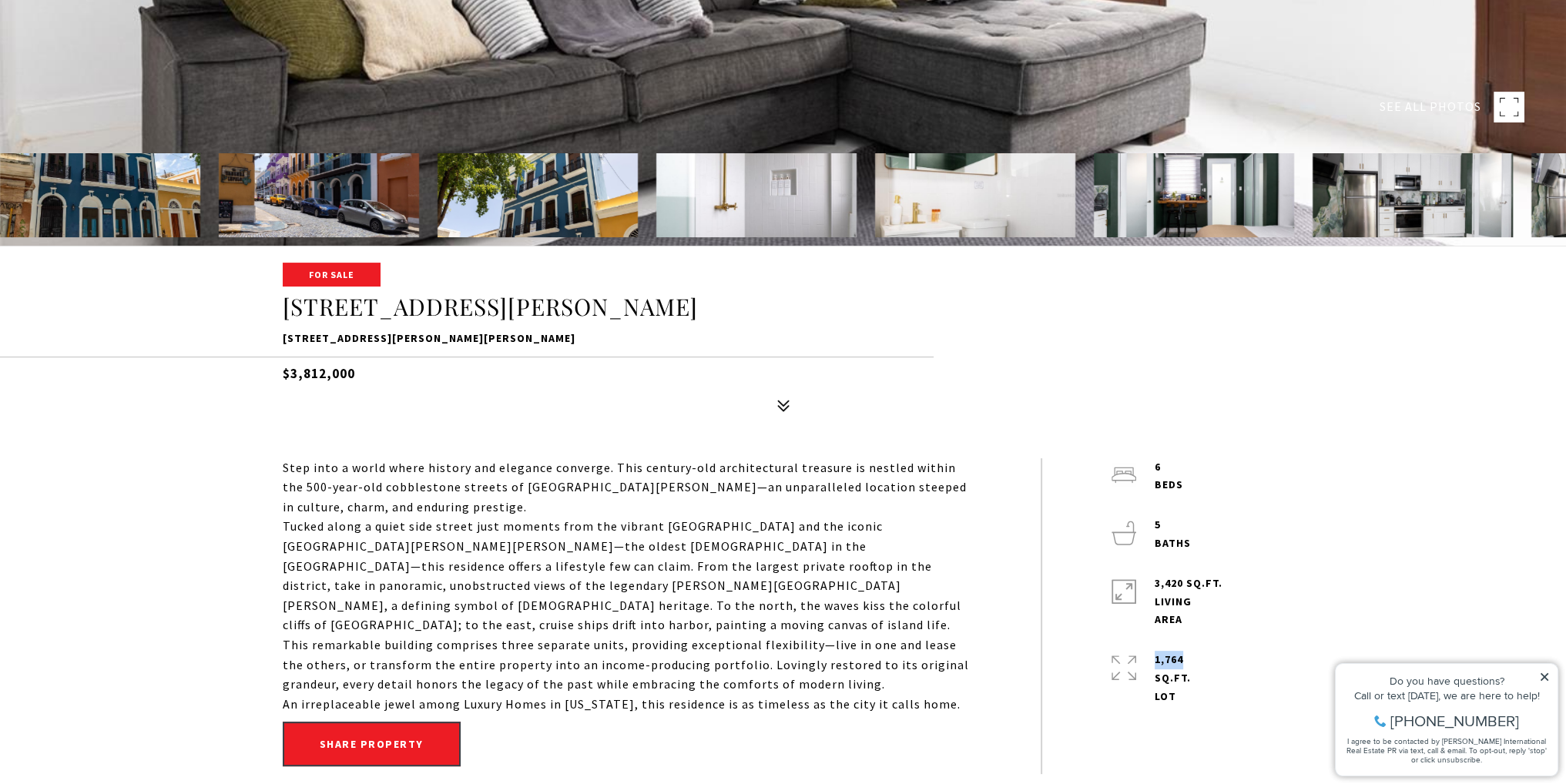
click at [1473, 192] on img at bounding box center [1413, 195] width 200 height 84
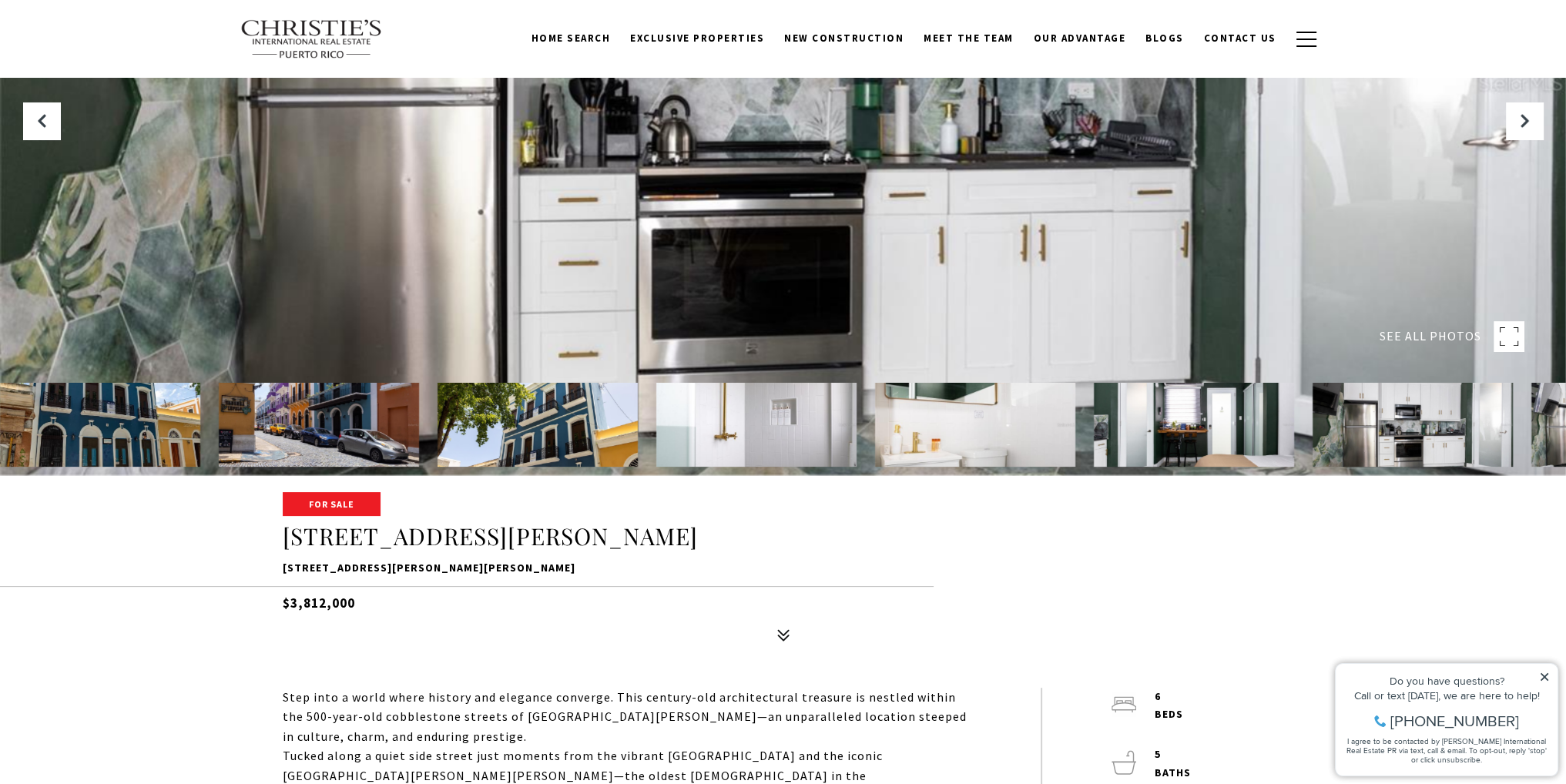
scroll to position [308, 0]
click at [1415, 404] on img at bounding box center [1413, 425] width 200 height 84
click at [1521, 128] on button "Next Slide" at bounding box center [1524, 121] width 37 height 37
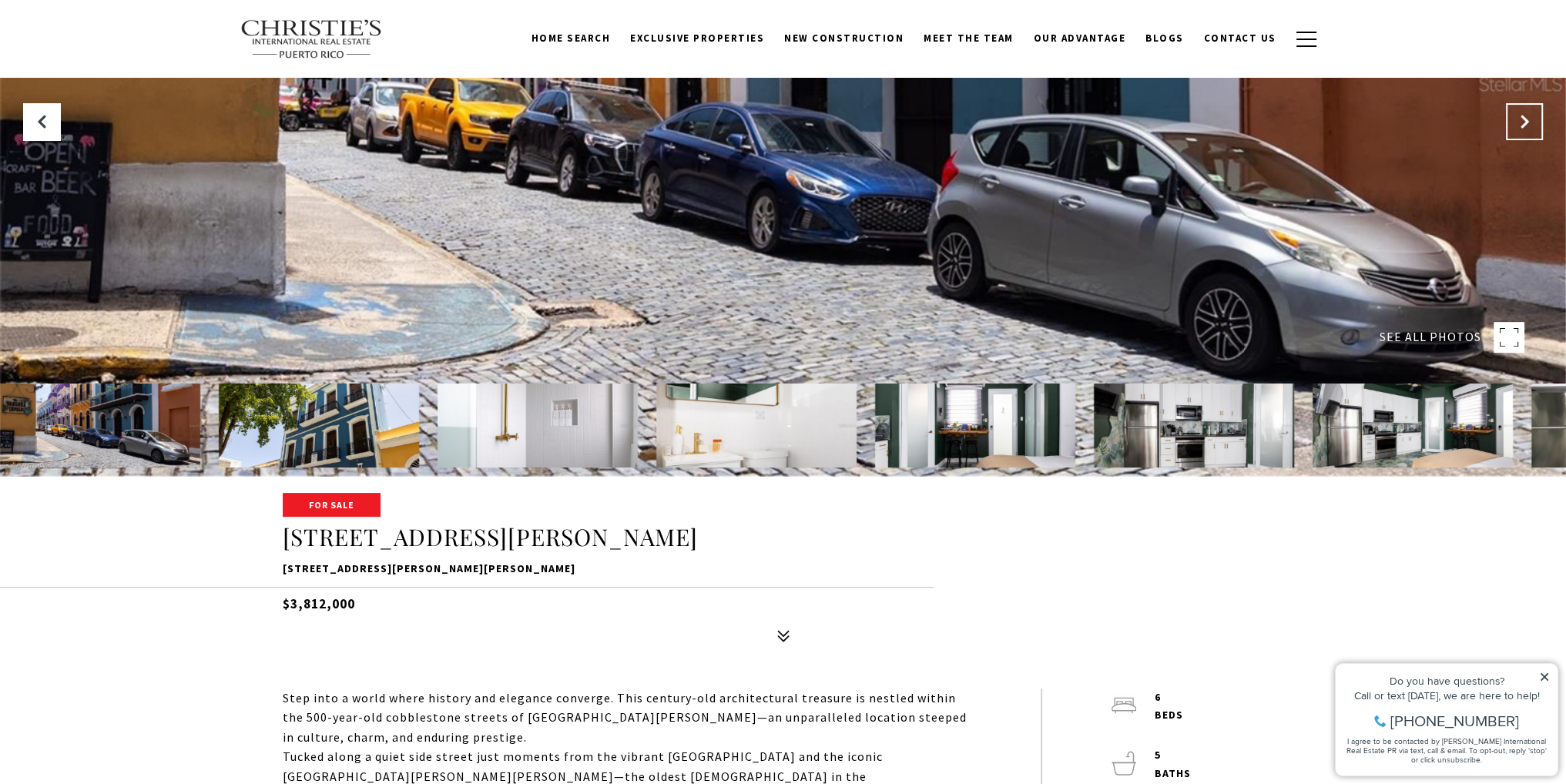
click at [1521, 128] on button "Next Slide" at bounding box center [1524, 121] width 37 height 37
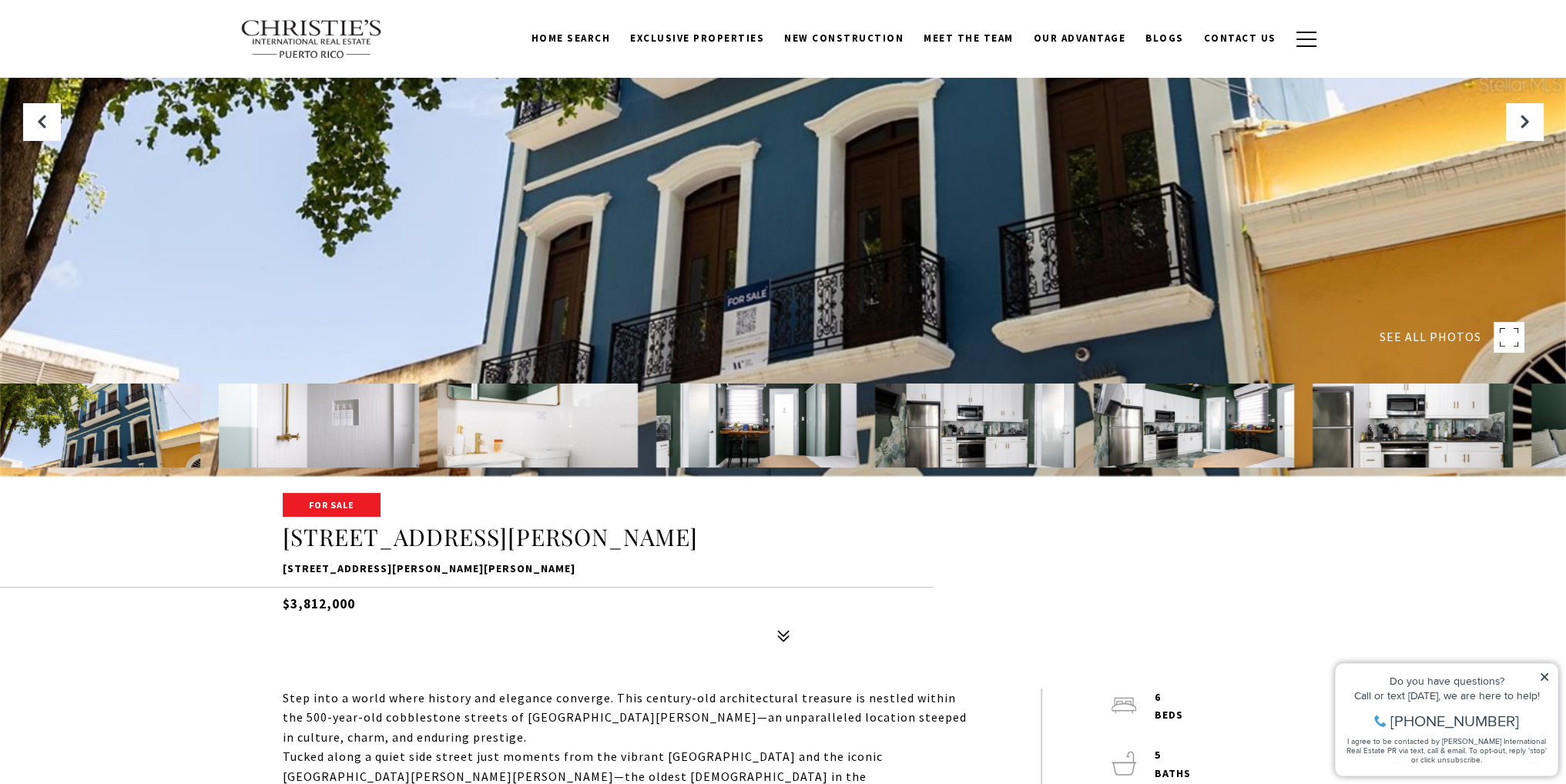
click at [1170, 400] on img at bounding box center [1194, 425] width 200 height 84
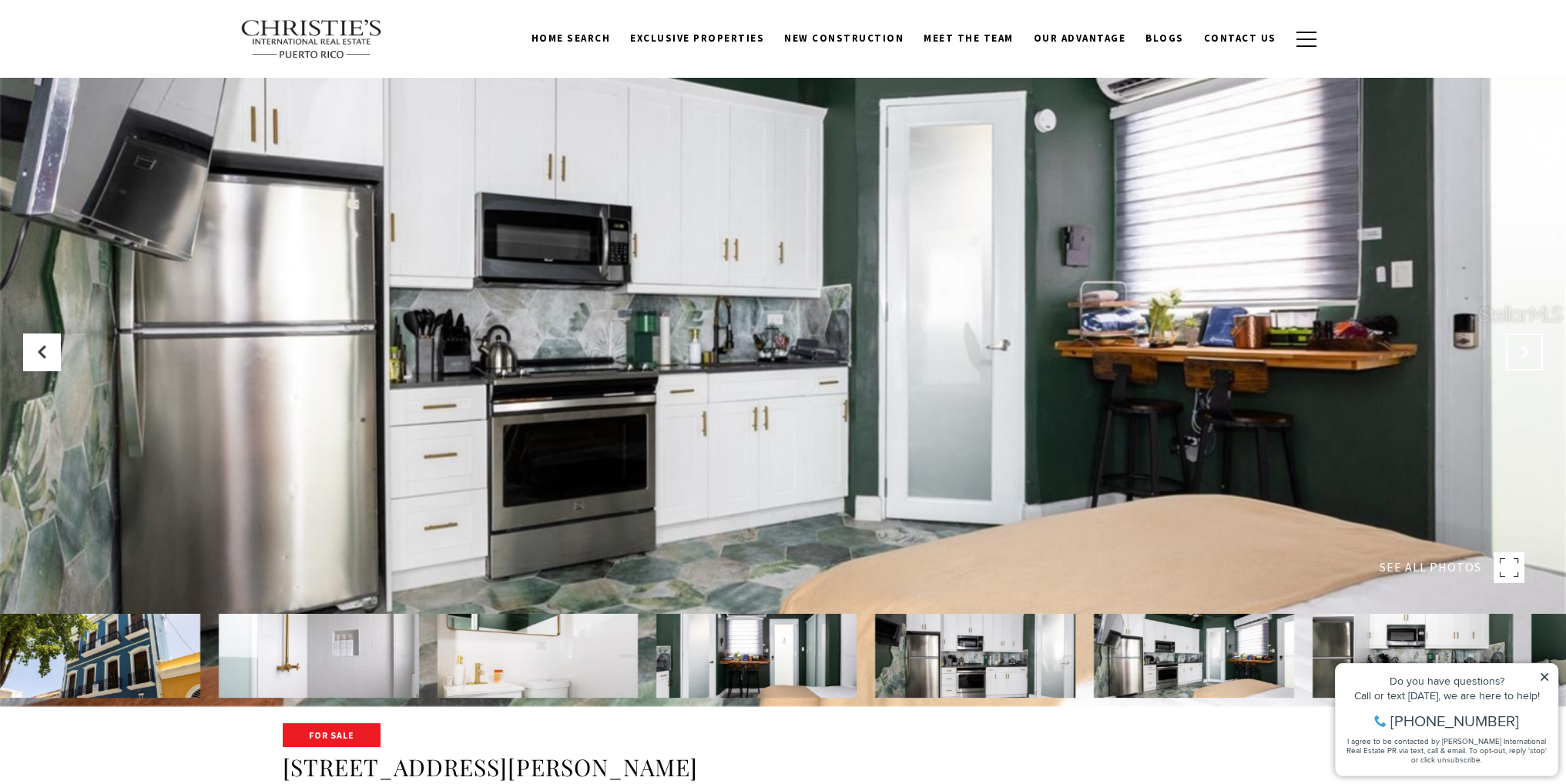
scroll to position [77, 0]
click at [1522, 349] on icon "Next Slide" at bounding box center [1525, 353] width 16 height 16
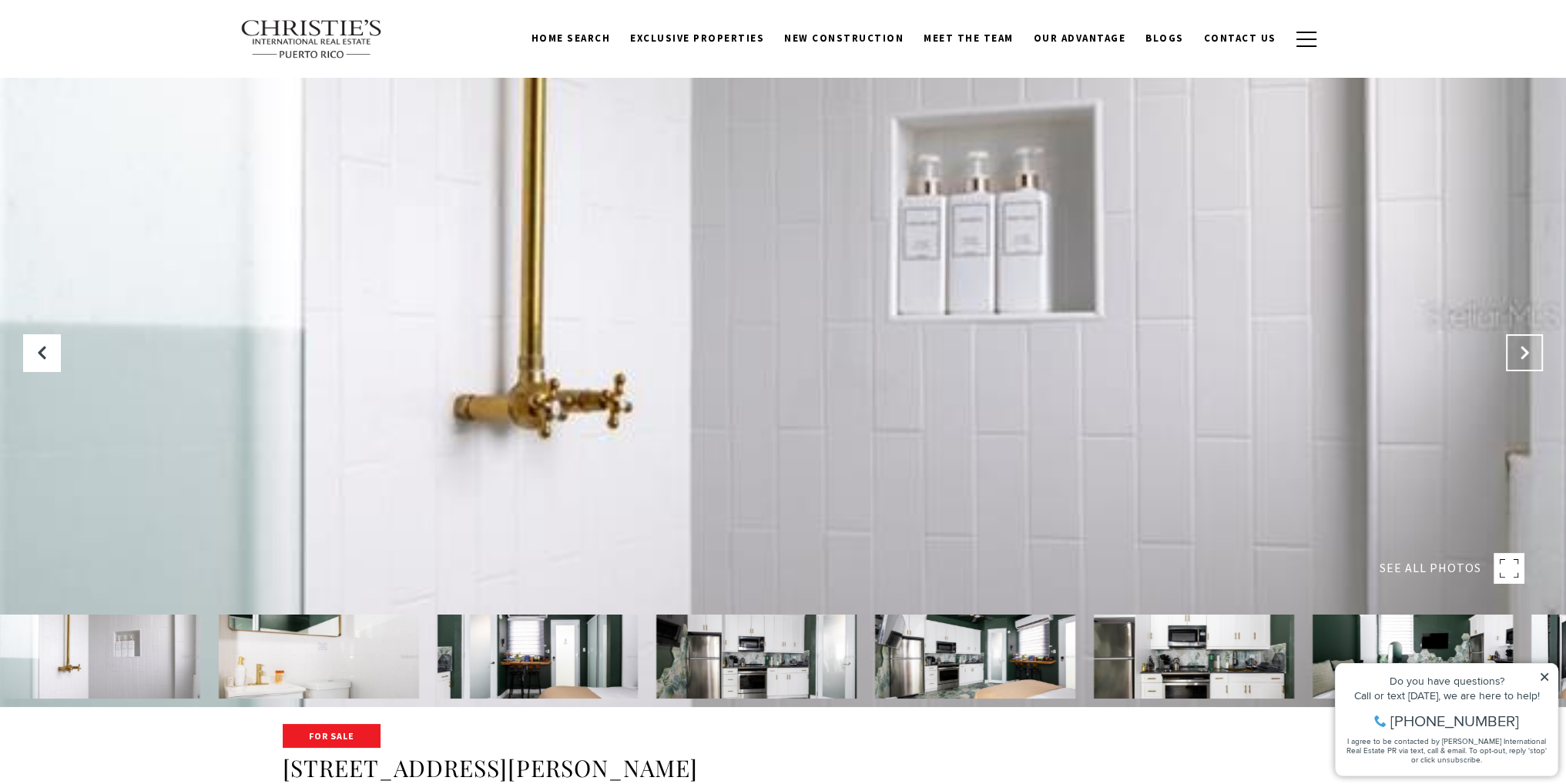
click at [1521, 348] on icon "Next Slide" at bounding box center [1525, 353] width 16 height 16
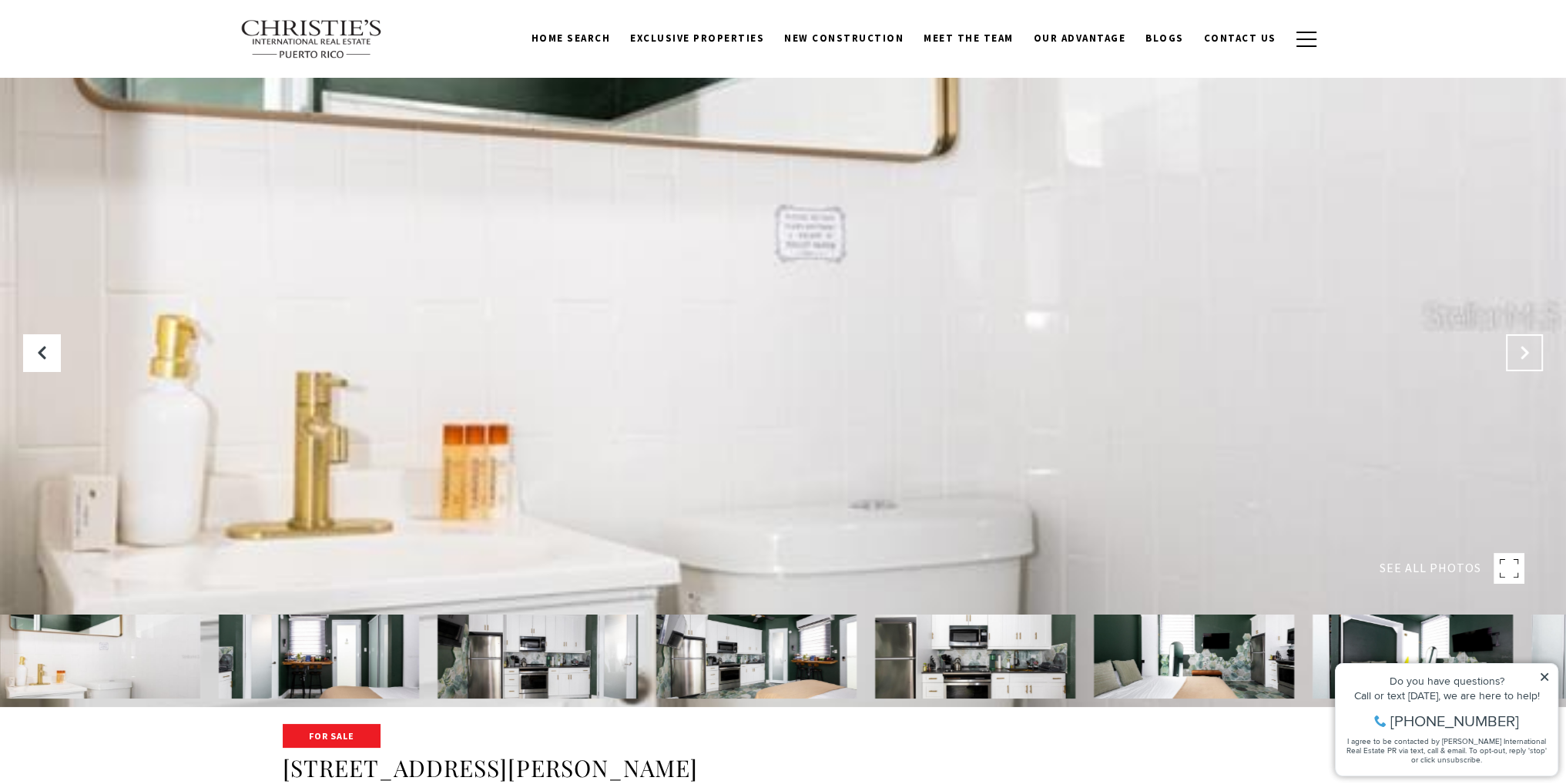
click at [1520, 348] on icon "Next Slide" at bounding box center [1525, 353] width 16 height 16
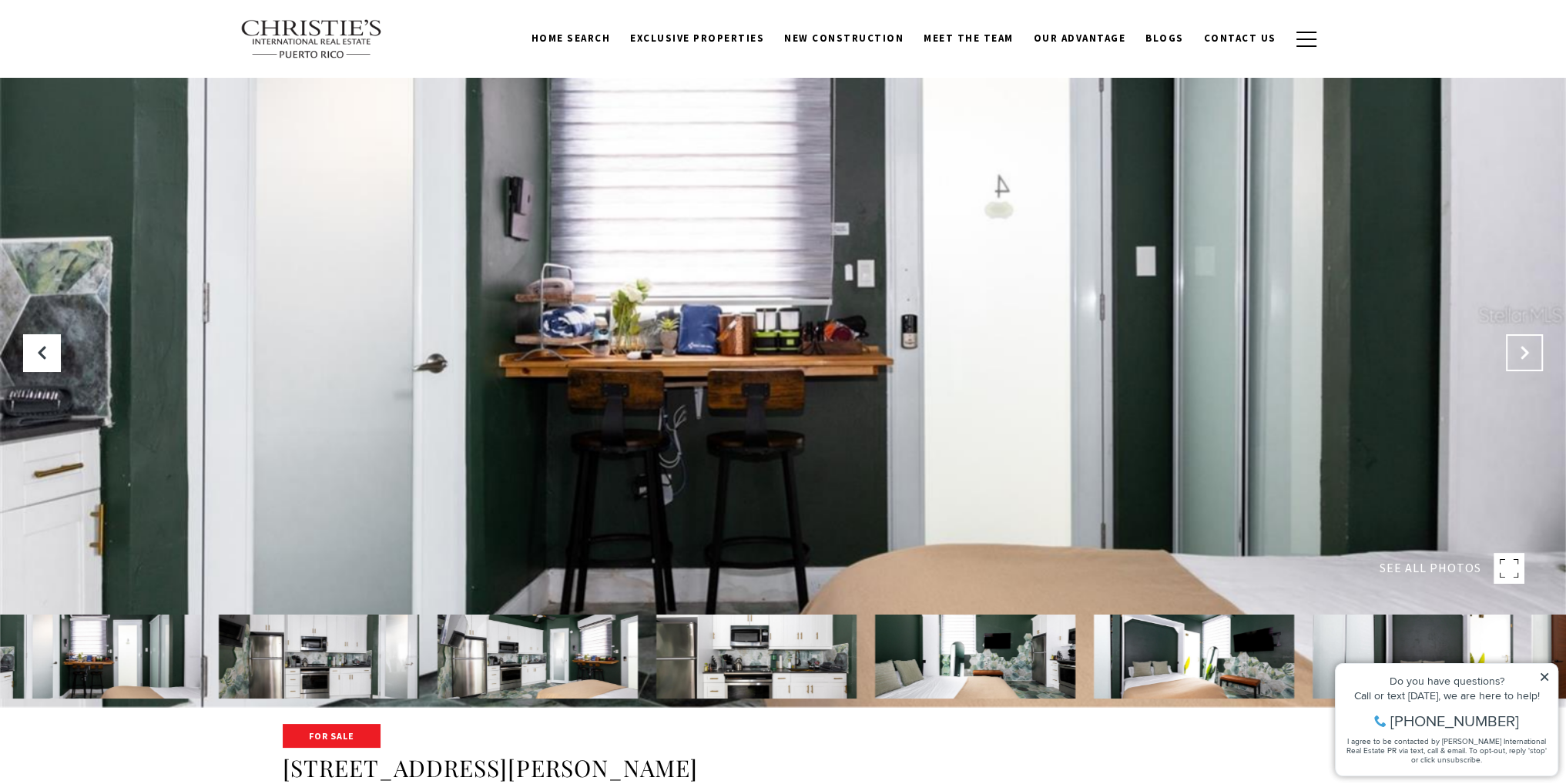
click at [1519, 348] on icon "Next Slide" at bounding box center [1525, 353] width 16 height 16
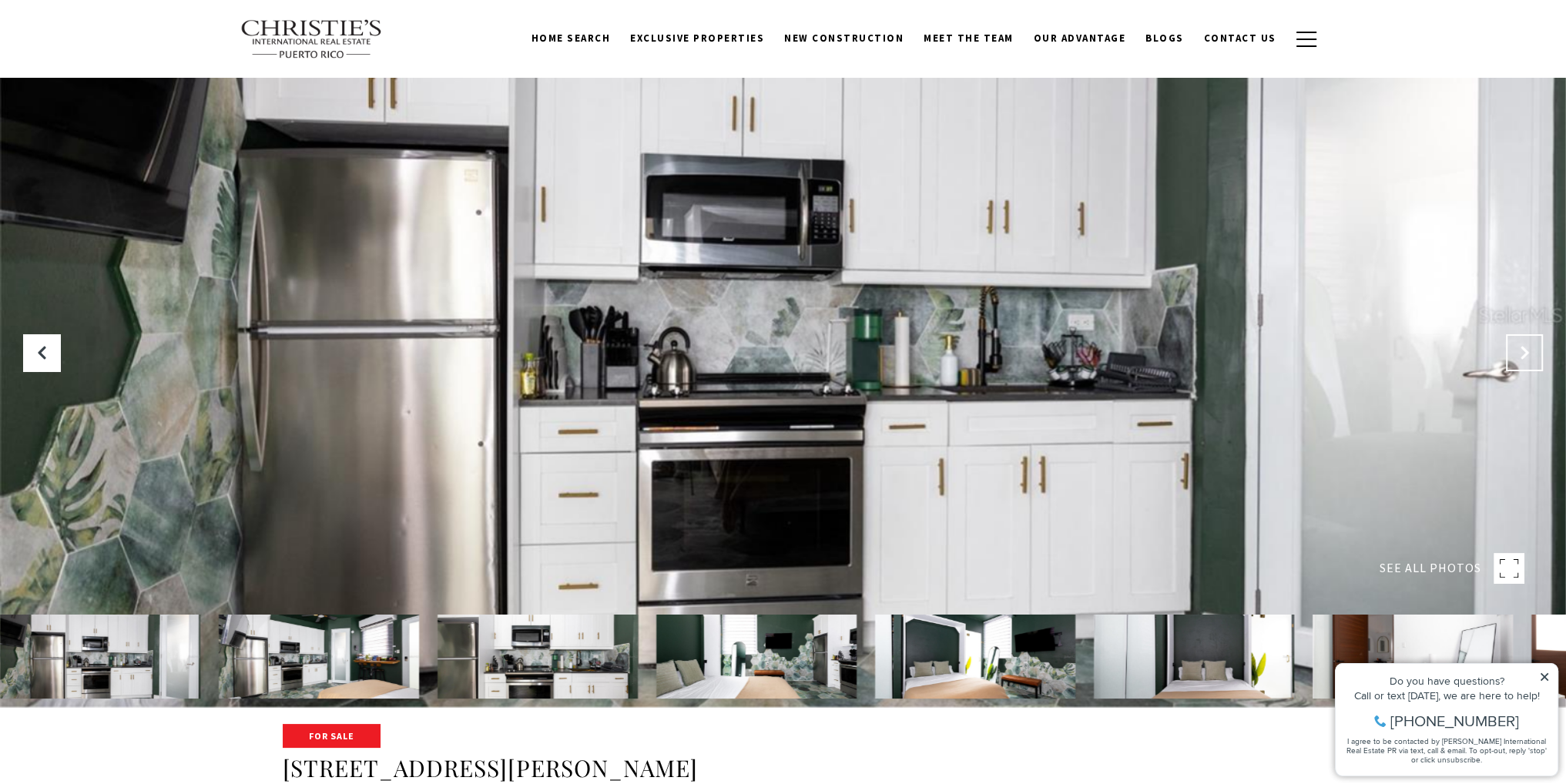
click at [1517, 348] on icon "Next Slide" at bounding box center [1525, 353] width 16 height 16
click at [1517, 348] on icon "Next Slide" at bounding box center [1525, 353] width 16 height 16
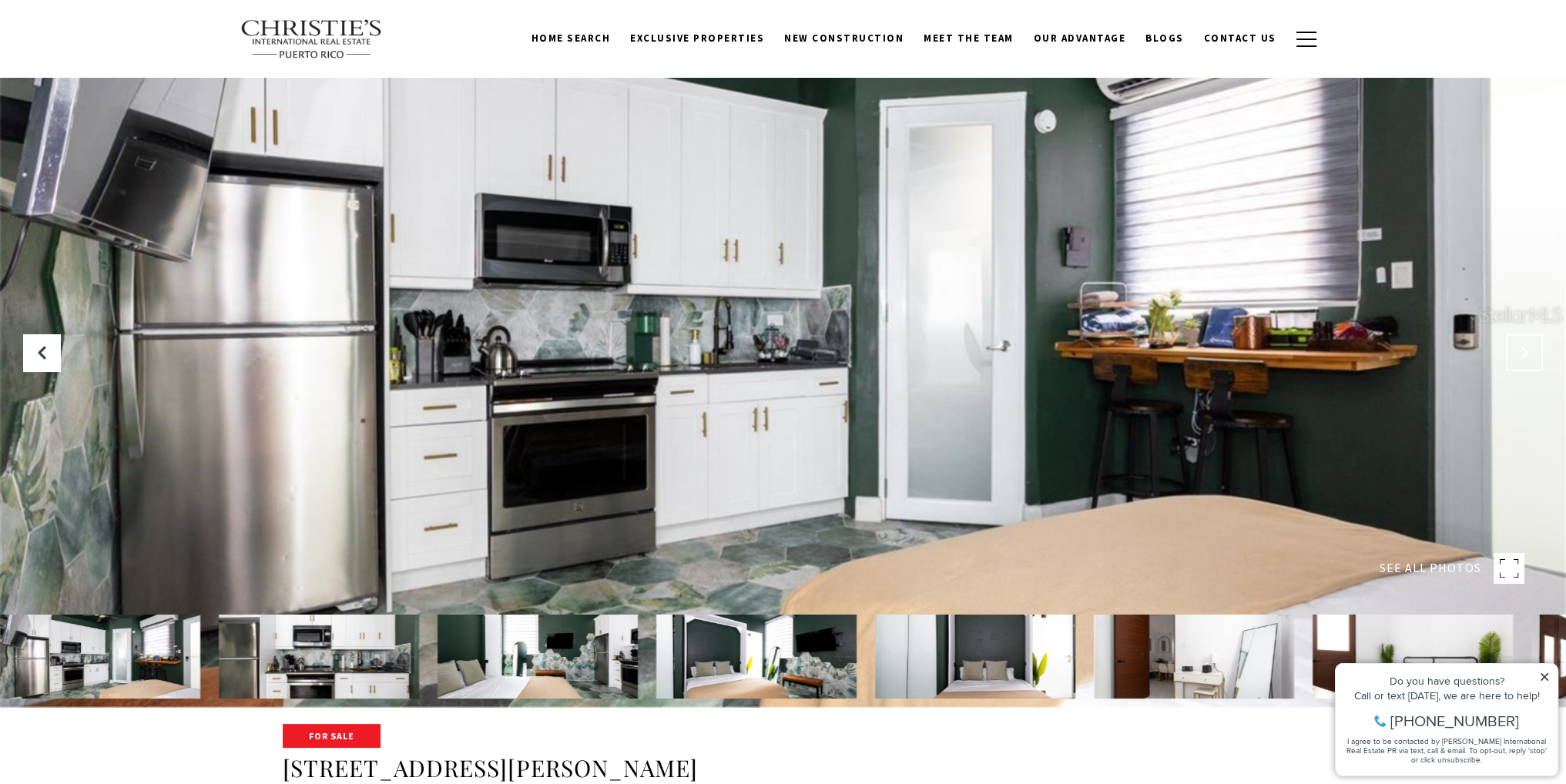
click at [1517, 348] on icon "Next Slide" at bounding box center [1525, 353] width 16 height 16
click at [1514, 347] on button "Next Slide" at bounding box center [1524, 352] width 37 height 37
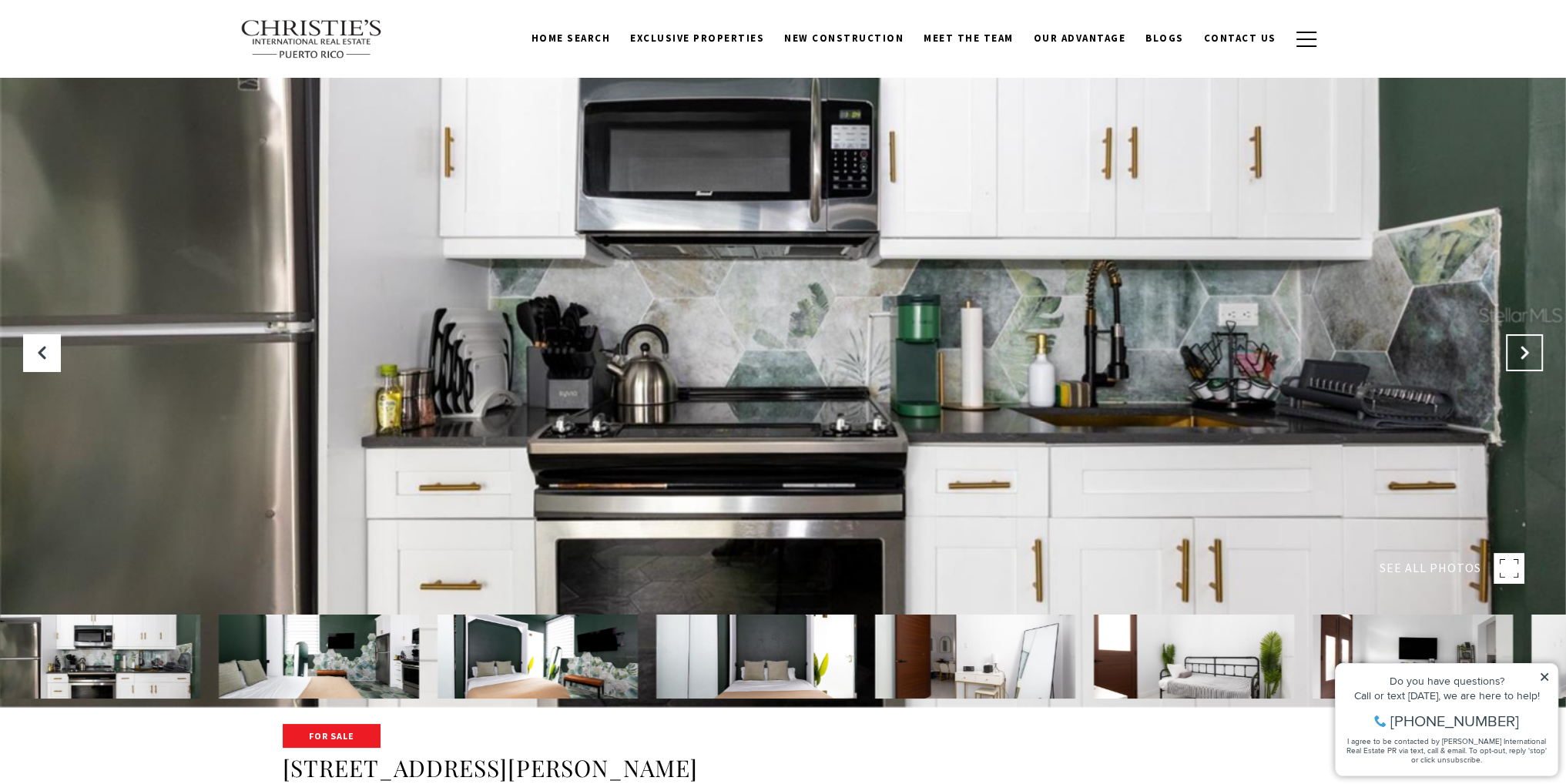
click at [1511, 347] on button "Next Slide" at bounding box center [1524, 352] width 37 height 37
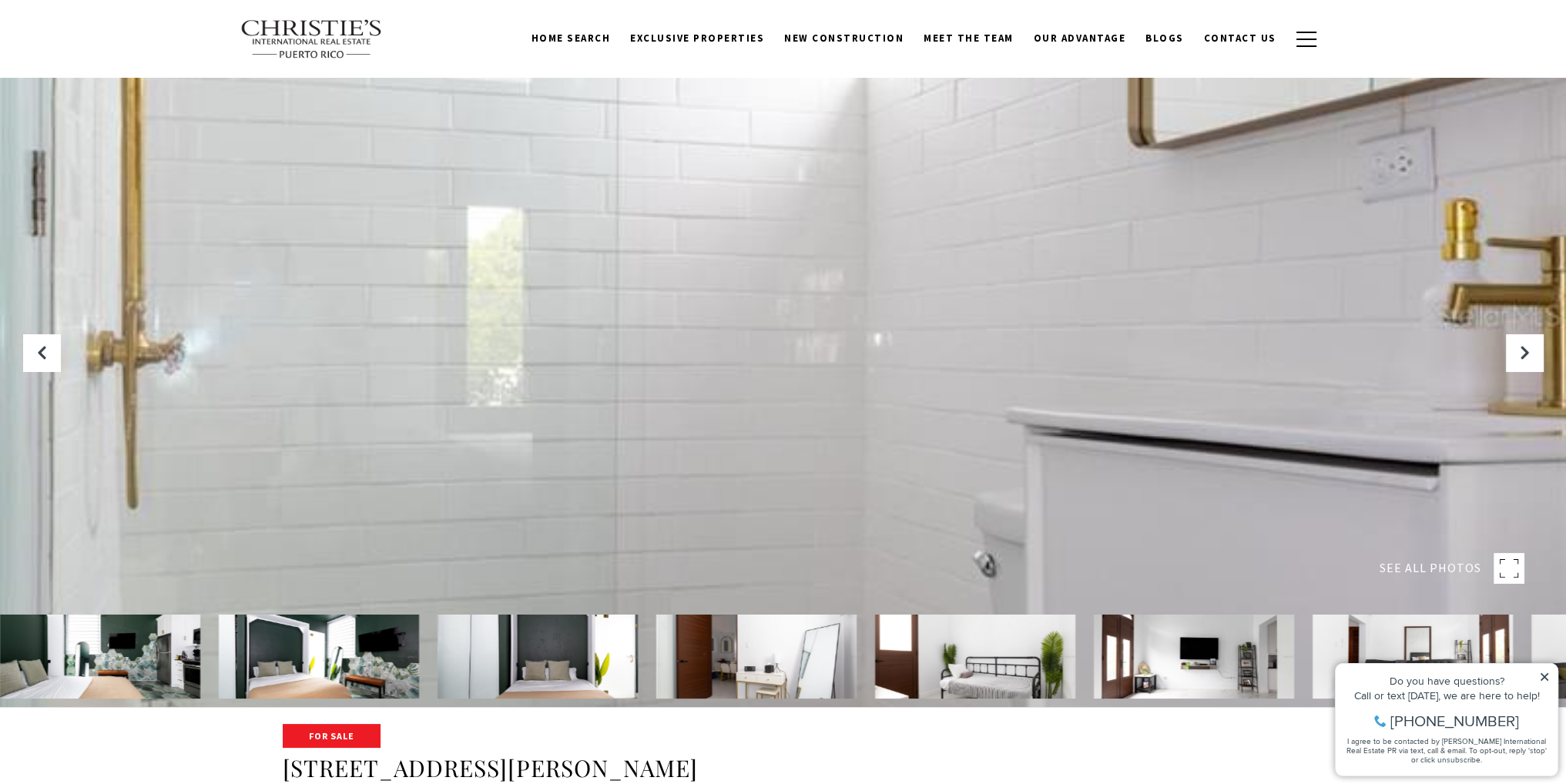
click at [355, 645] on img at bounding box center [319, 656] width 200 height 84
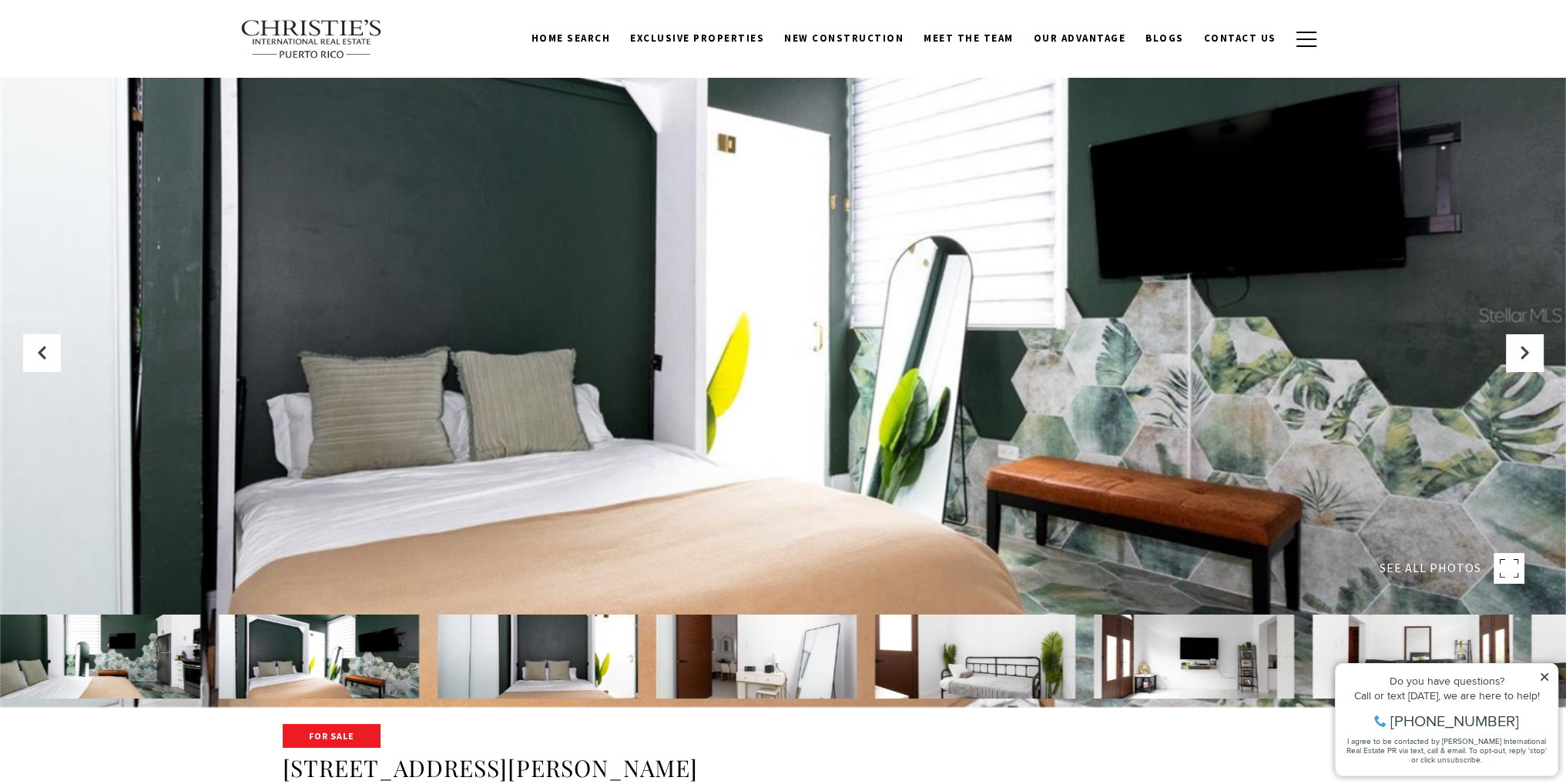
click at [125, 667] on img at bounding box center [100, 656] width 200 height 84
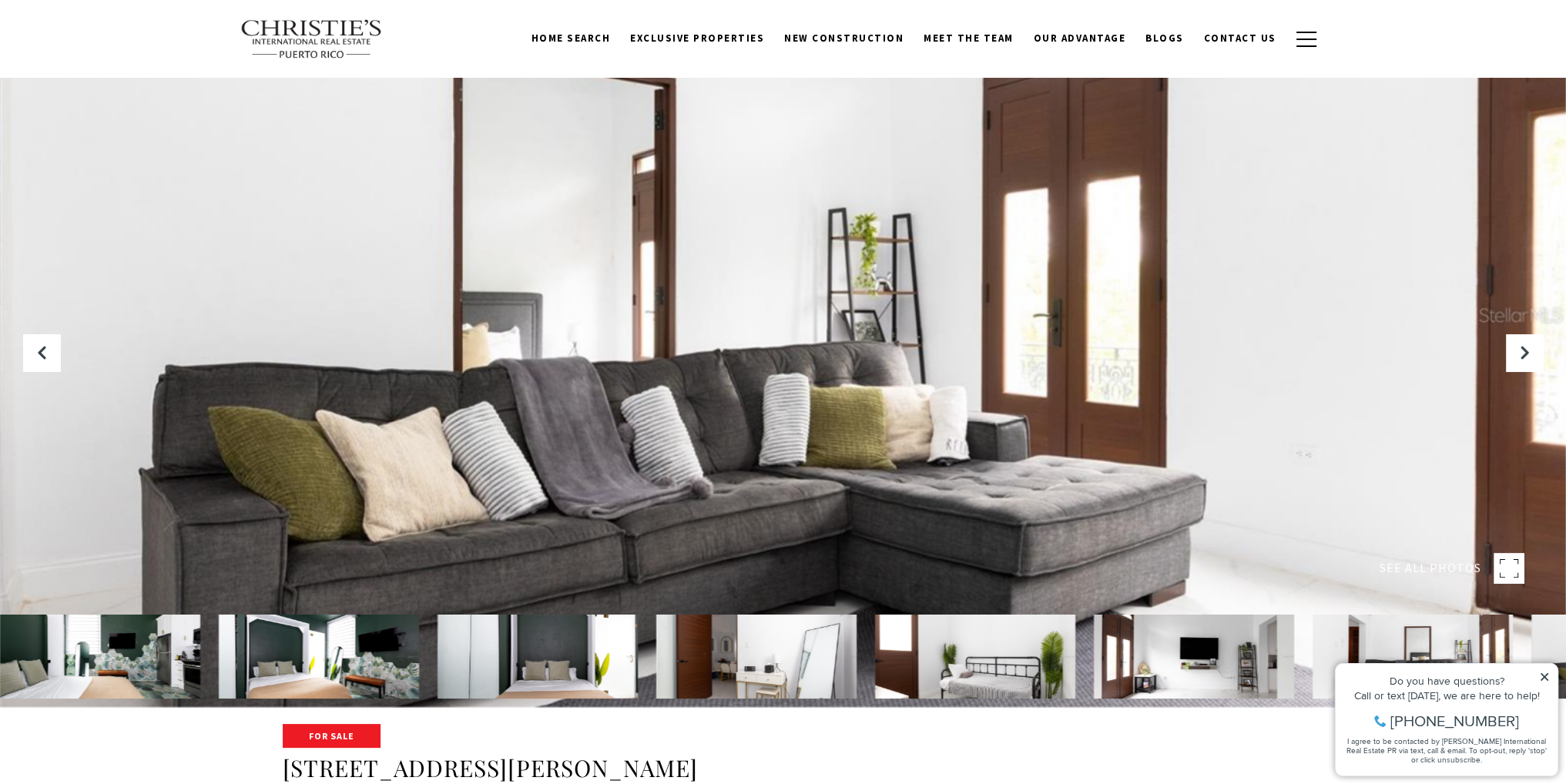
click at [1545, 671] on div "Do you have questions? Call or text today, we are here to help! 347-797-5825 I …" at bounding box center [1446, 719] width 221 height 112
click at [1542, 674] on icon at bounding box center [1545, 677] width 11 height 11
click at [1550, 674] on div "Do you have questions? Call or text today, we are here to help! 347-797-5825 I …" at bounding box center [1446, 719] width 221 height 112
click at [1544, 675] on icon at bounding box center [1545, 677] width 8 height 8
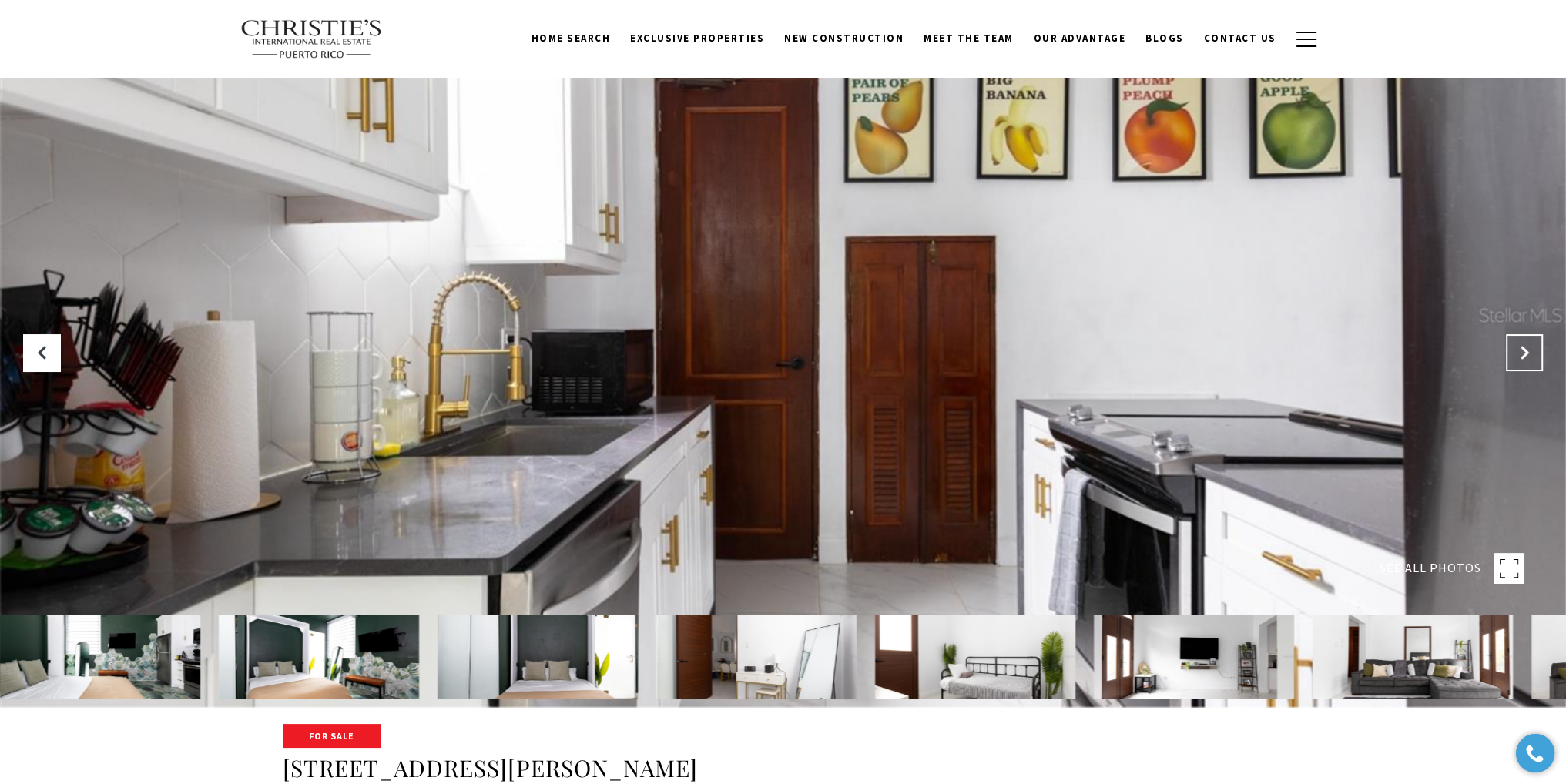
click at [1519, 355] on icon "Next Slide" at bounding box center [1525, 353] width 16 height 16
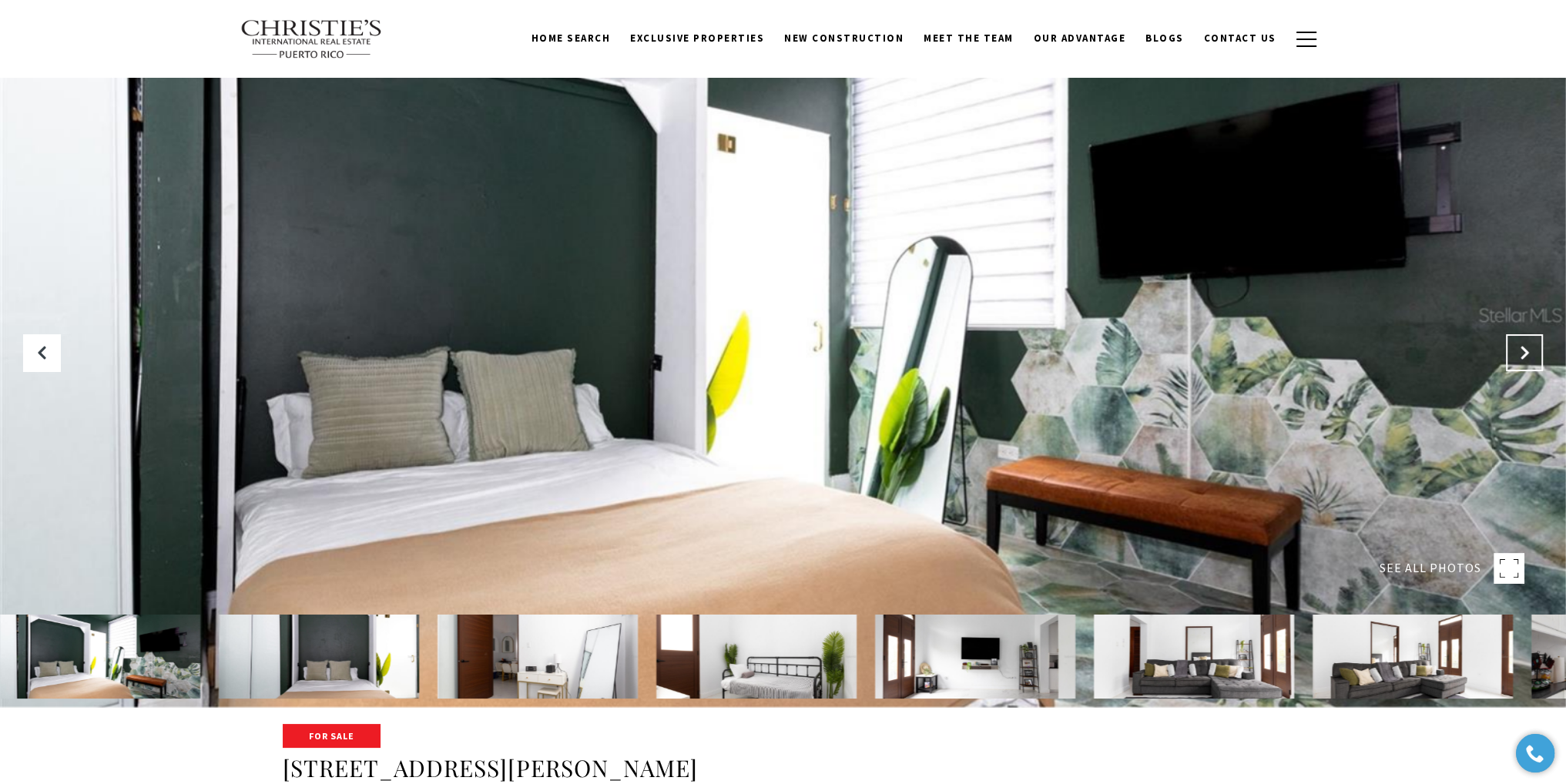
click at [1519, 356] on icon "Next Slide" at bounding box center [1525, 353] width 16 height 16
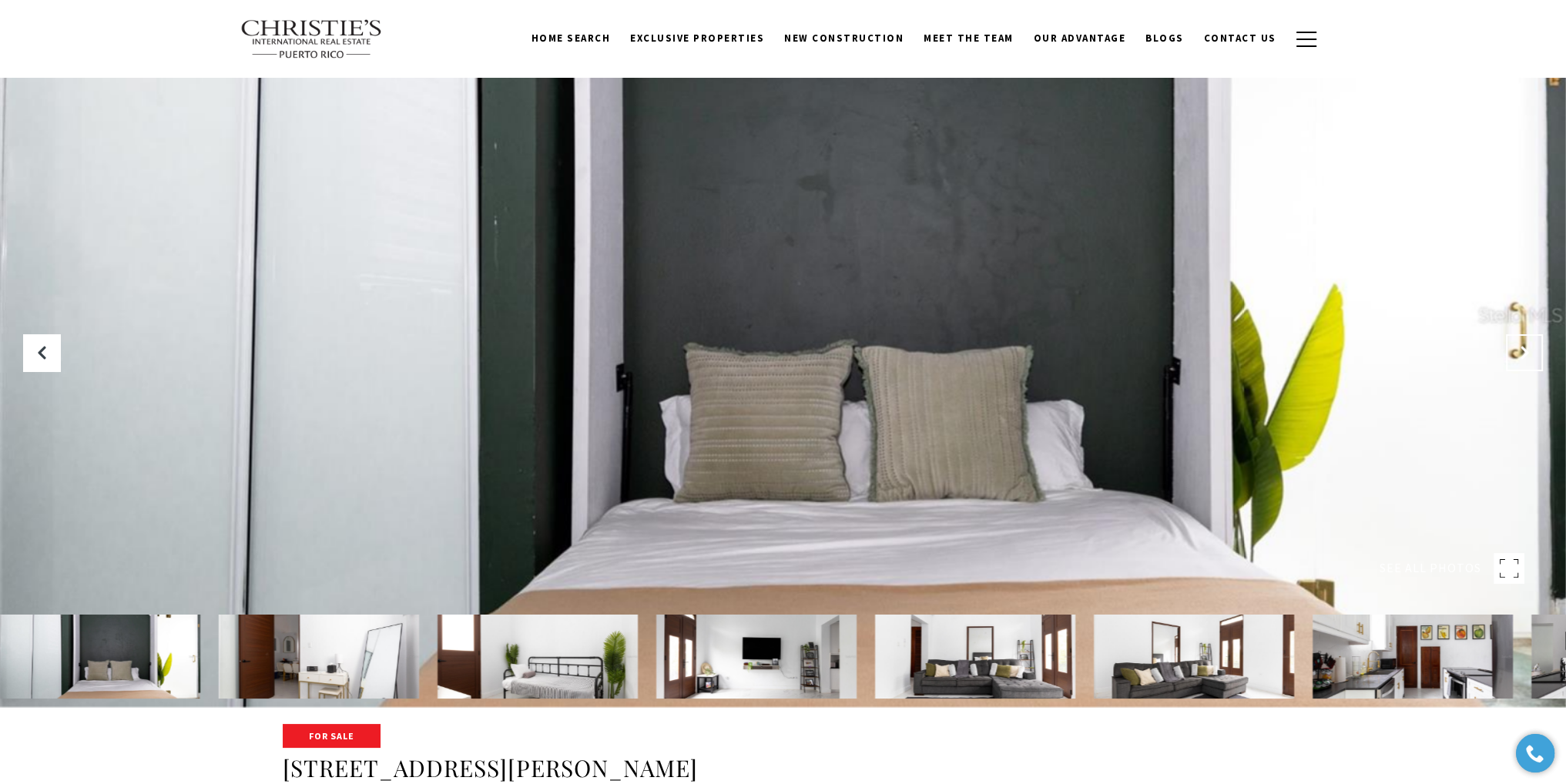
click at [1519, 356] on icon "Next Slide" at bounding box center [1525, 353] width 16 height 16
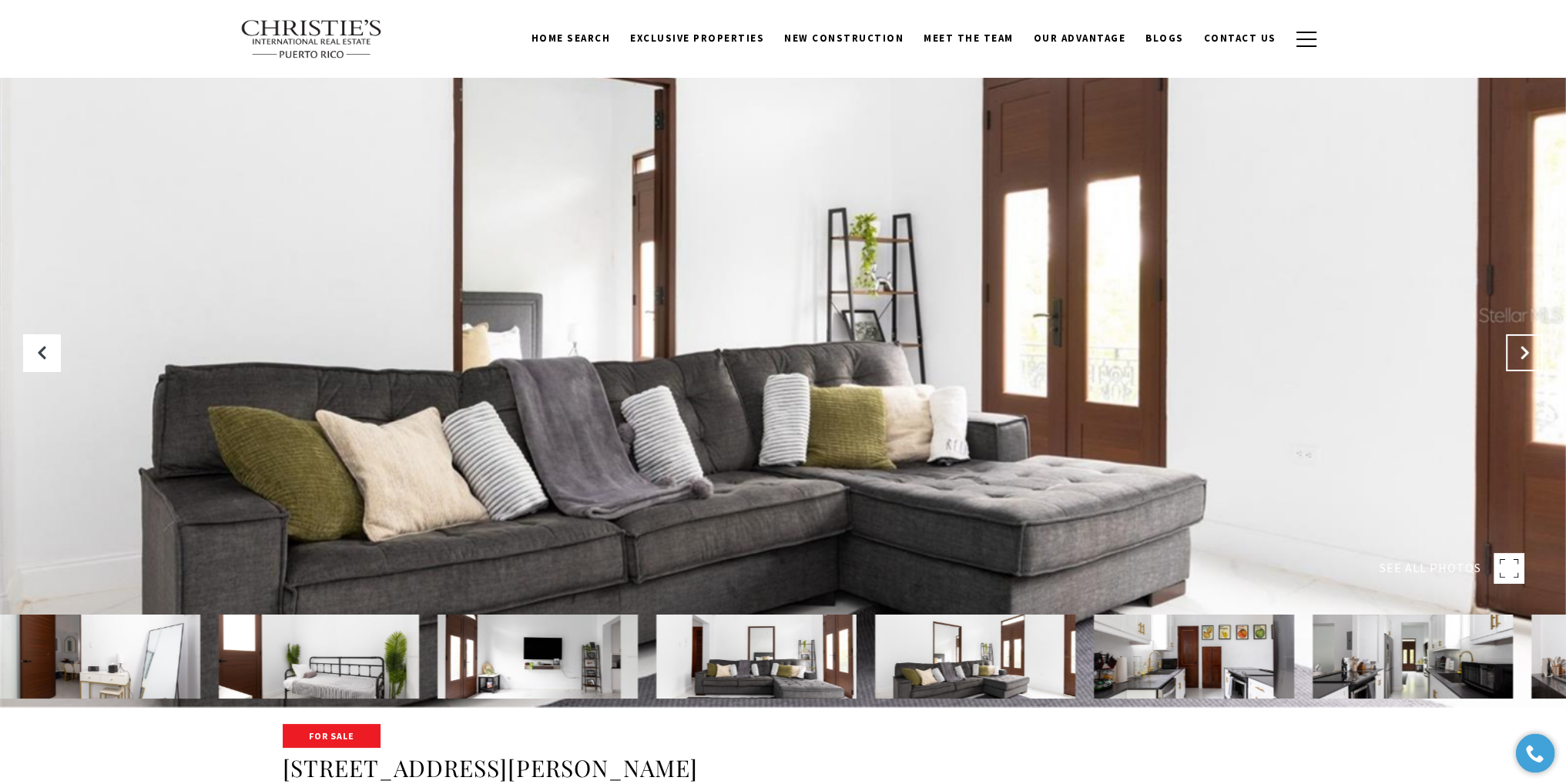
click at [1519, 357] on icon "Next Slide" at bounding box center [1525, 353] width 16 height 16
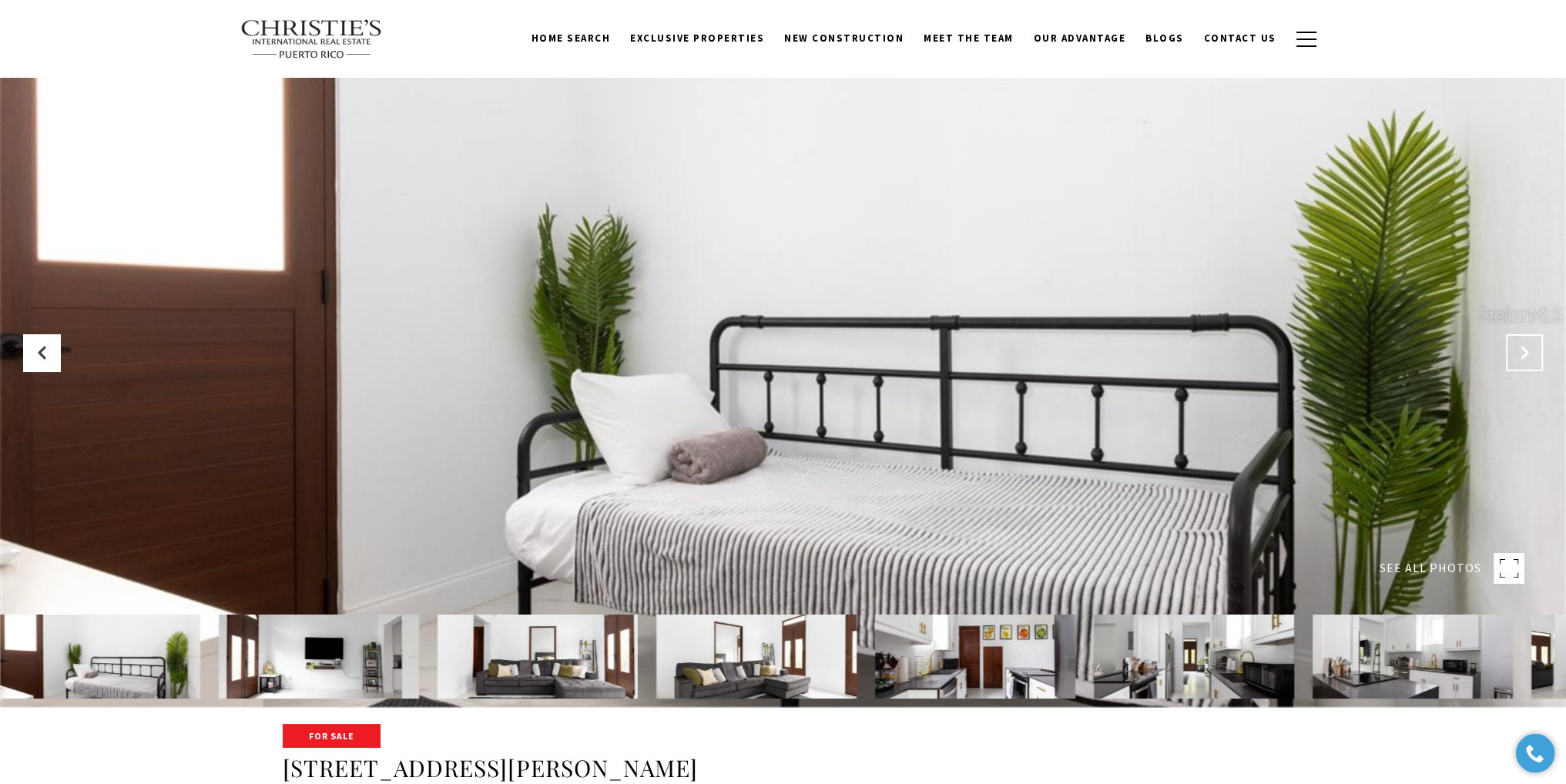
click at [1518, 357] on icon "Next Slide" at bounding box center [1525, 353] width 16 height 16
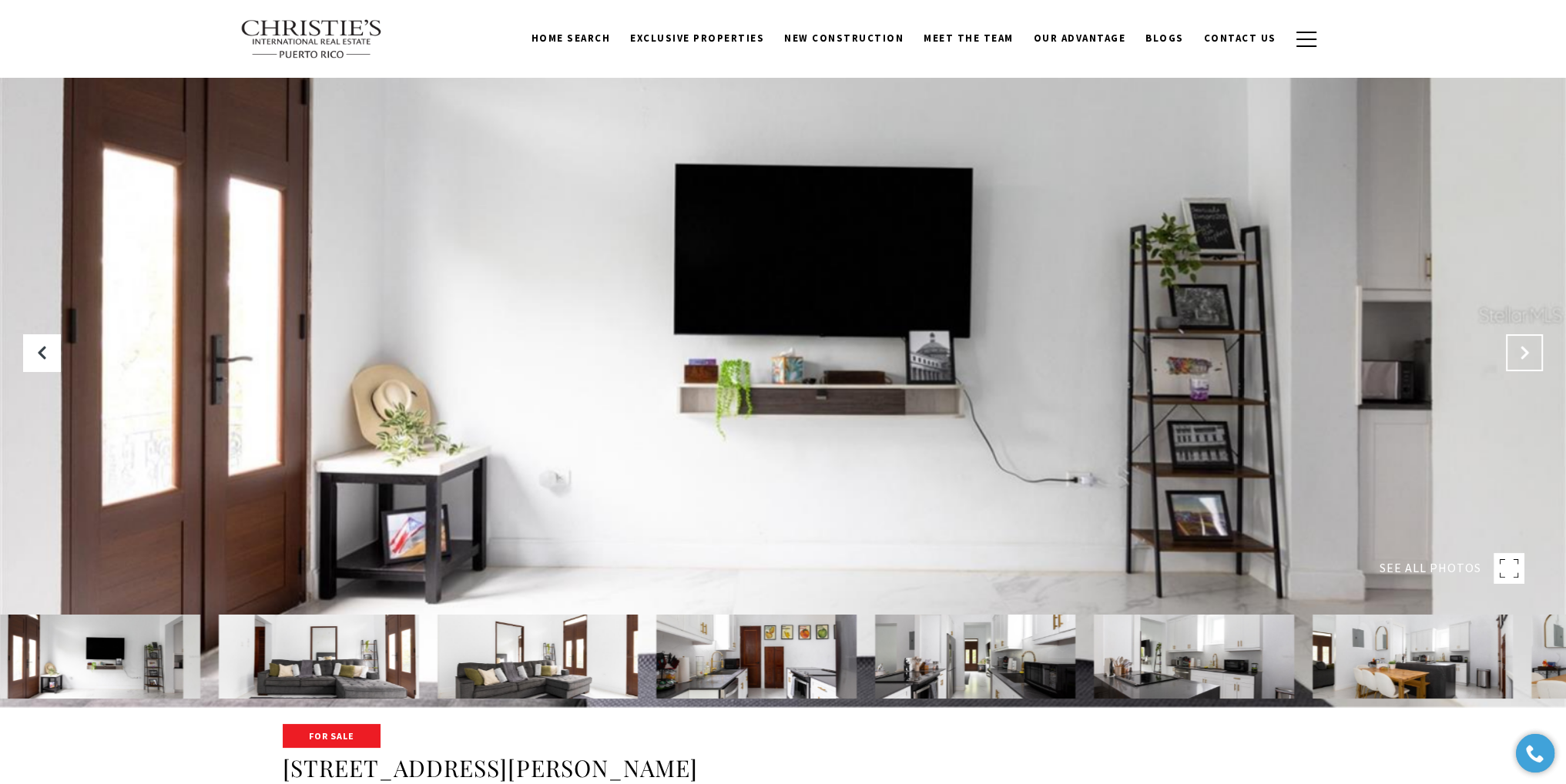
click at [1517, 357] on icon "Next Slide" at bounding box center [1525, 353] width 16 height 16
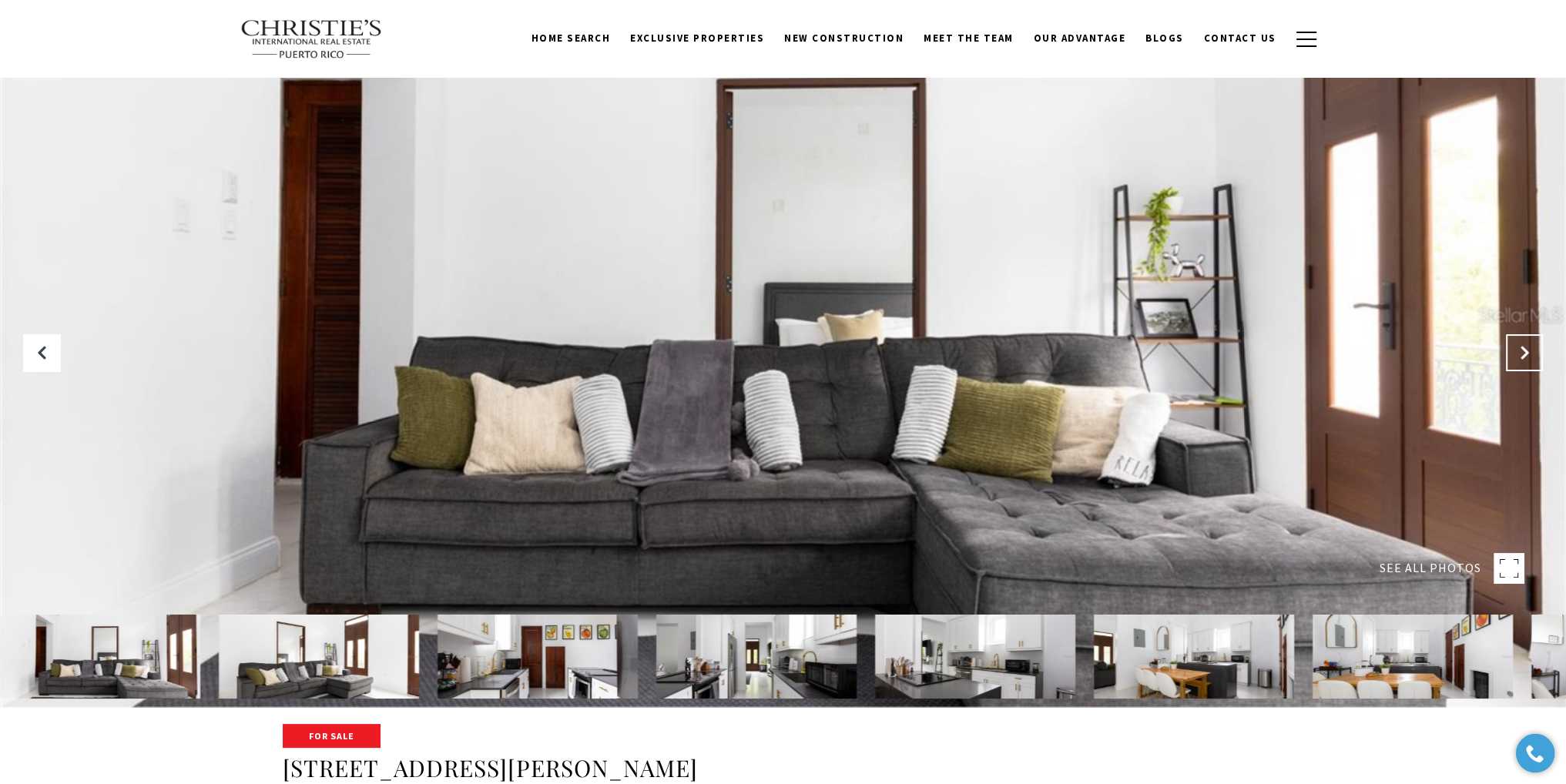
click at [1517, 356] on icon "Next Slide" at bounding box center [1525, 353] width 16 height 16
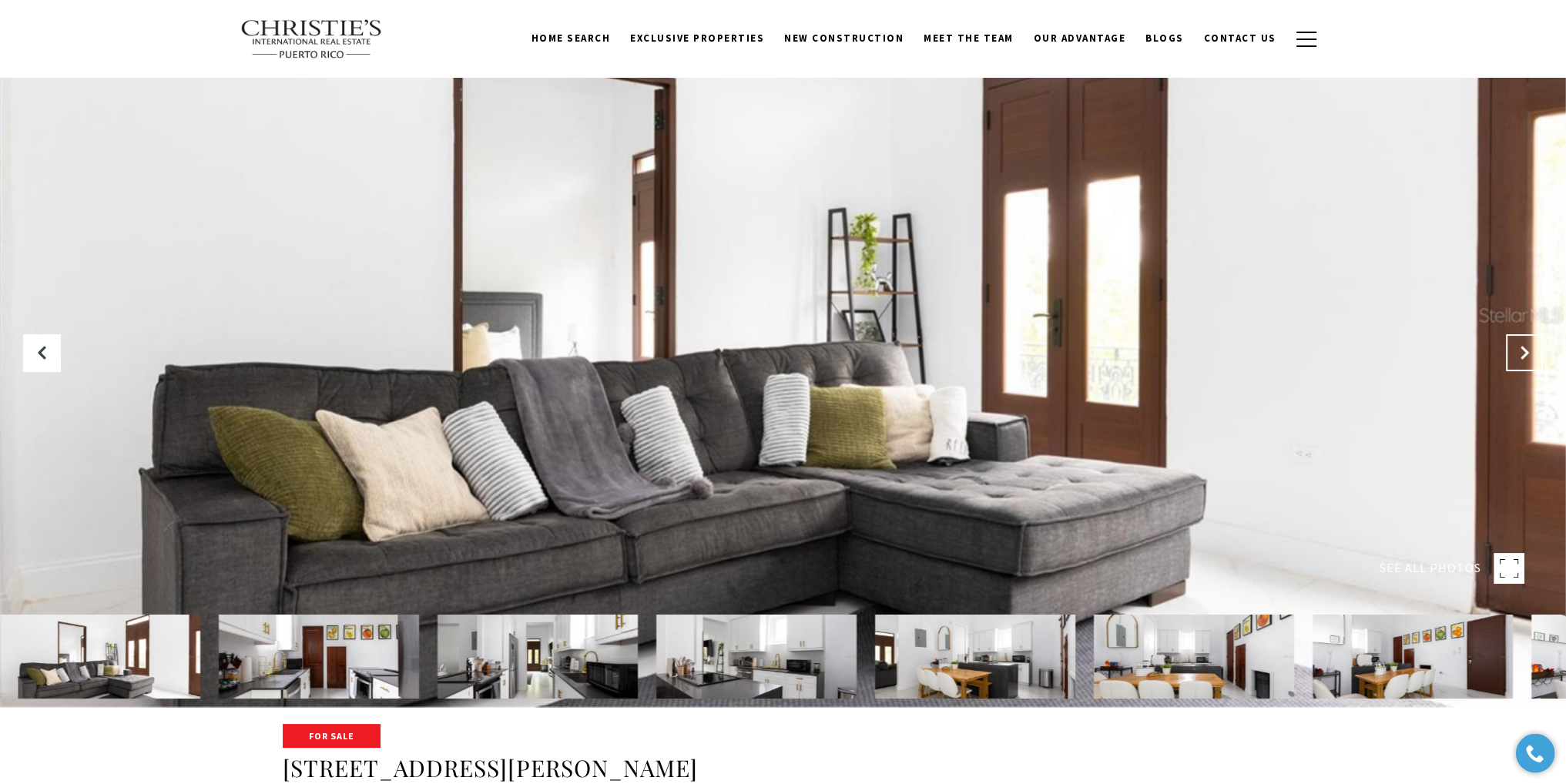
click at [1517, 356] on icon "Next Slide" at bounding box center [1525, 353] width 16 height 16
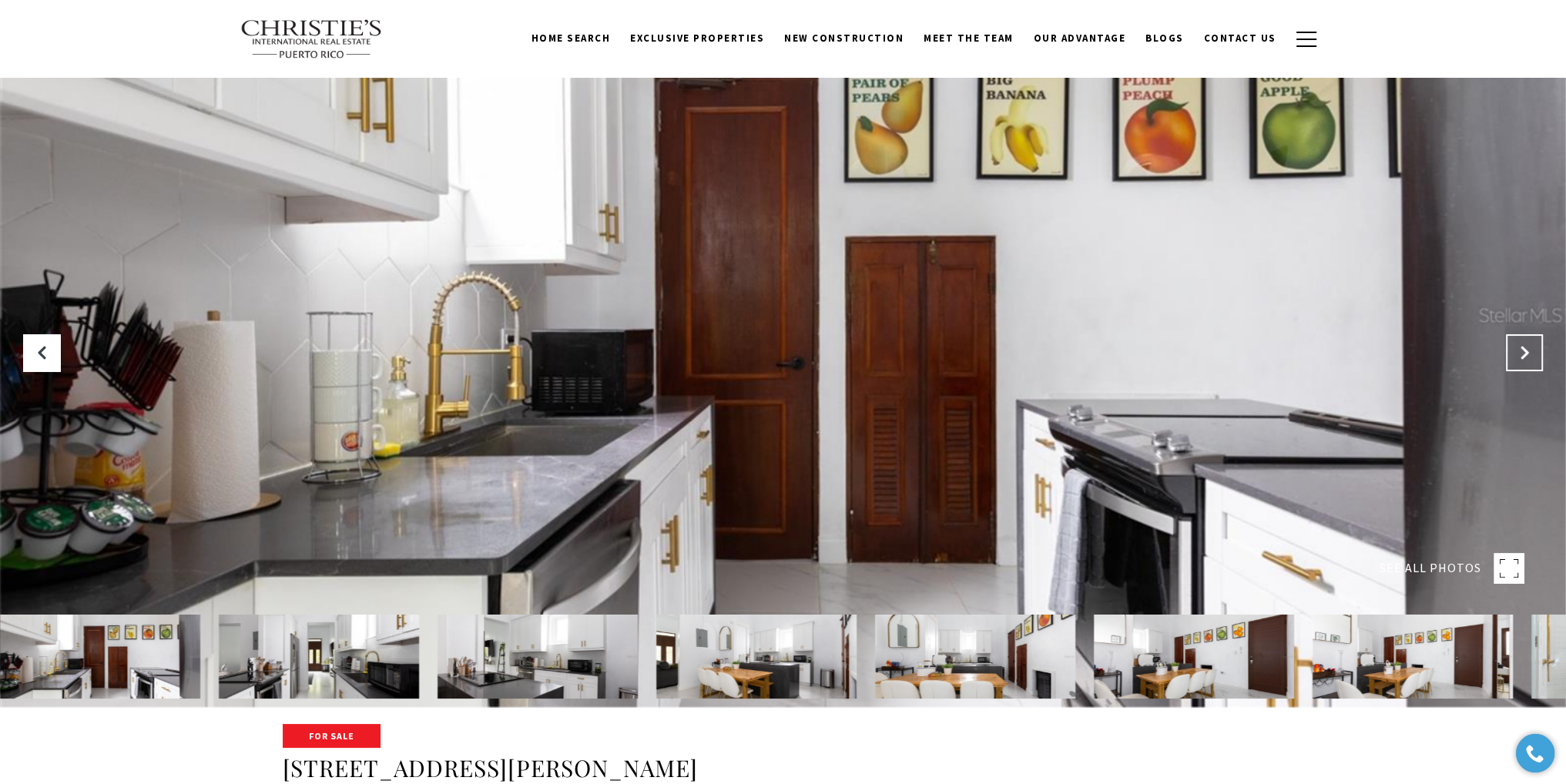
click at [1517, 355] on icon "Next Slide" at bounding box center [1525, 353] width 16 height 16
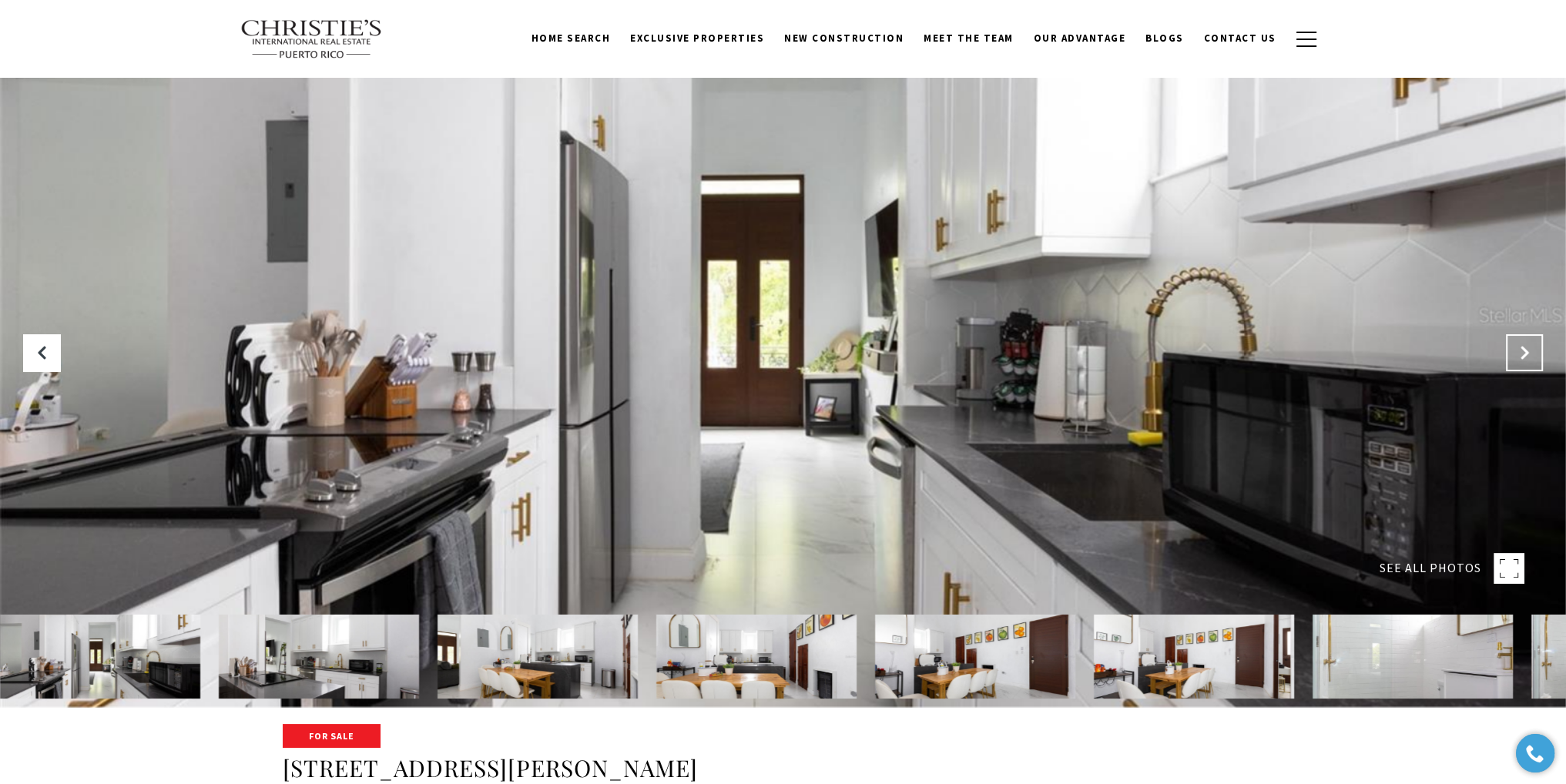
click at [1517, 355] on icon "Next Slide" at bounding box center [1525, 353] width 16 height 16
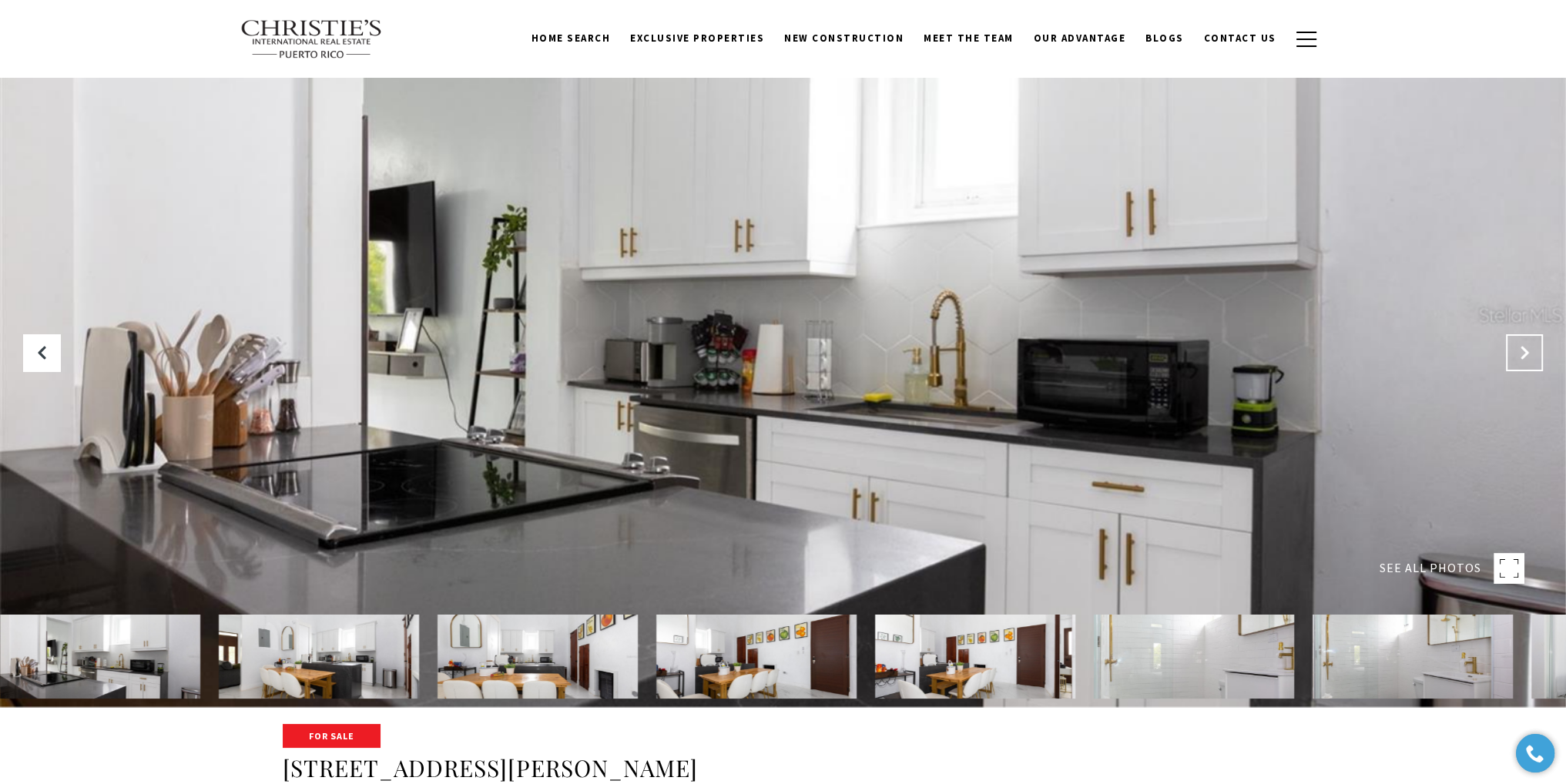
click at [1517, 349] on icon "Next Slide" at bounding box center [1525, 353] width 16 height 16
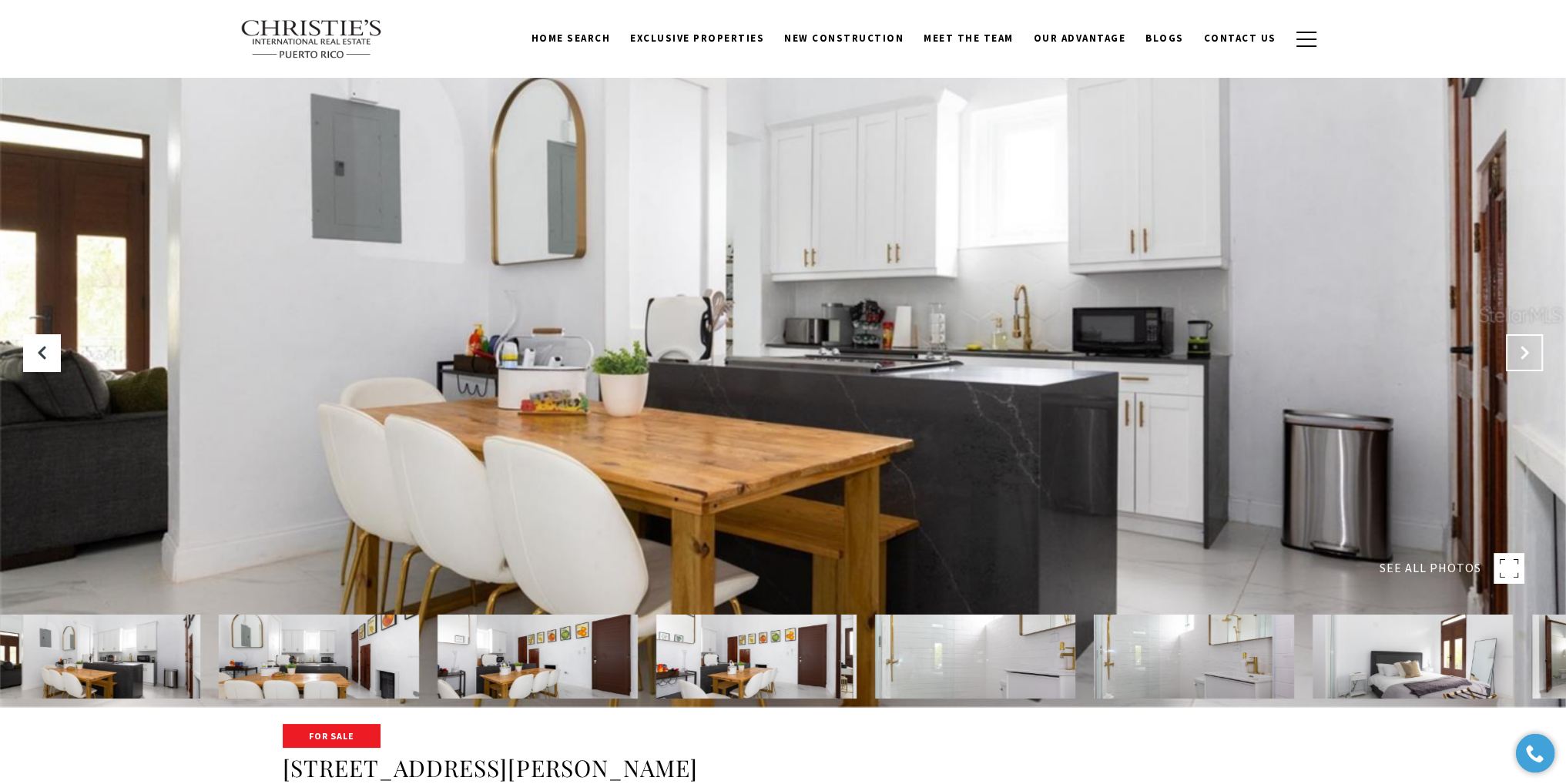
click at [1533, 348] on button "Next Slide" at bounding box center [1524, 352] width 37 height 37
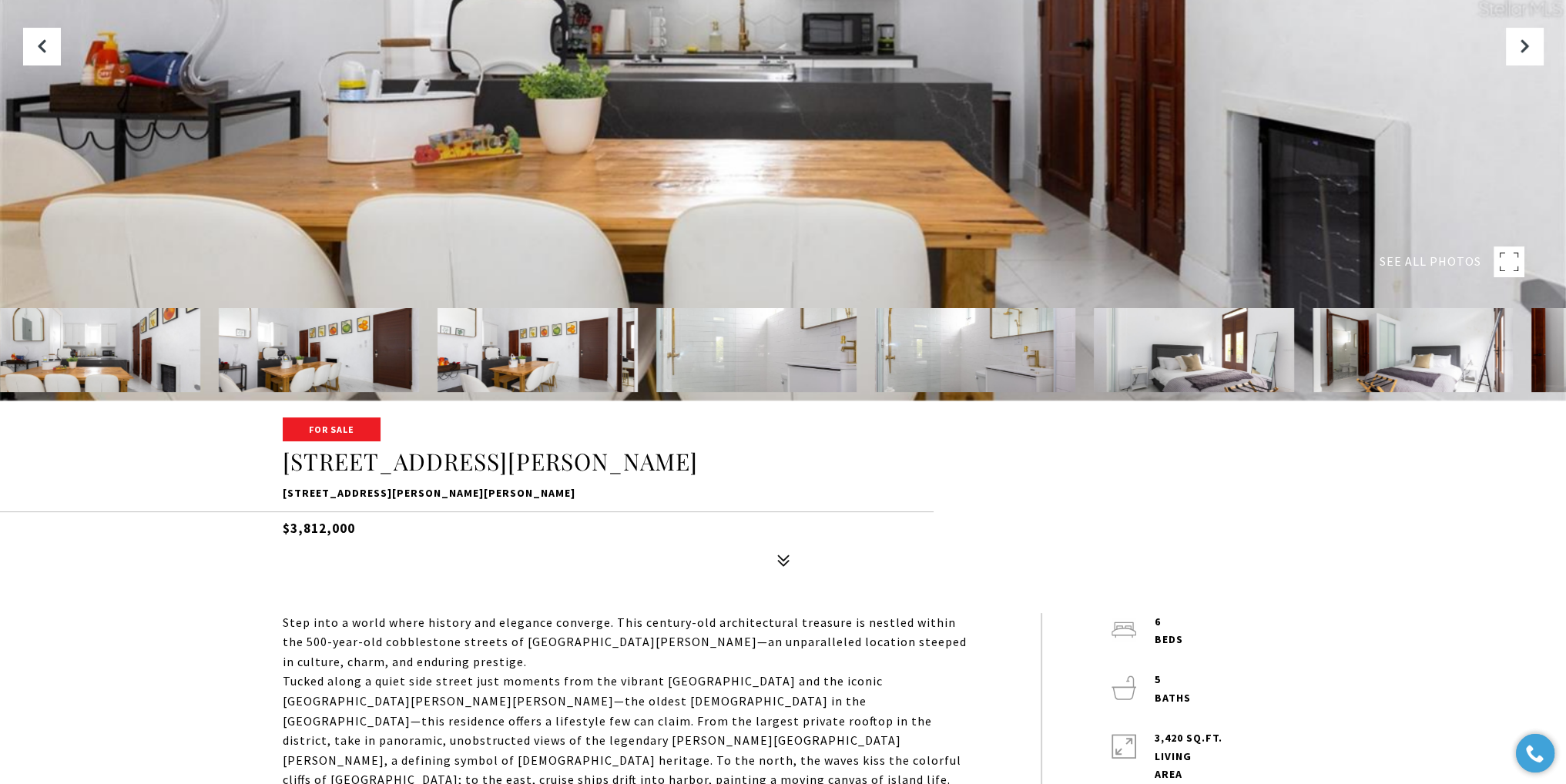
scroll to position [385, 0]
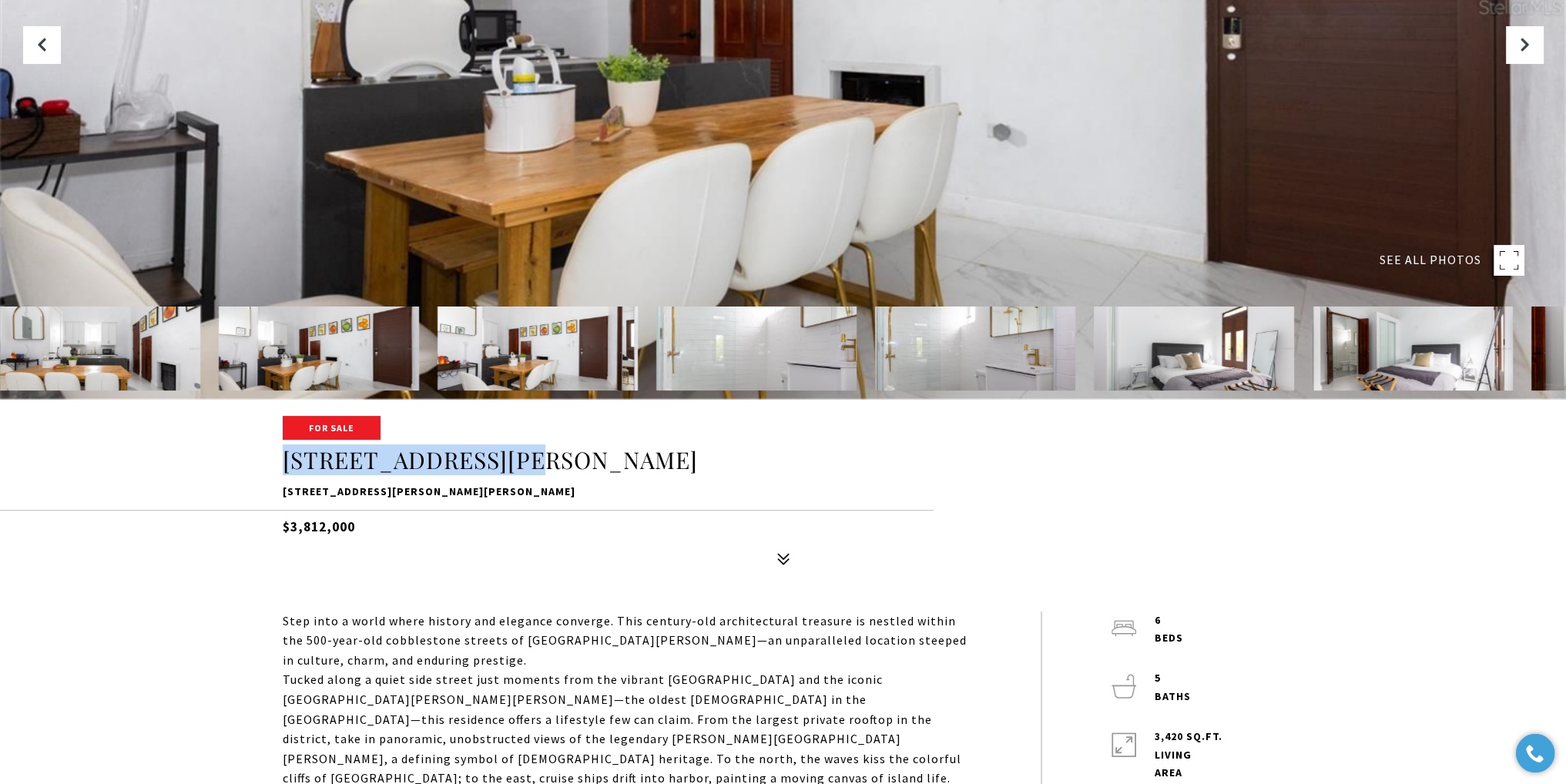
drag, startPoint x: 274, startPoint y: 463, endPoint x: 552, endPoint y: 468, distance: 278.0
click at [552, 468] on div "For Sale 9 CALLE DEL MERCADO 9 CALLE DEL MERCADO, SAN JUAN, PR 00901 $3,812,000" at bounding box center [783, 494] width 1078 height 156
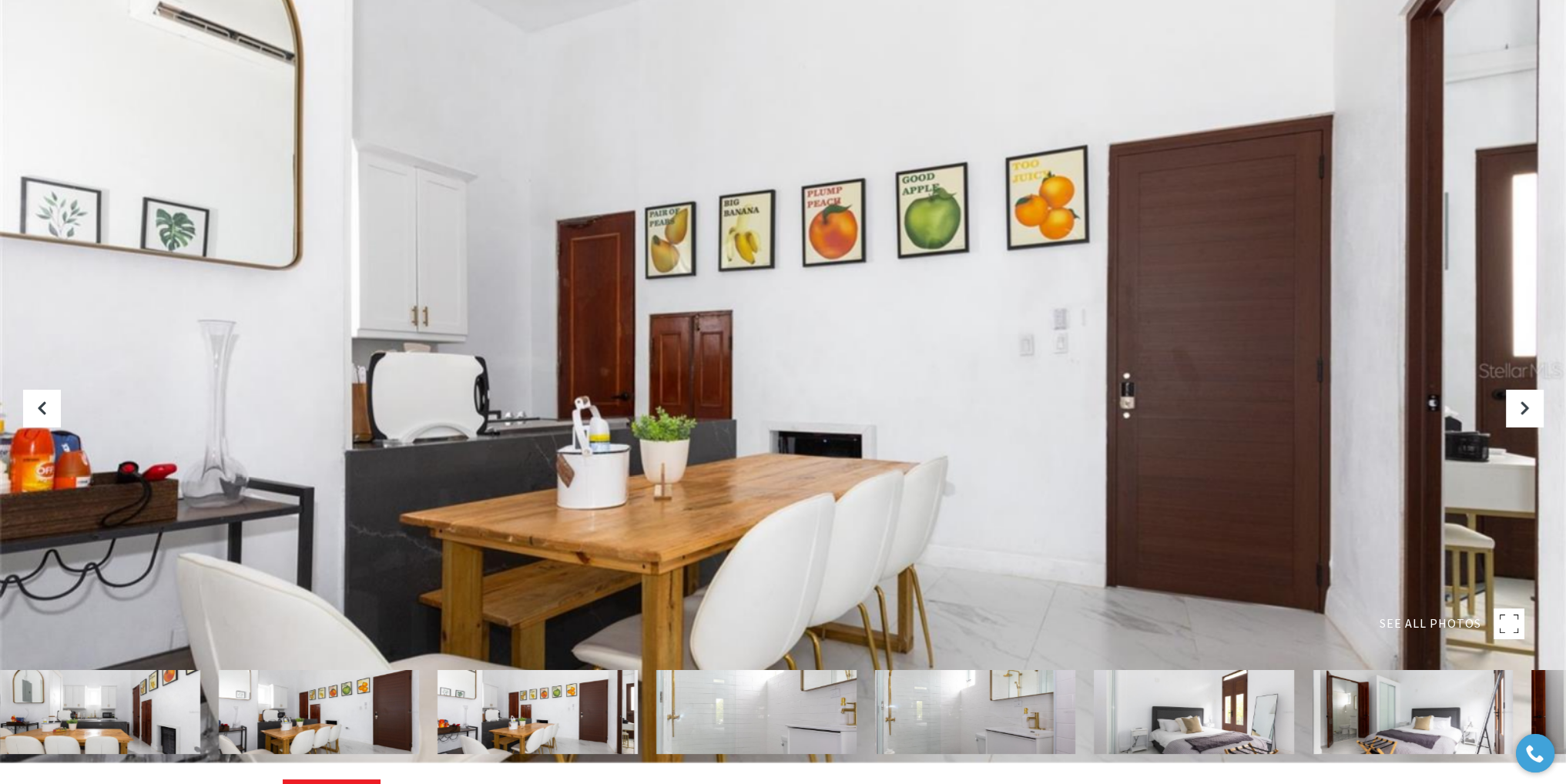
scroll to position [0, 0]
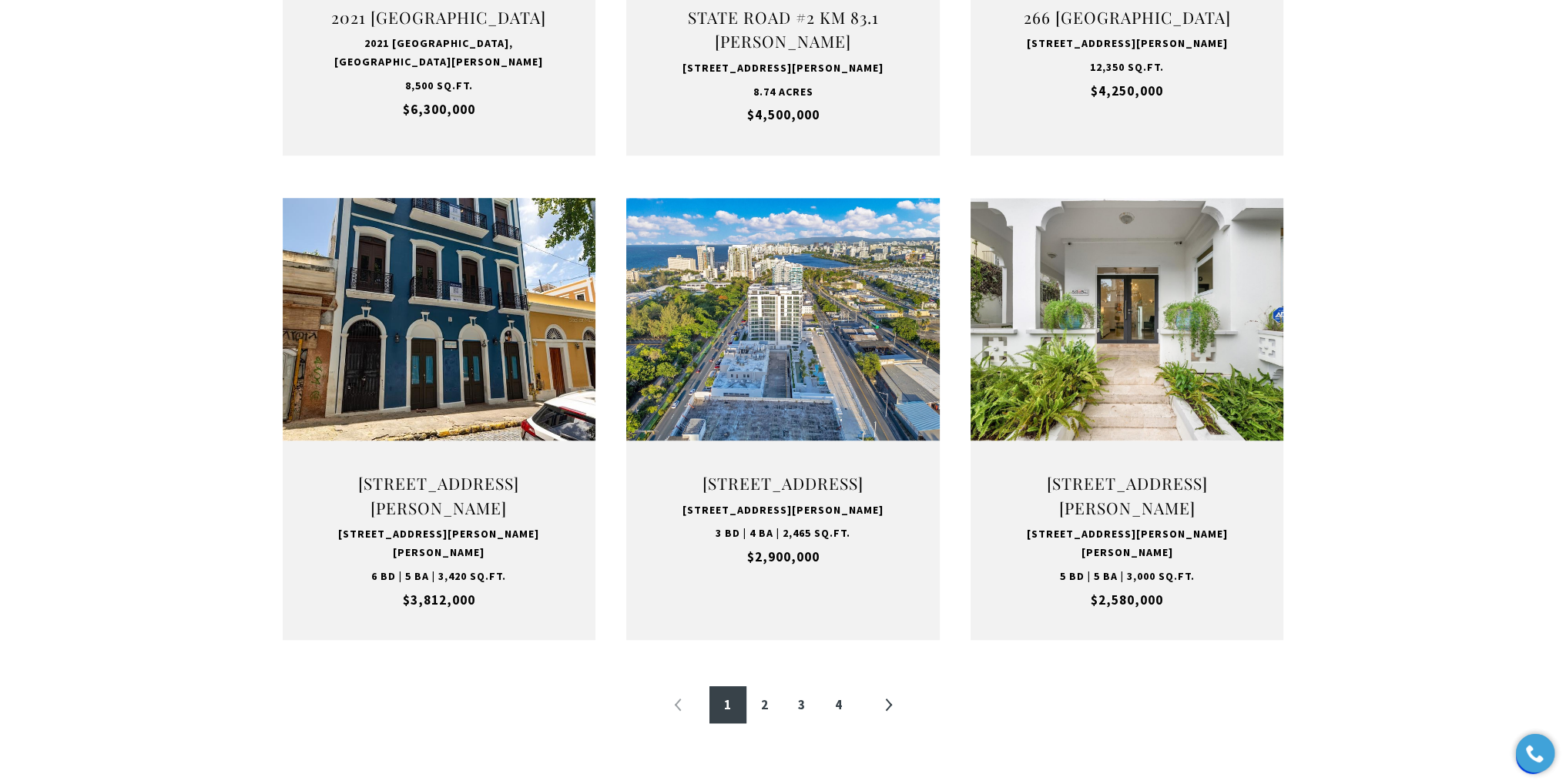
scroll to position [1385, 0]
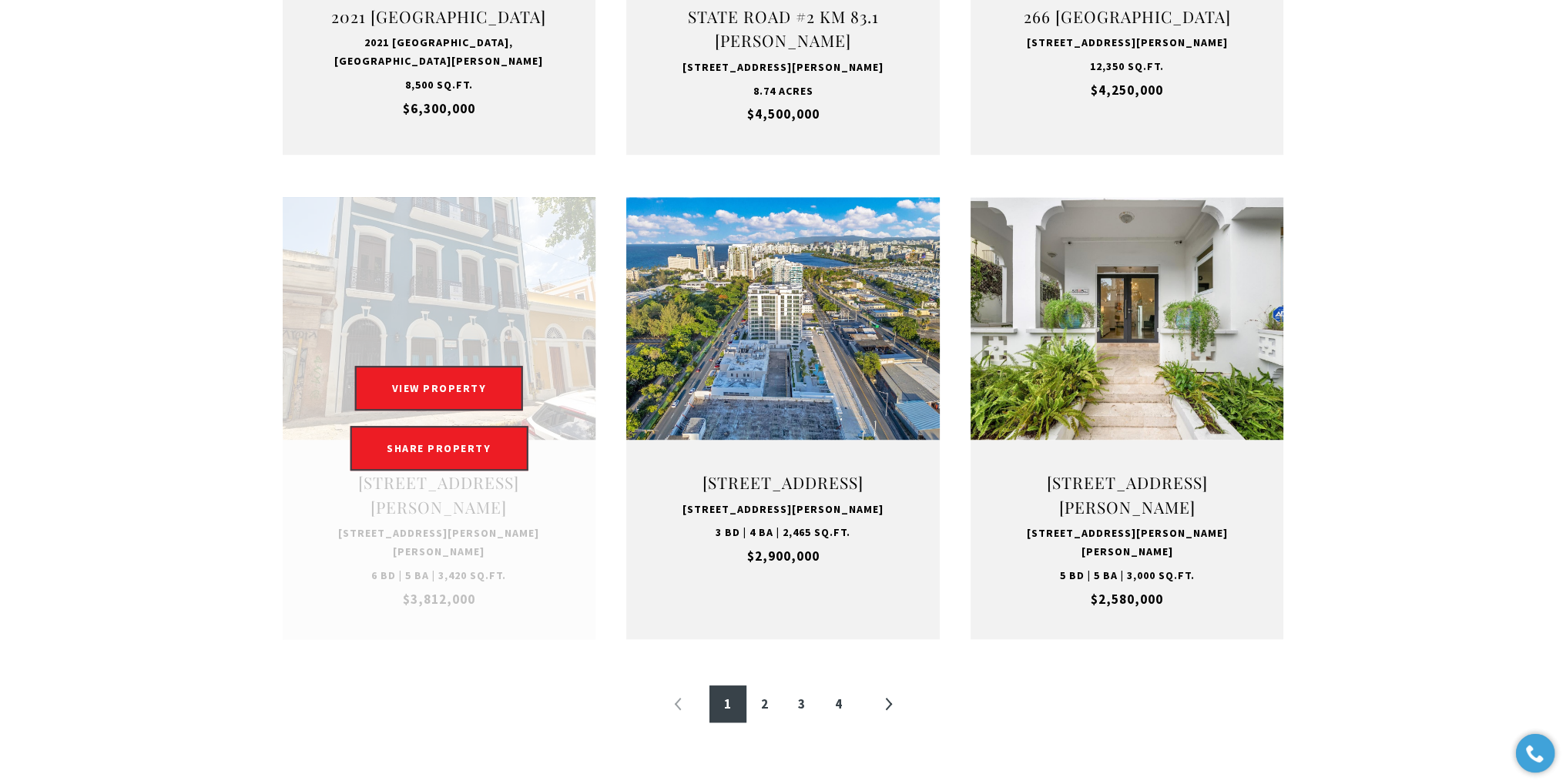
click at [520, 570] on link "Open this option" at bounding box center [439, 418] width 314 height 442
click at [461, 395] on button "VIEW PROPERTY" at bounding box center [440, 388] width 169 height 45
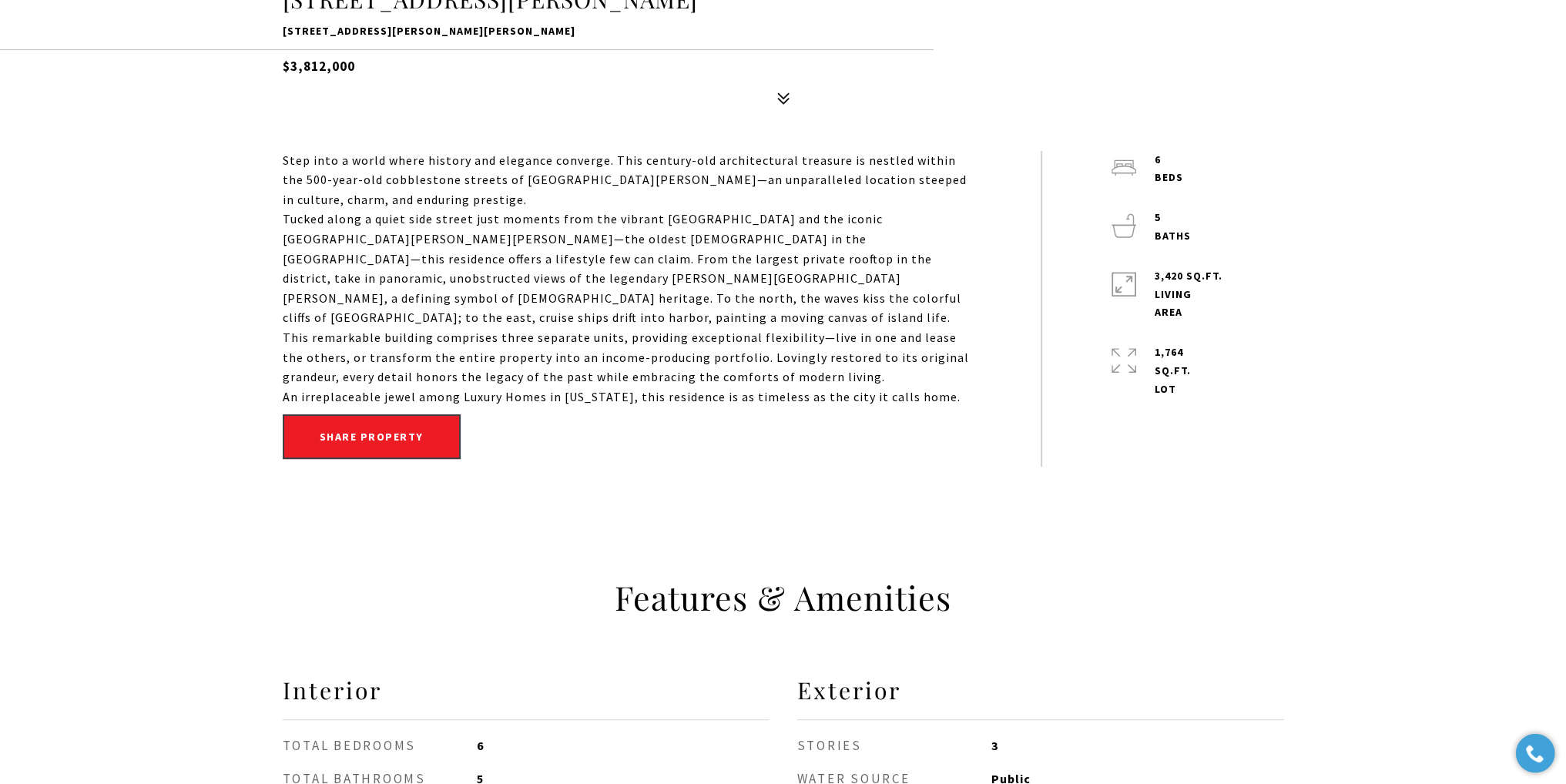
scroll to position [847, 0]
drag, startPoint x: 1152, startPoint y: 349, endPoint x: 1197, endPoint y: 386, distance: 58.3
click at [1197, 386] on div "1,764 Sq.Ft. lot" at bounding box center [1186, 370] width 151 height 55
copy p "1,764 Sq.Ft. lot"
